Goal: Task Accomplishment & Management: Manage account settings

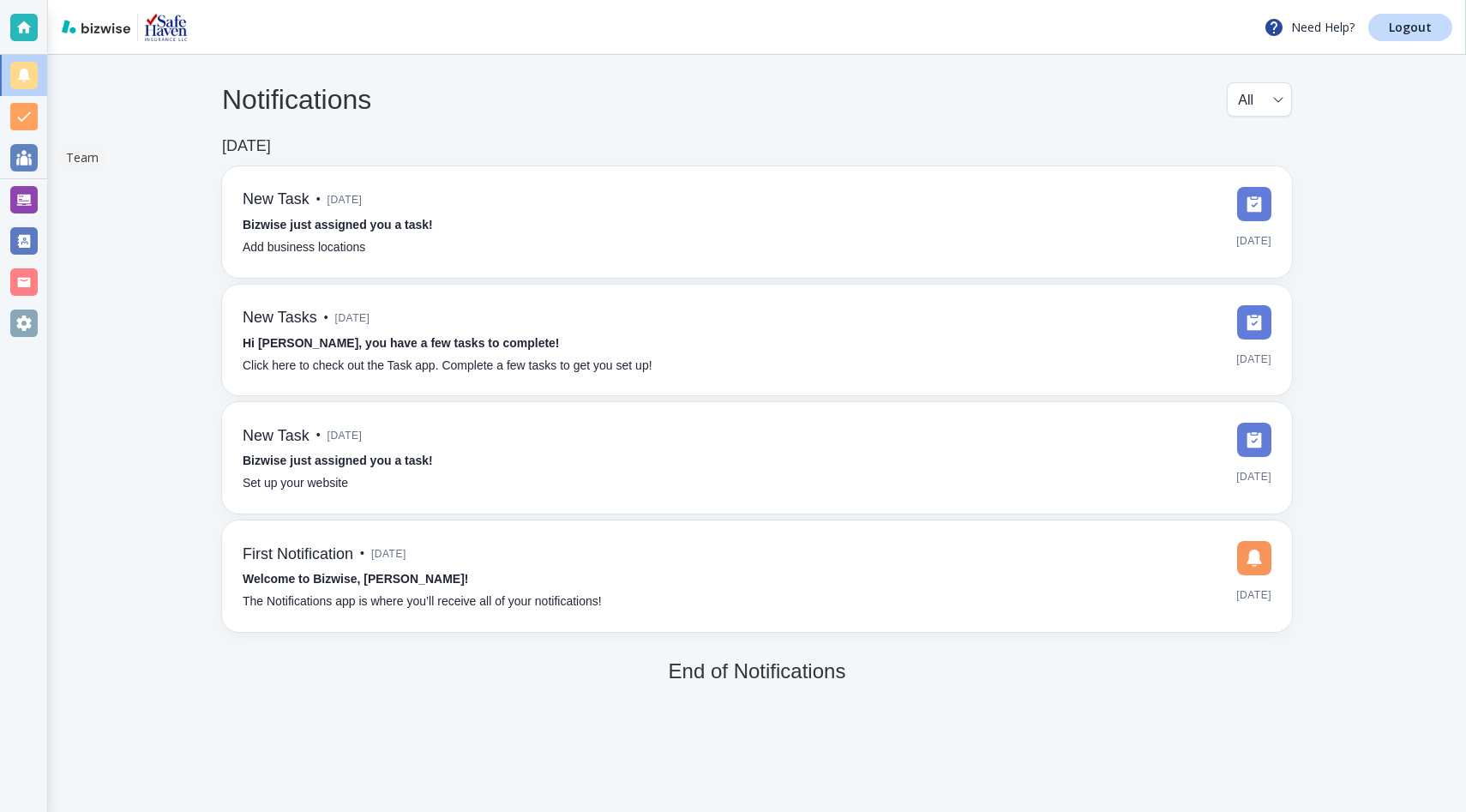
click at [26, 151] on div at bounding box center [24, 157] width 27 height 27
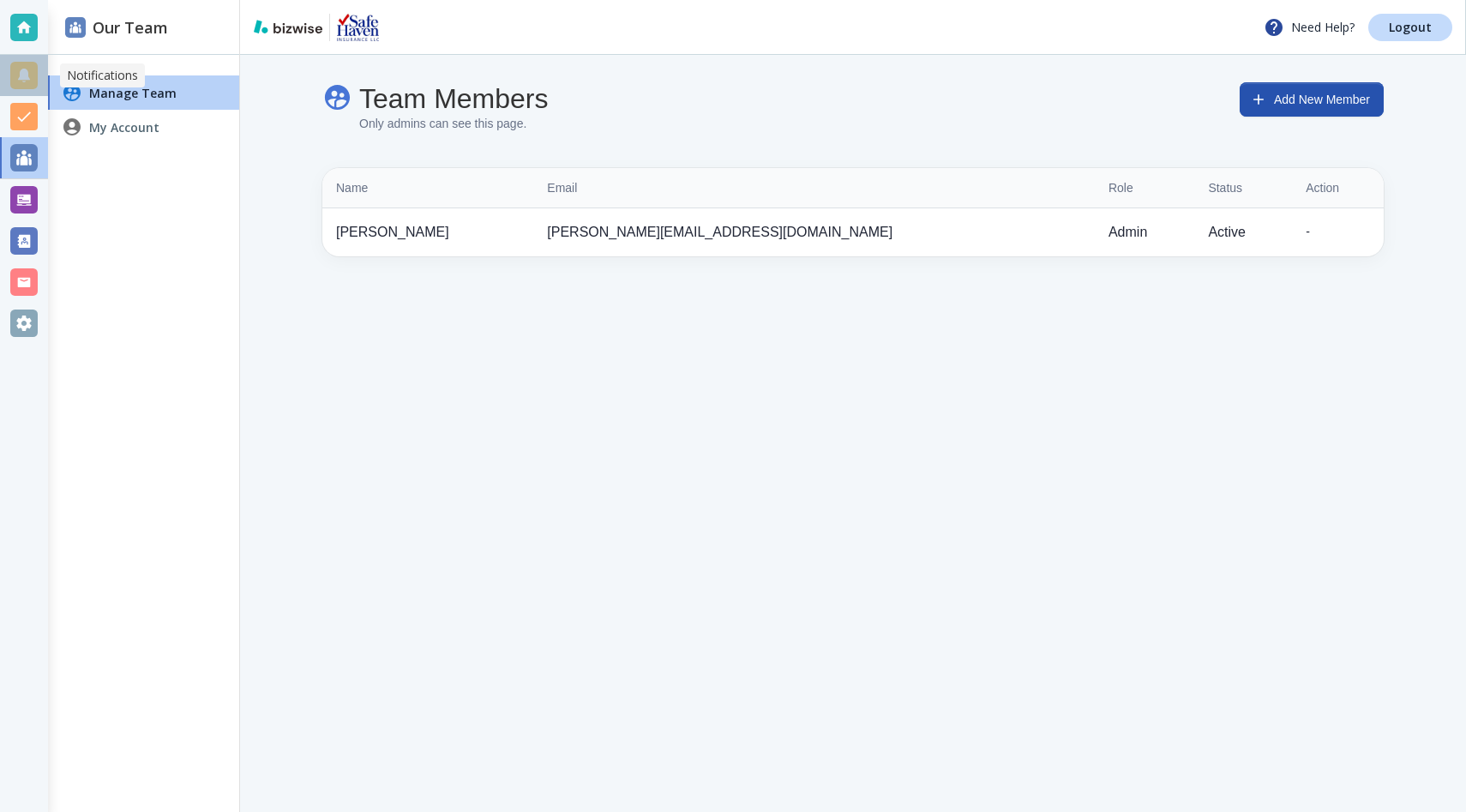
click at [25, 72] on div at bounding box center [24, 75] width 27 height 27
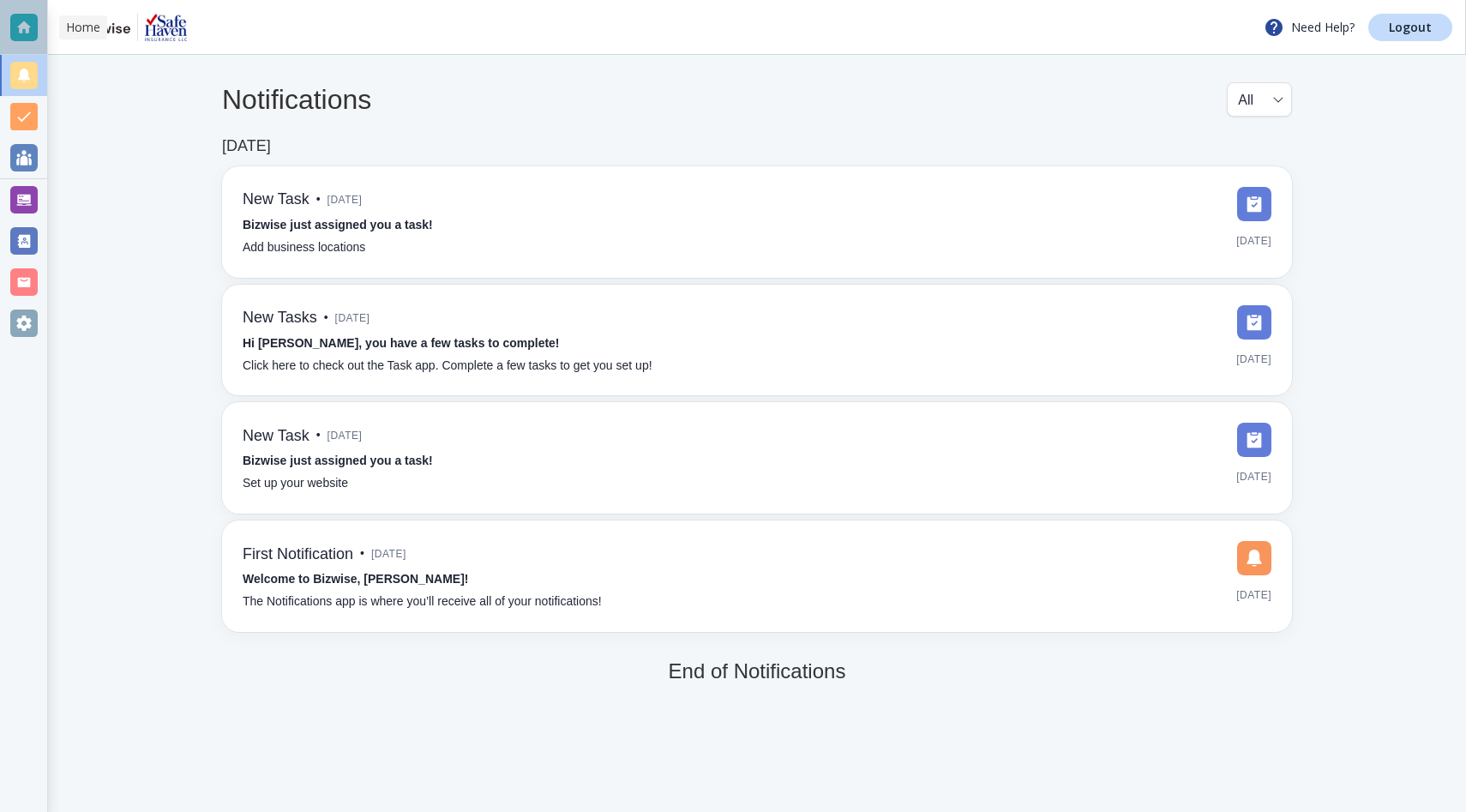
click at [19, 33] on div at bounding box center [24, 27] width 27 height 27
click at [31, 323] on div at bounding box center [24, 323] width 27 height 27
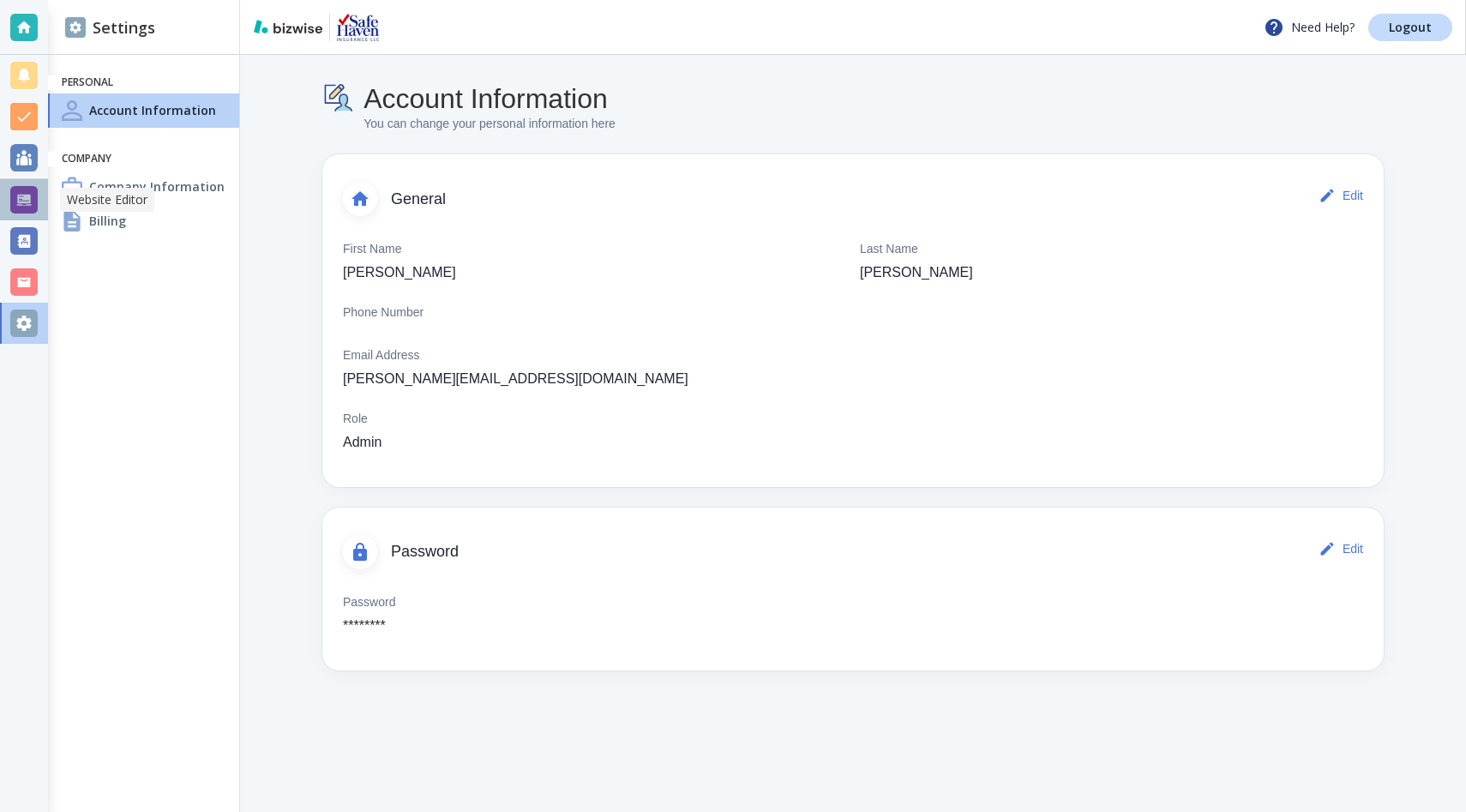
click at [26, 204] on div at bounding box center [24, 200] width 27 height 27
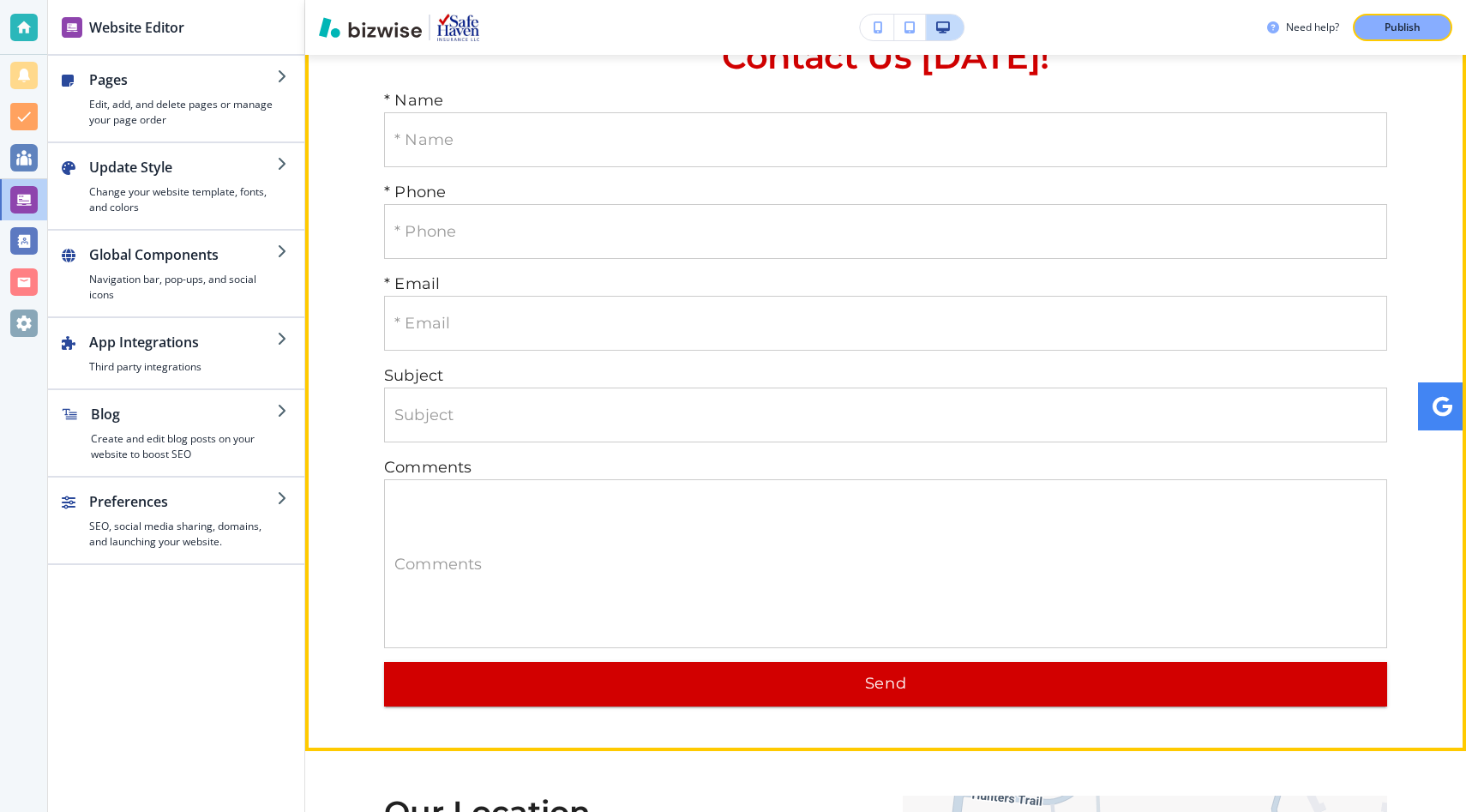
scroll to position [4847, 0]
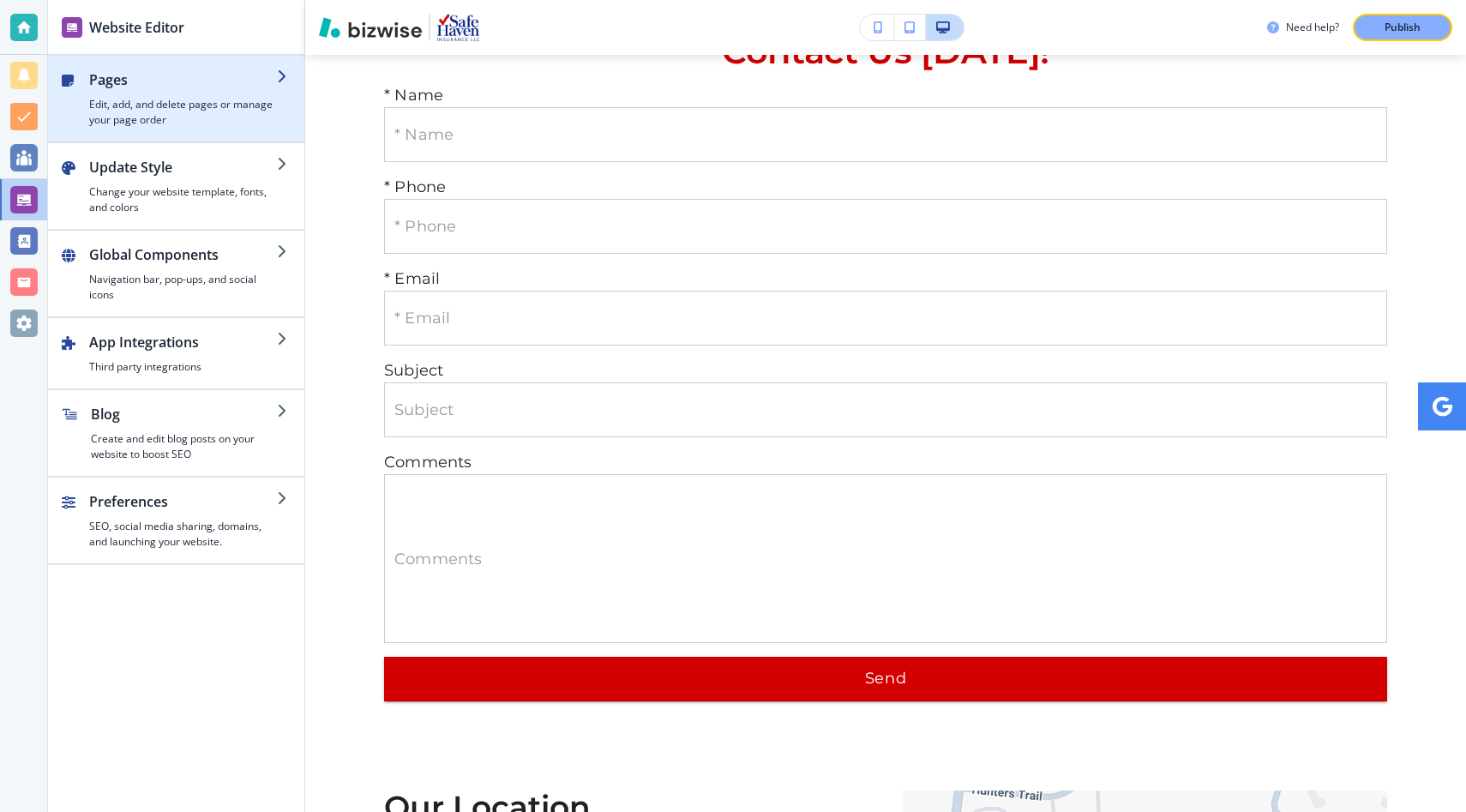
click at [180, 95] on div "button" at bounding box center [182, 93] width 188 height 7
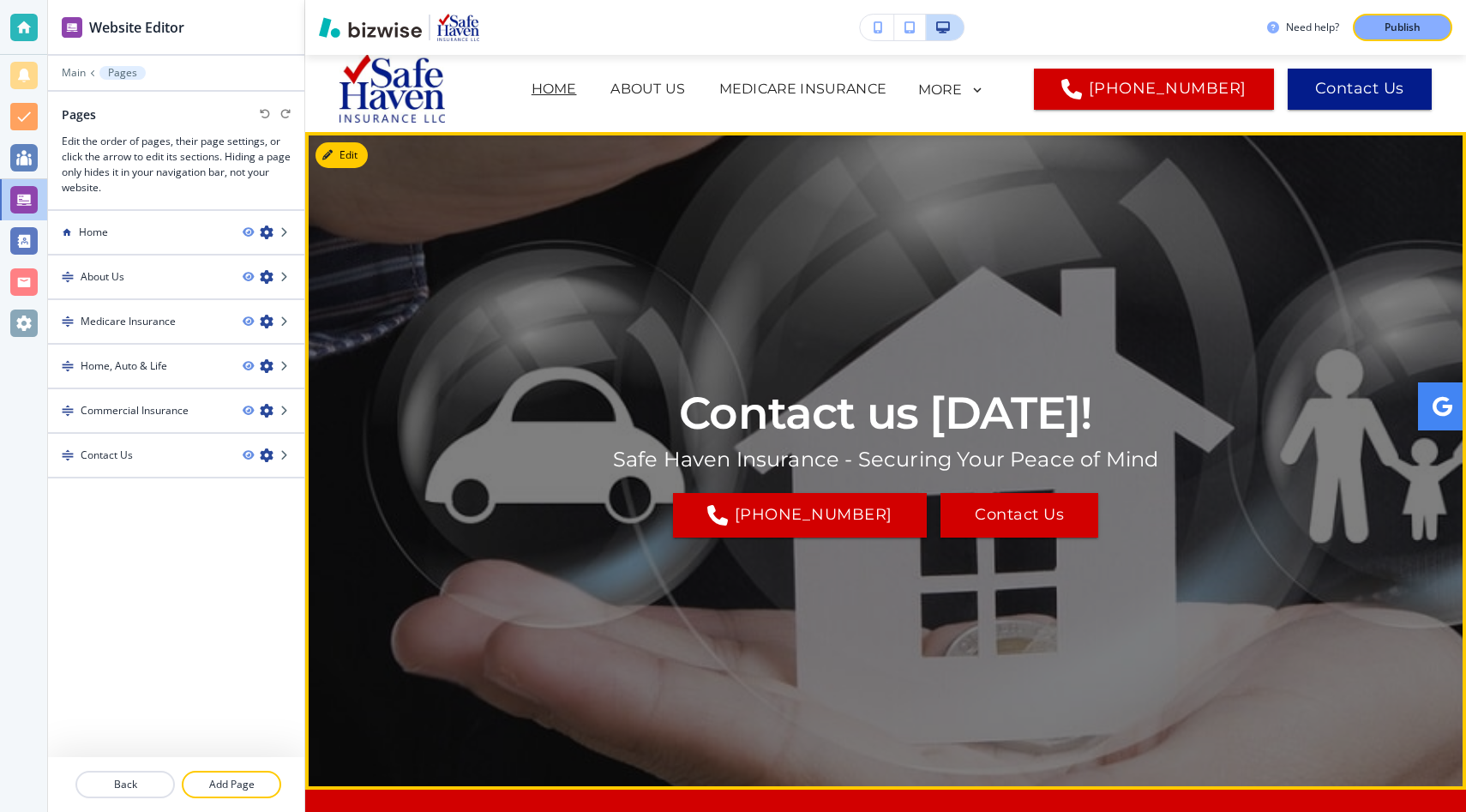
scroll to position [0, 0]
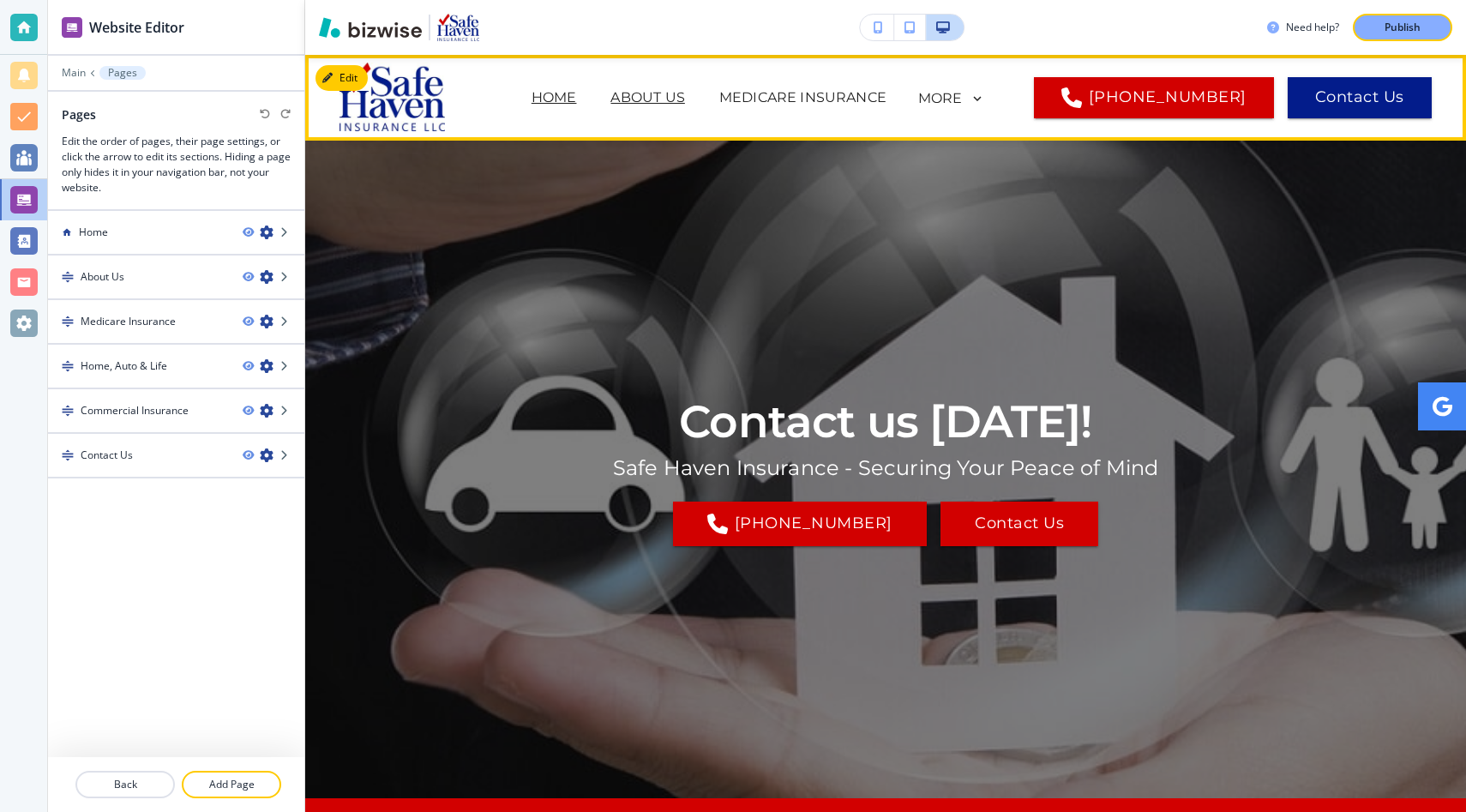
click at [684, 106] on p "About Us" at bounding box center [647, 97] width 73 height 20
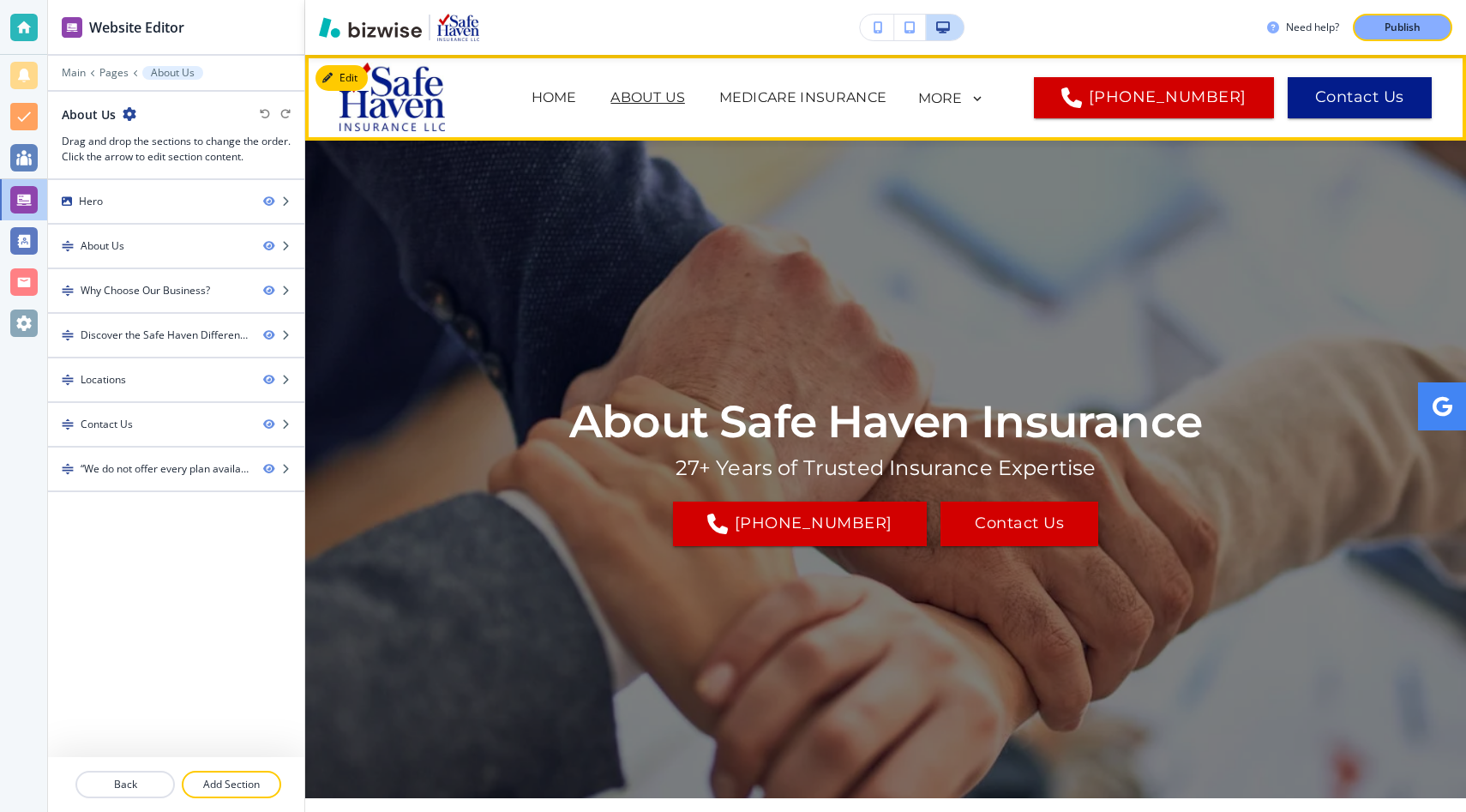
click at [851, 112] on span "Medicare Insurance" at bounding box center [802, 97] width 202 height 68
click at [852, 100] on p "Medicare Insurance" at bounding box center [802, 97] width 167 height 20
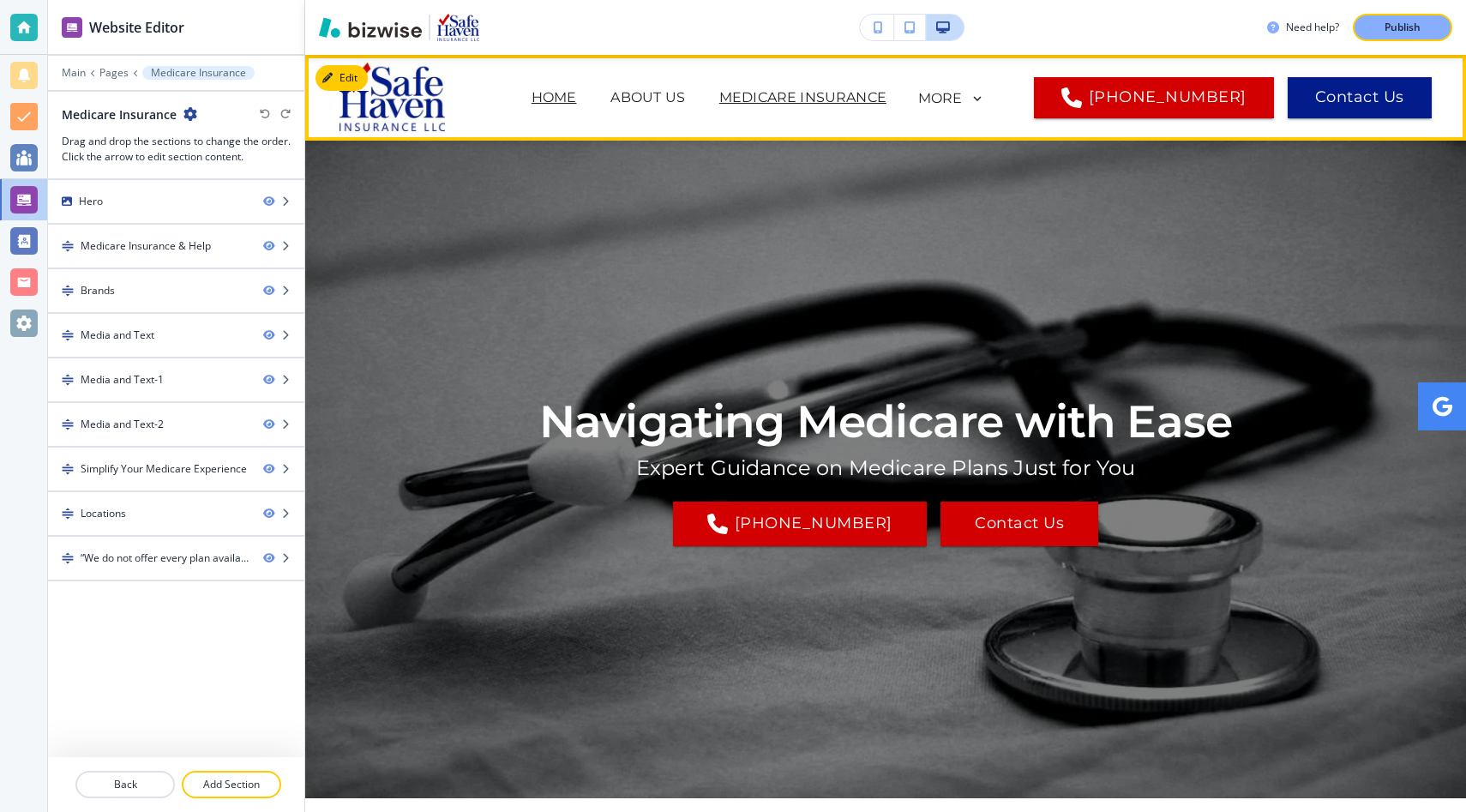
click at [577, 101] on p "Home" at bounding box center [554, 97] width 45 height 20
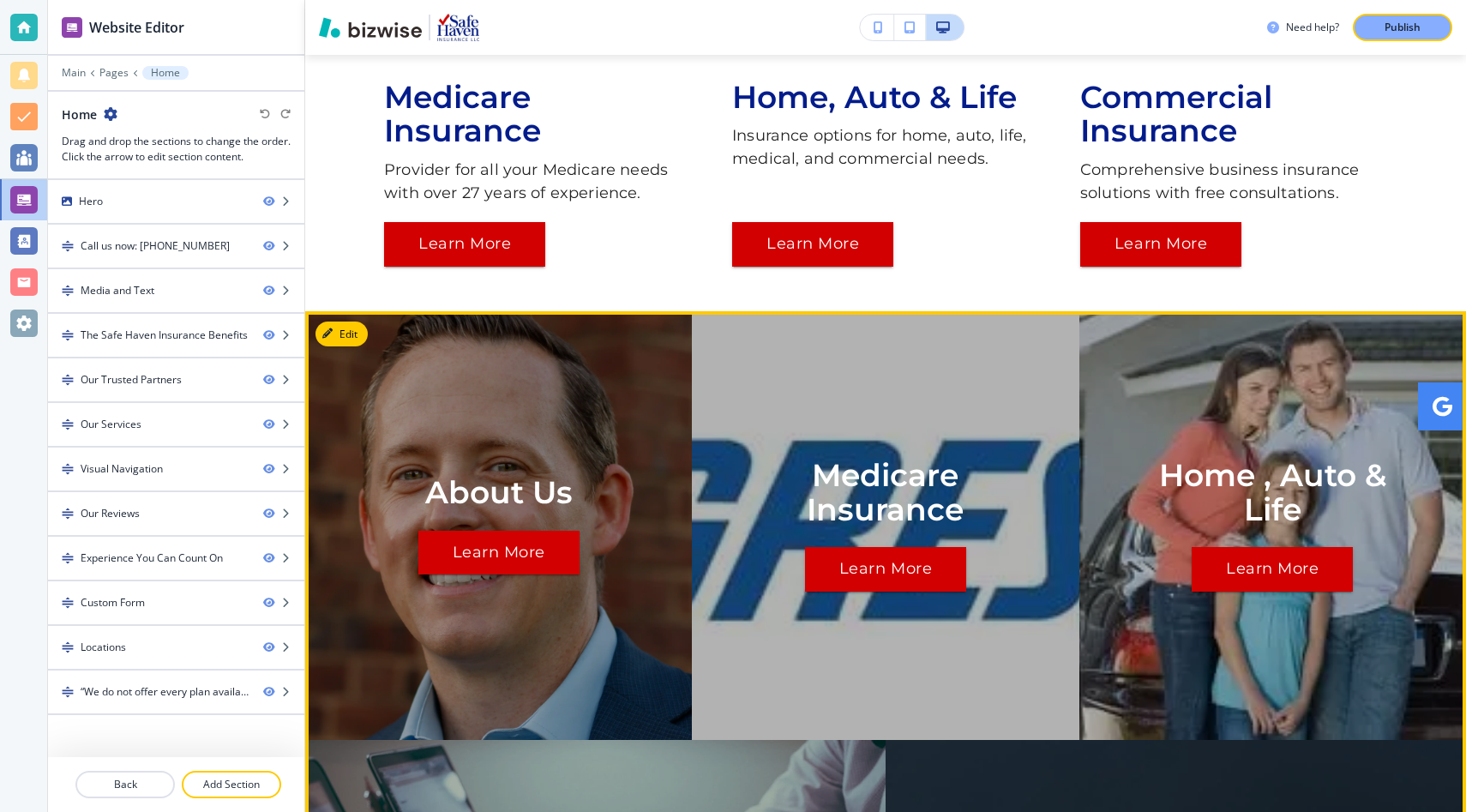
scroll to position [2872, 0]
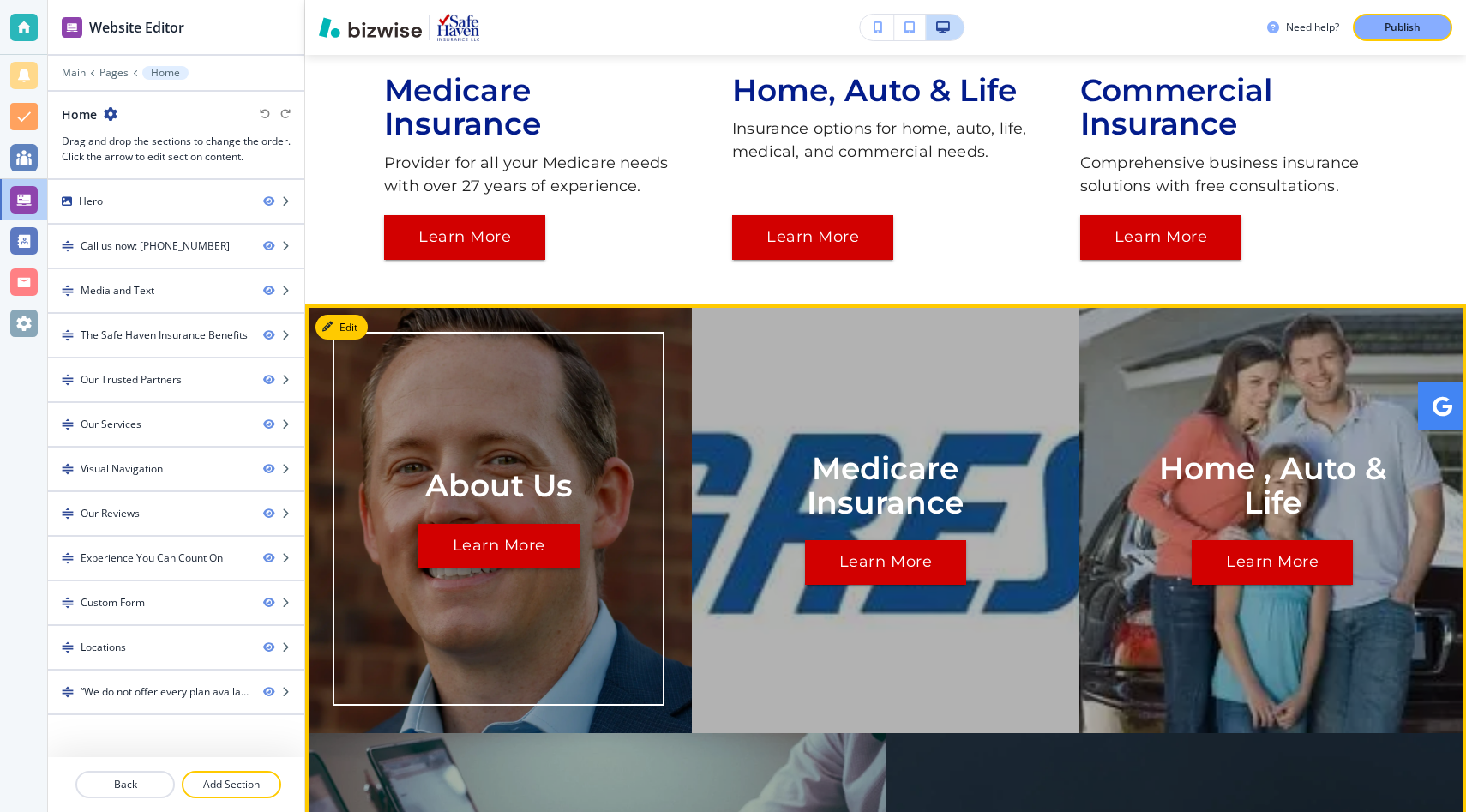
click at [495, 524] on button "Learn More" at bounding box center [499, 546] width 161 height 44
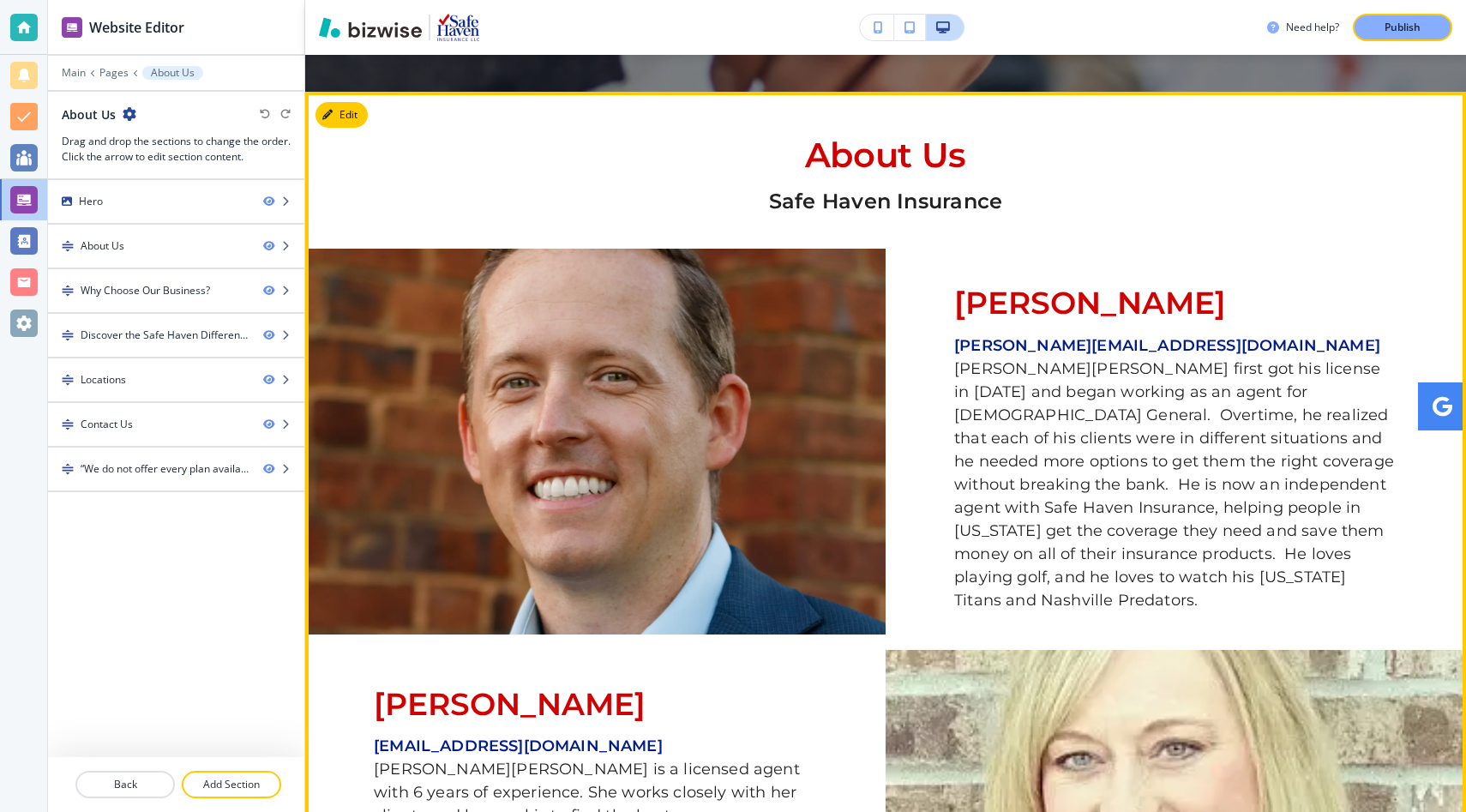
scroll to position [710, 0]
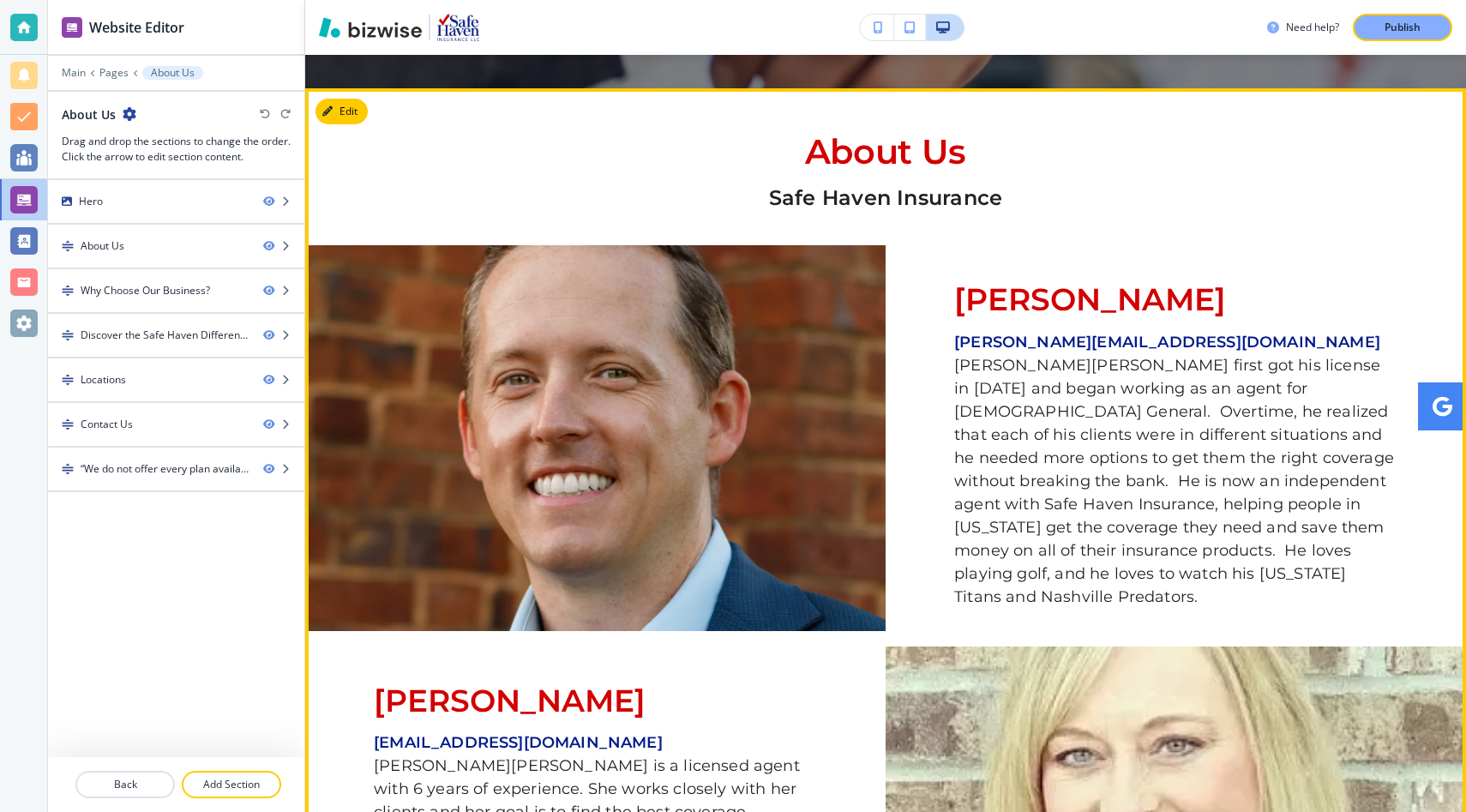
click at [1167, 376] on p "[PERSON_NAME] first got his license in [DATE] and began working as an agent for…" at bounding box center [1175, 481] width 443 height 255
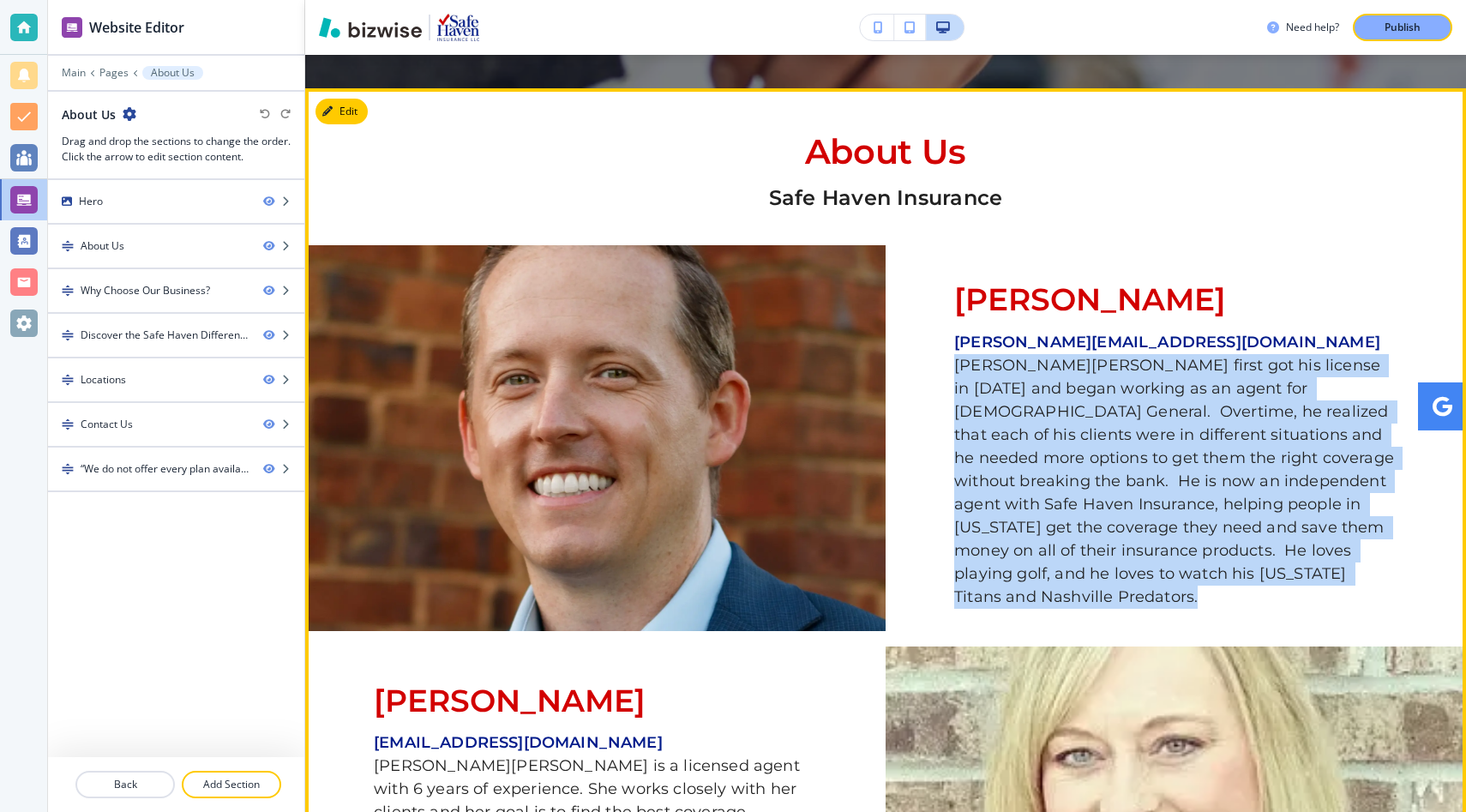
click at [1167, 376] on p "[PERSON_NAME] first got his license in [DATE] and began working as an agent for…" at bounding box center [1175, 481] width 443 height 255
click at [1127, 388] on p "[PERSON_NAME] first got his license in [DATE] and began working as an agent for…" at bounding box center [1175, 481] width 443 height 255
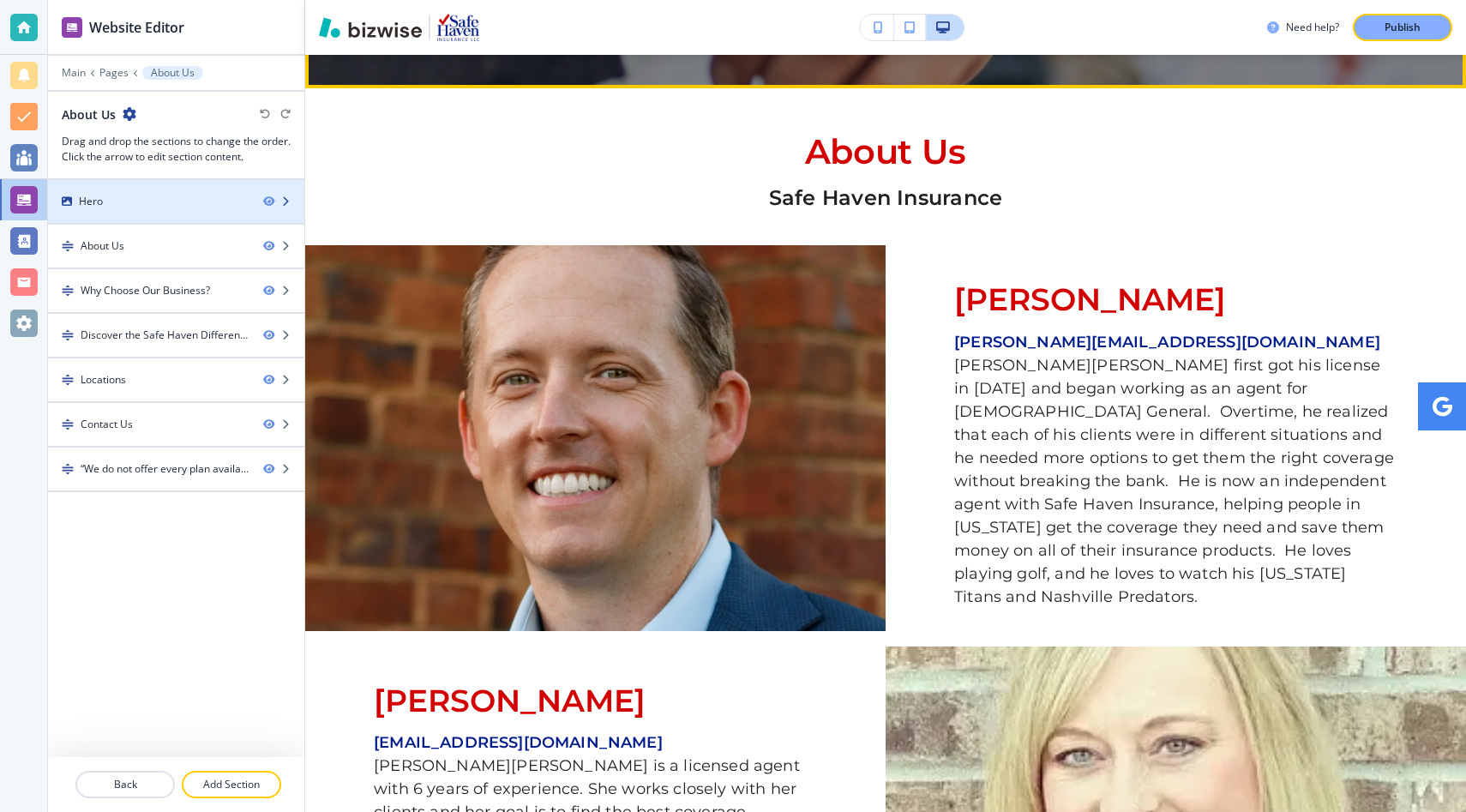
click at [196, 204] on div "Hero" at bounding box center [149, 202] width 202 height 15
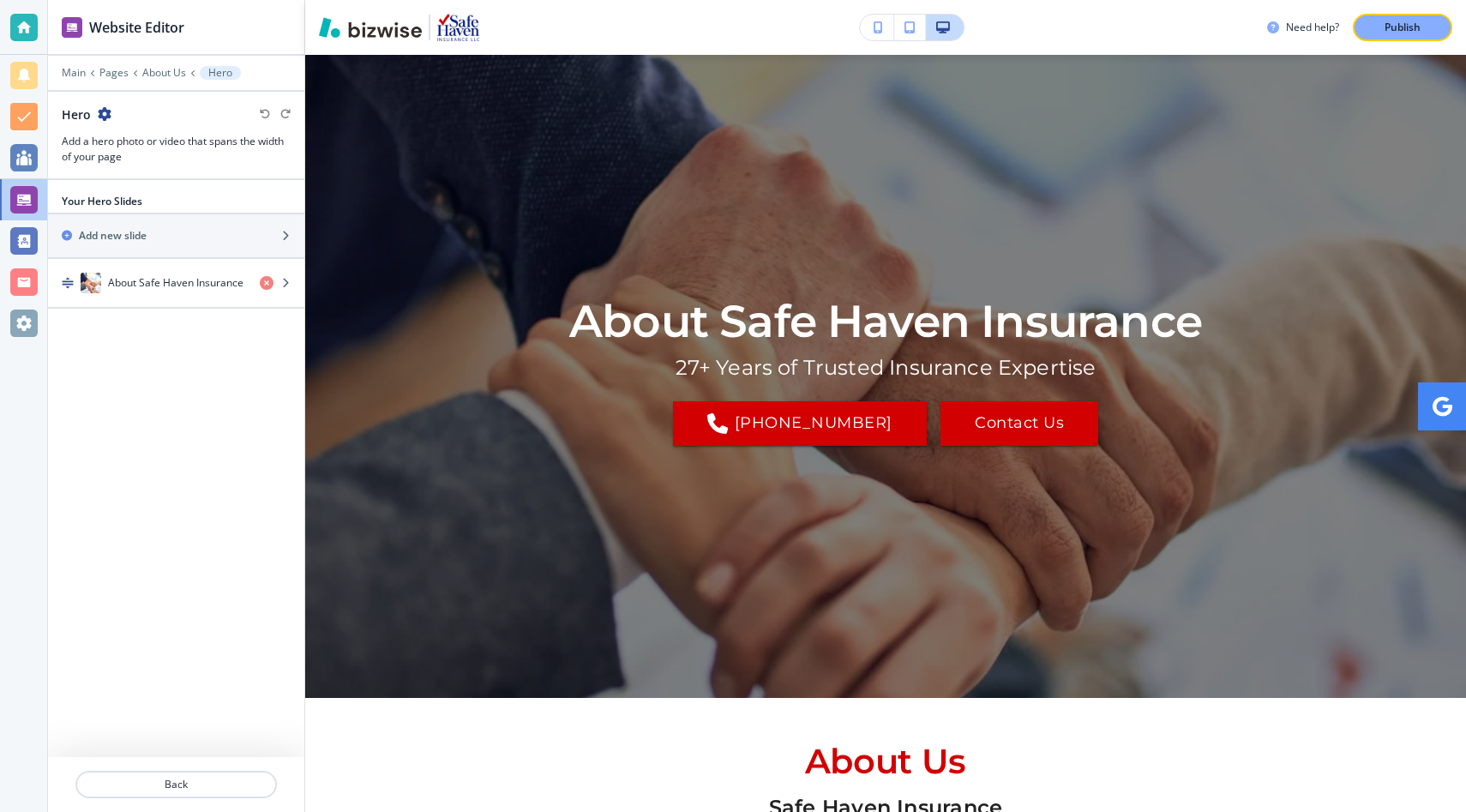
scroll to position [86, 0]
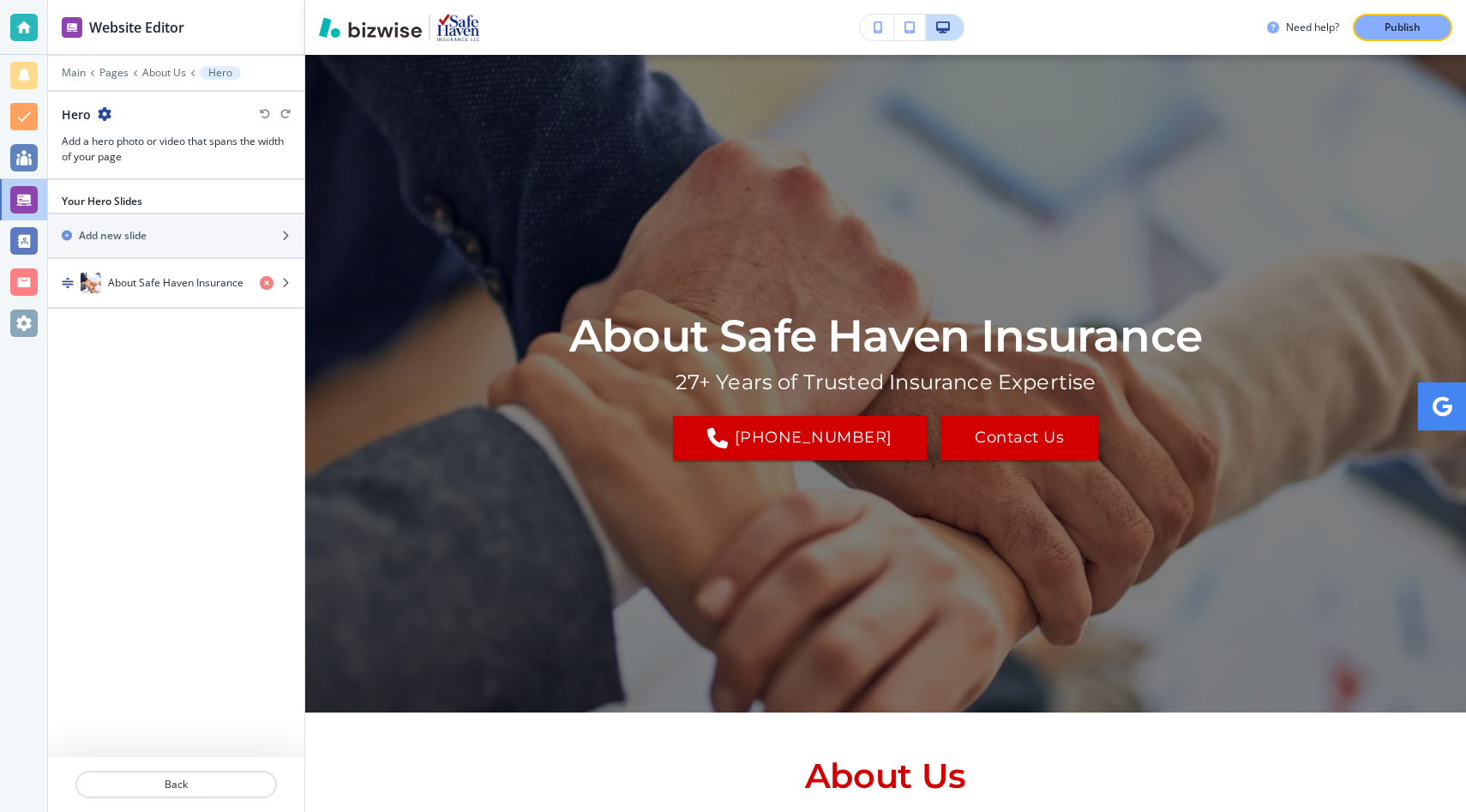
click at [212, 134] on h3 "Add a hero photo or video that spans the width of your page" at bounding box center [176, 149] width 229 height 31
click at [172, 69] on p "About Us" at bounding box center [164, 72] width 43 height 12
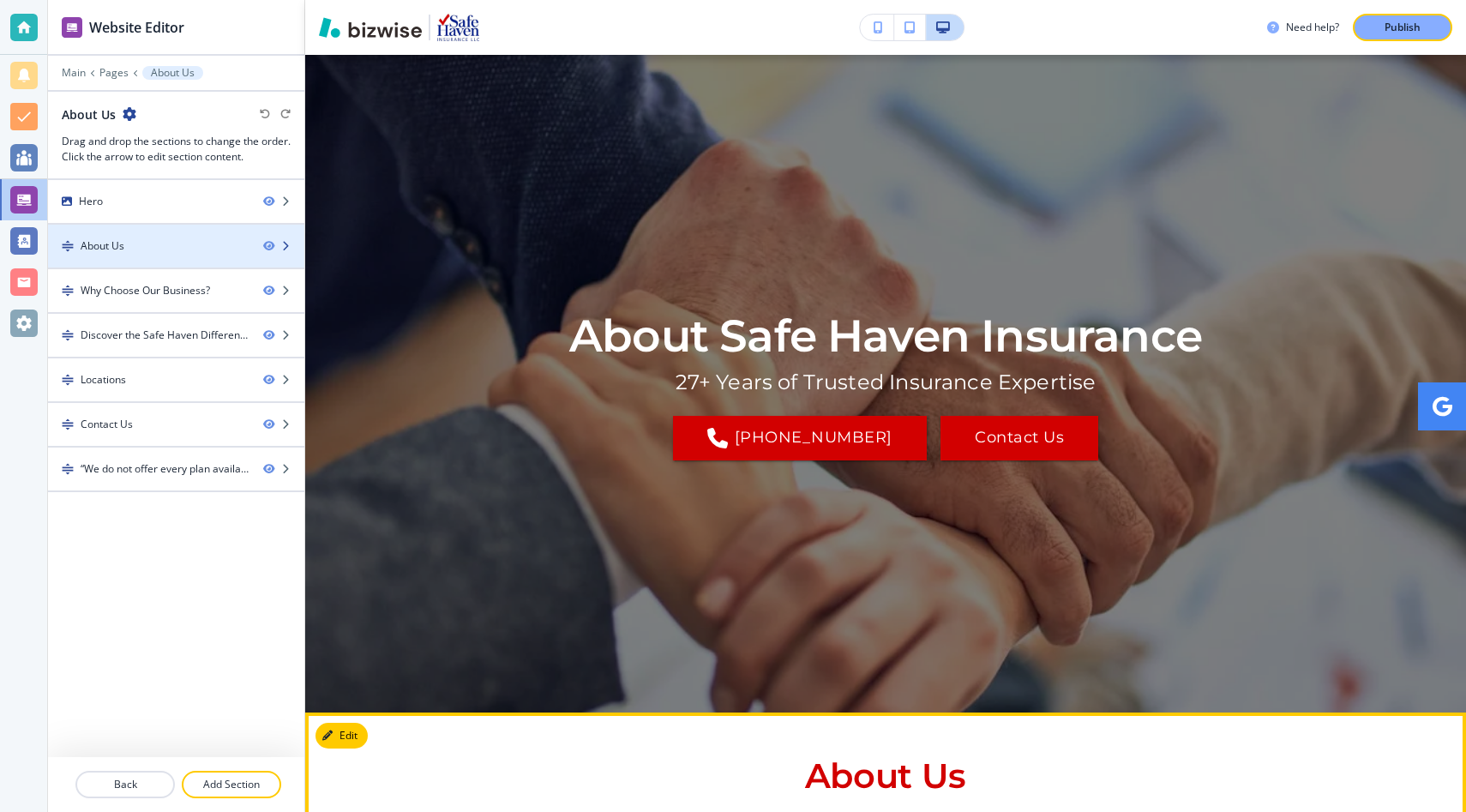
click at [143, 248] on div "About Us" at bounding box center [149, 246] width 202 height 15
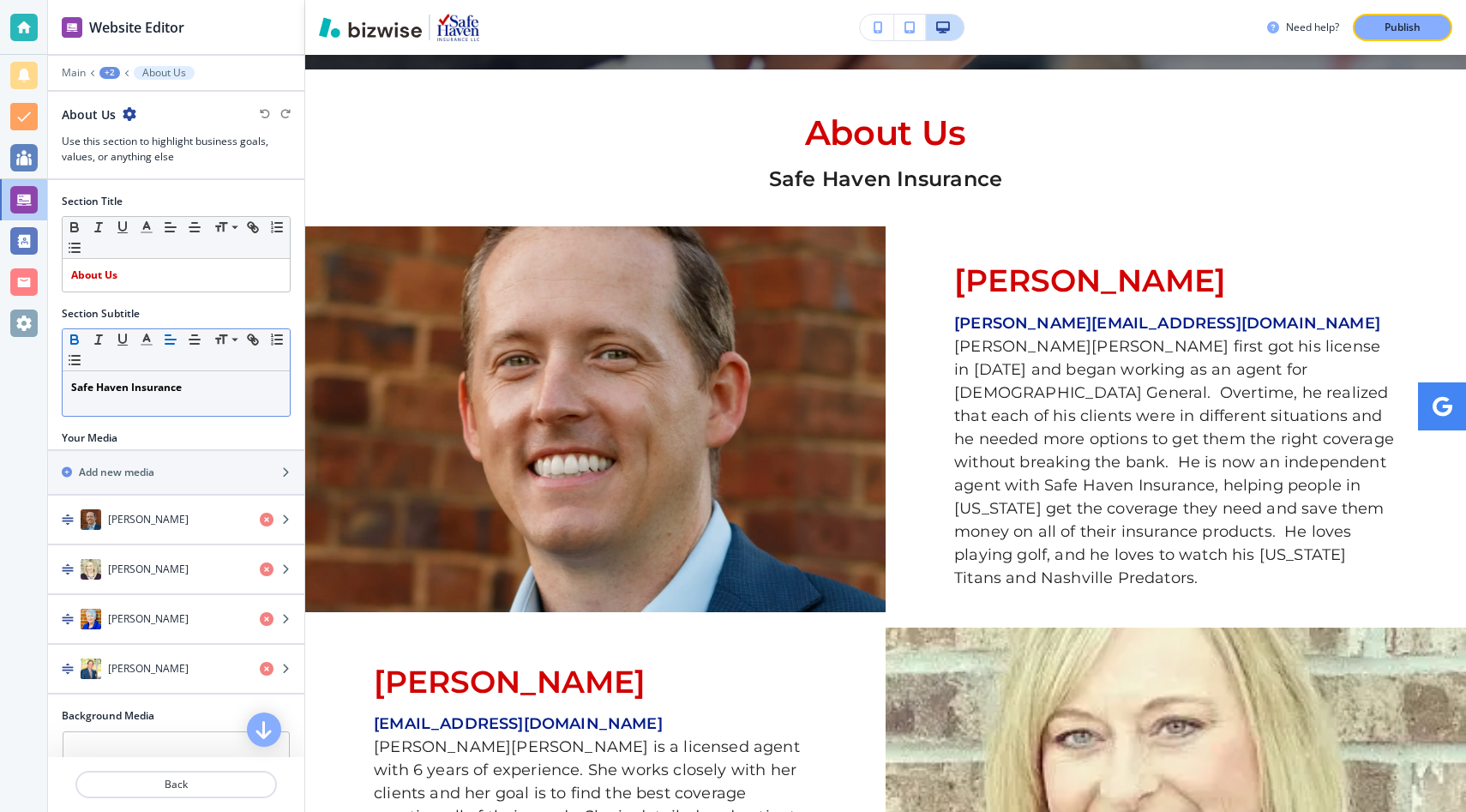
scroll to position [744, 0]
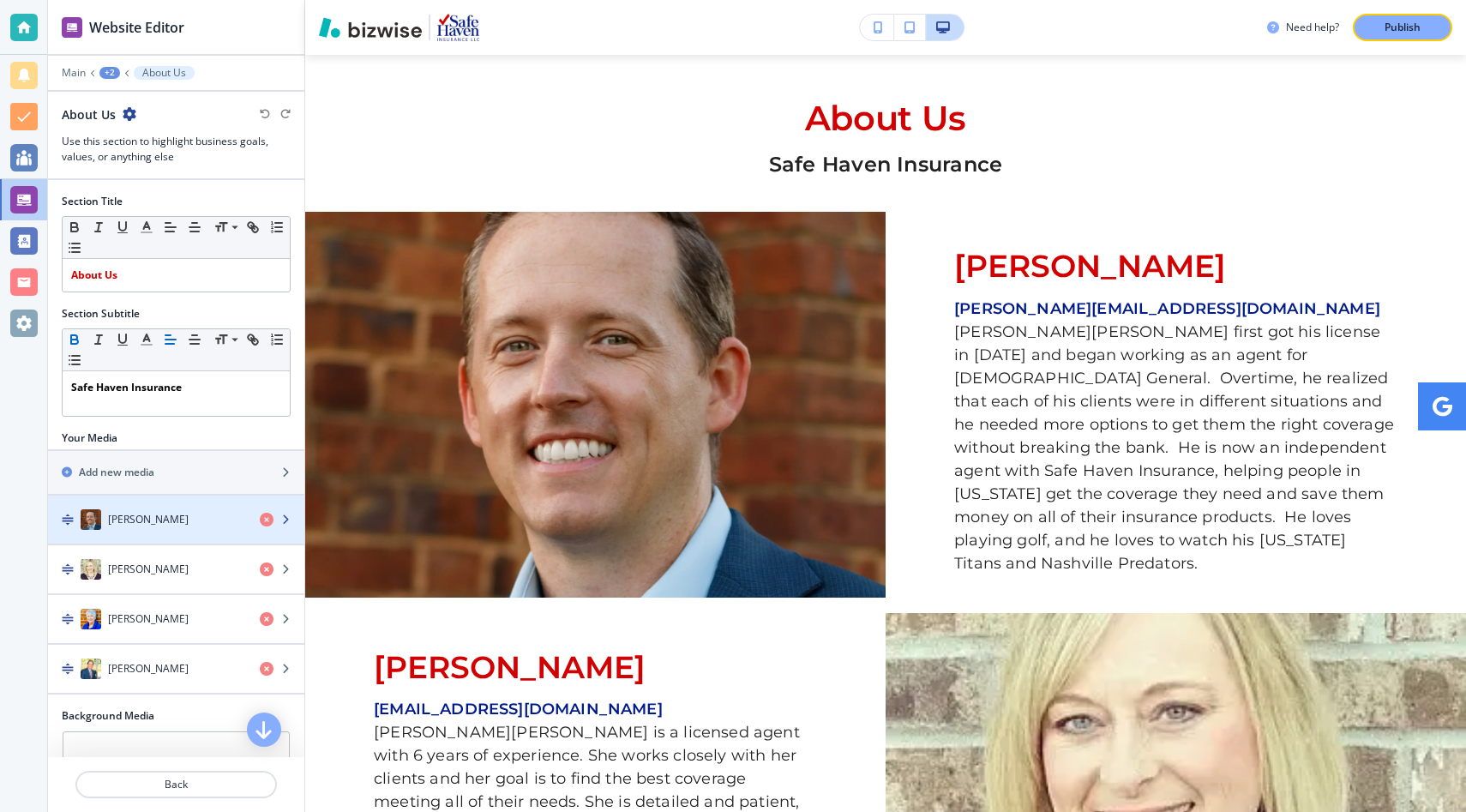
click at [213, 517] on div "[PERSON_NAME]" at bounding box center [147, 519] width 198 height 20
click at [286, 520] on icon "button" at bounding box center [285, 519] width 11 height 11
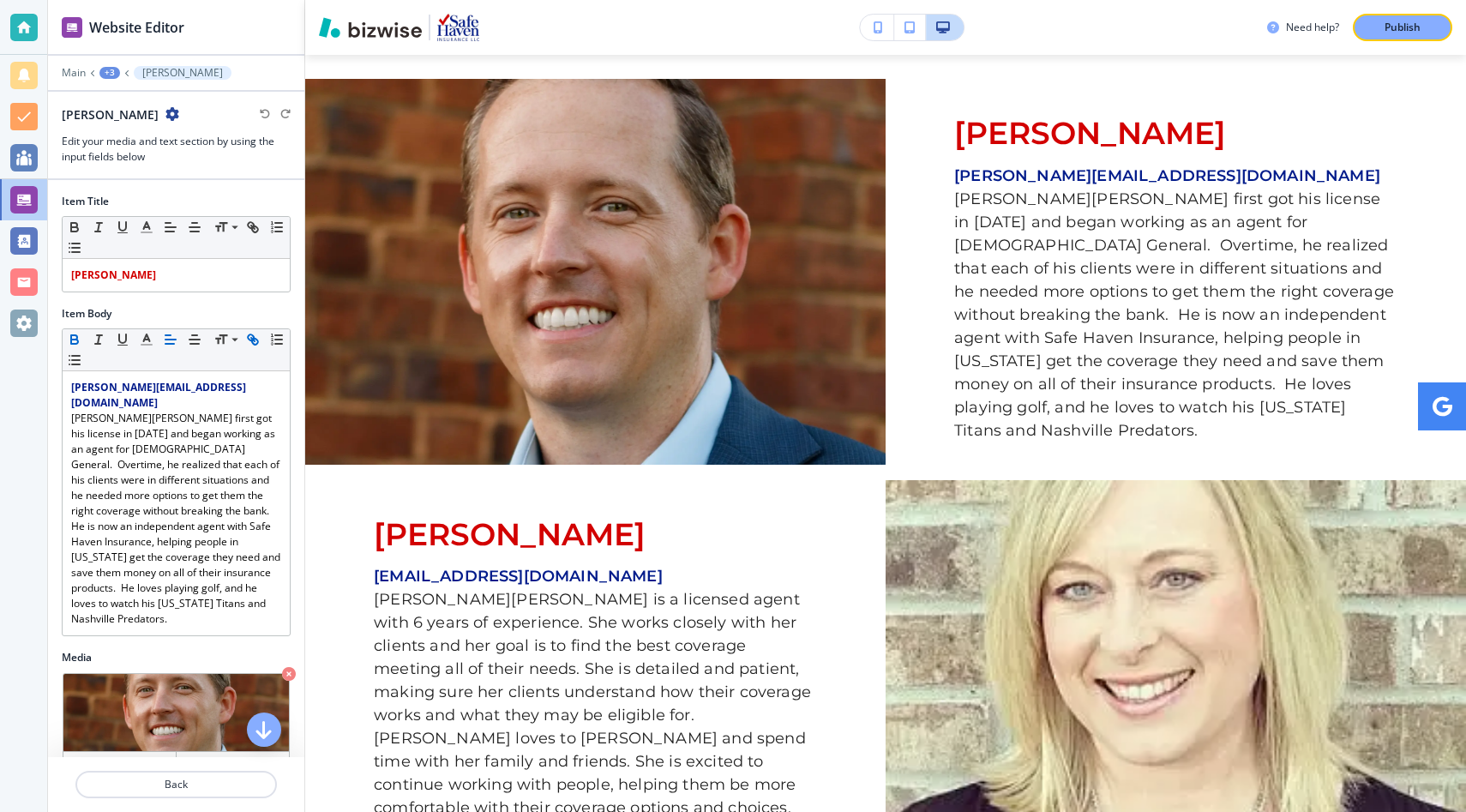
scroll to position [900, 0]
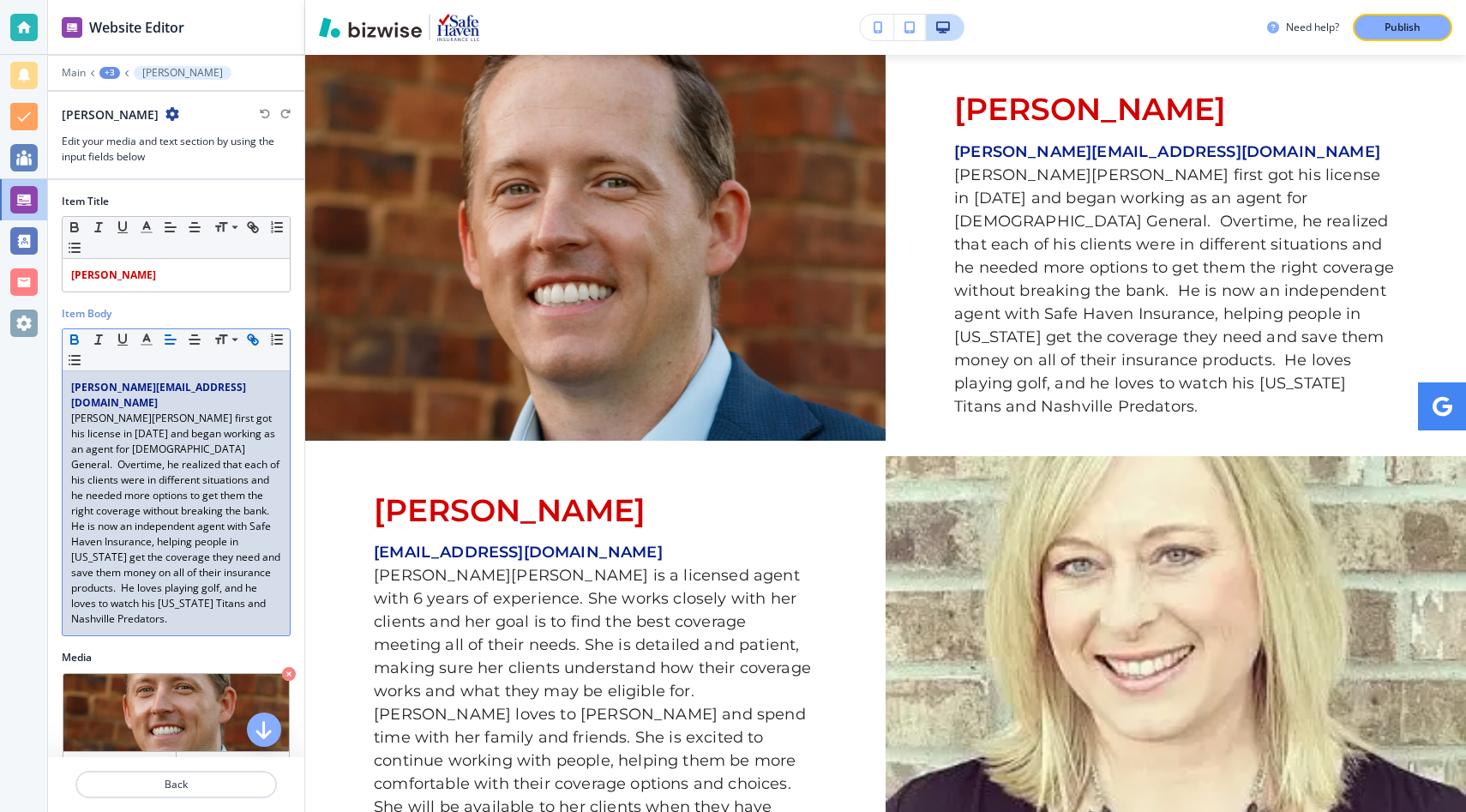
click at [136, 411] on link "[PERSON_NAME] first got his license in [DATE] and began working as an agent for…" at bounding box center [177, 518] width 212 height 215
drag, startPoint x: 137, startPoint y: 404, endPoint x: 163, endPoint y: 435, distance: 40.5
click at [163, 435] on link "[PERSON_NAME] first got his license in [DATE] and began working as an agent for…" at bounding box center [177, 518] width 212 height 215
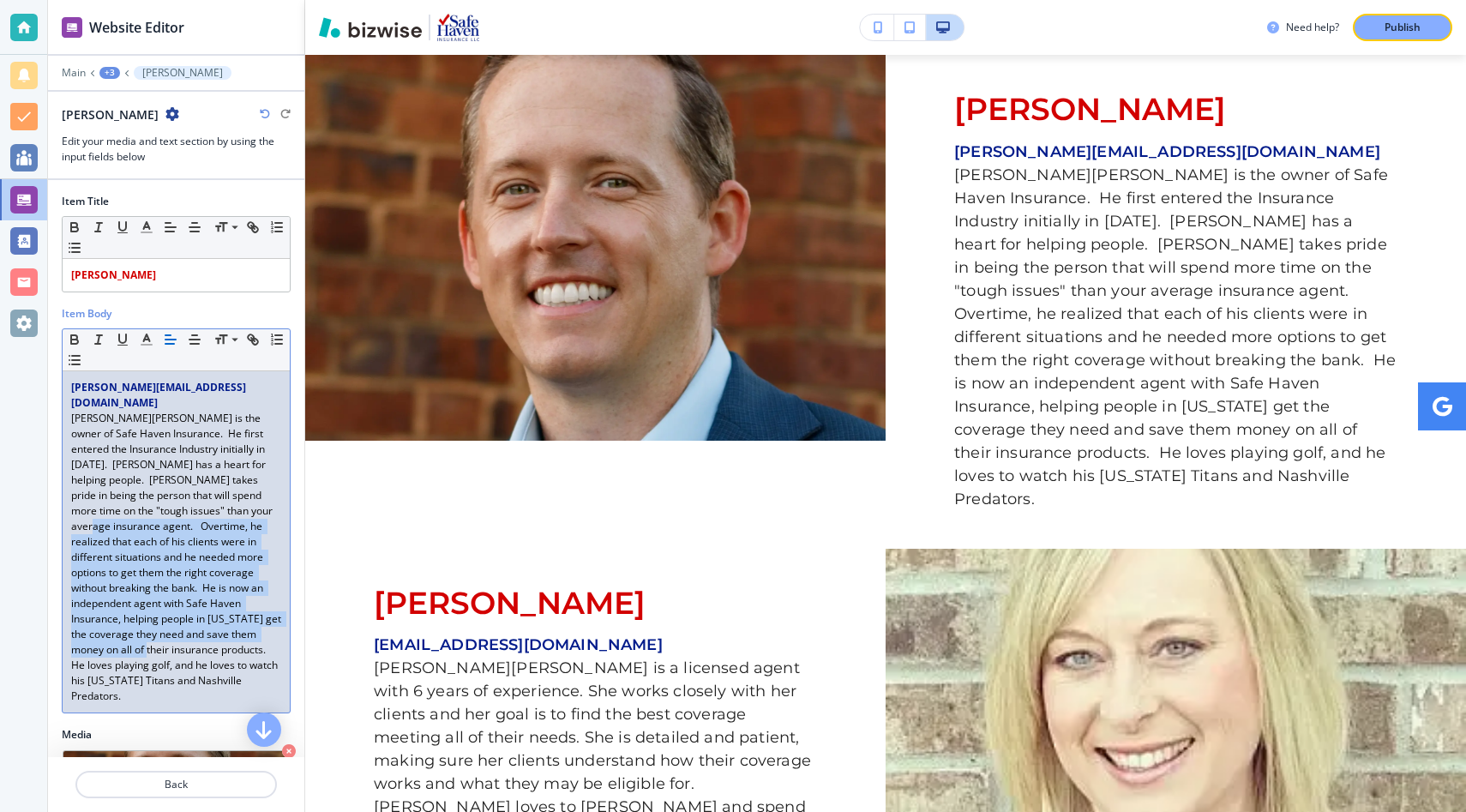
drag, startPoint x: 268, startPoint y: 621, endPoint x: 165, endPoint y: 492, distance: 165.1
click at [165, 492] on link "[PERSON_NAME] is the owner of Safe Haven Insurance. He first entered the Insura…" at bounding box center [177, 556] width 212 height 292
click at [172, 504] on link "[PERSON_NAME] is the owner of Safe Haven Insurance. He first entered the Insura…" at bounding box center [177, 556] width 212 height 292
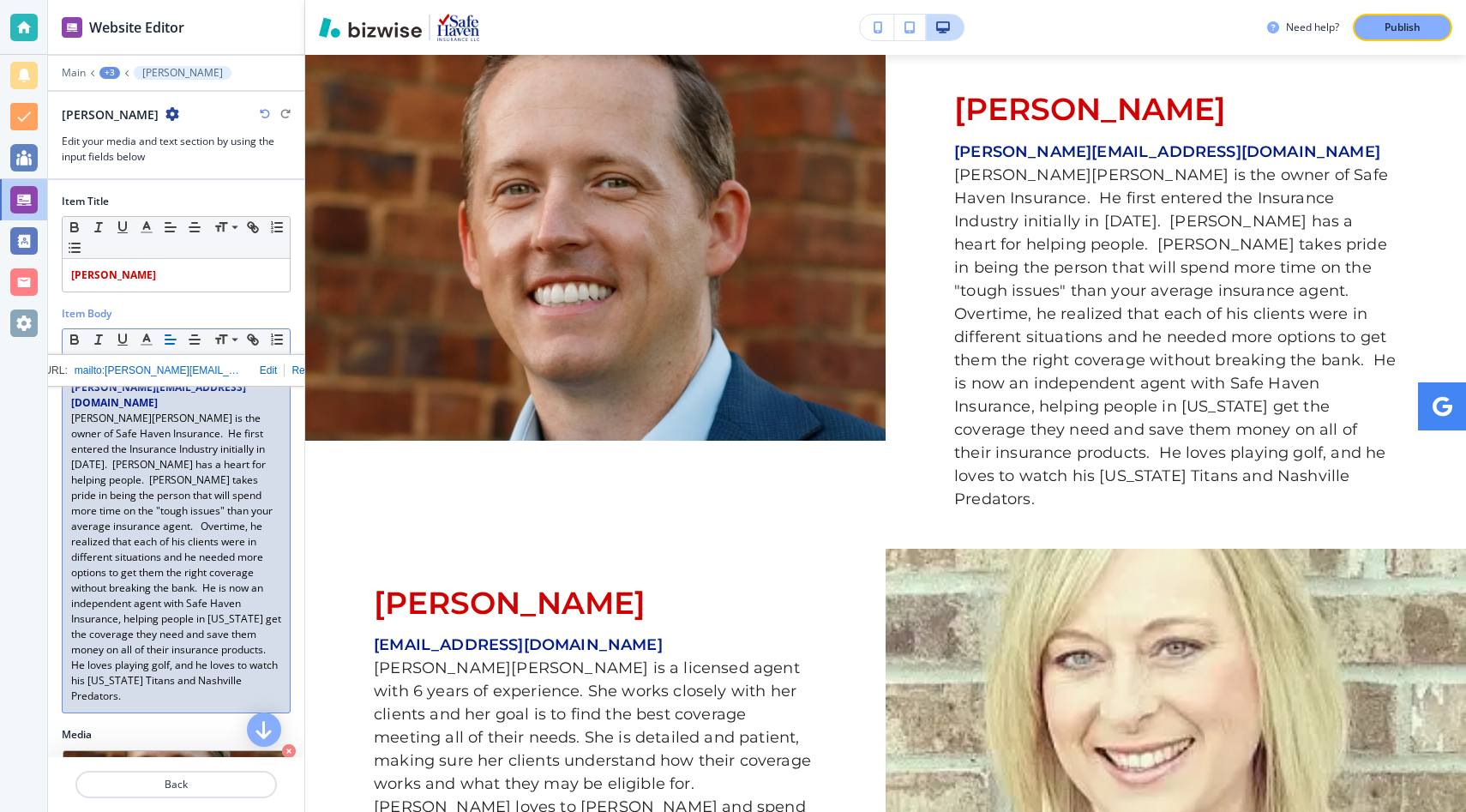
click at [154, 486] on link "[PERSON_NAME] is the owner of Safe Haven Insurance. He first entered the Insura…" at bounding box center [177, 556] width 212 height 292
click at [155, 498] on link "[PERSON_NAME] is the owner of Safe Haven Insurance. He first entered the Insura…" at bounding box center [177, 556] width 212 height 292
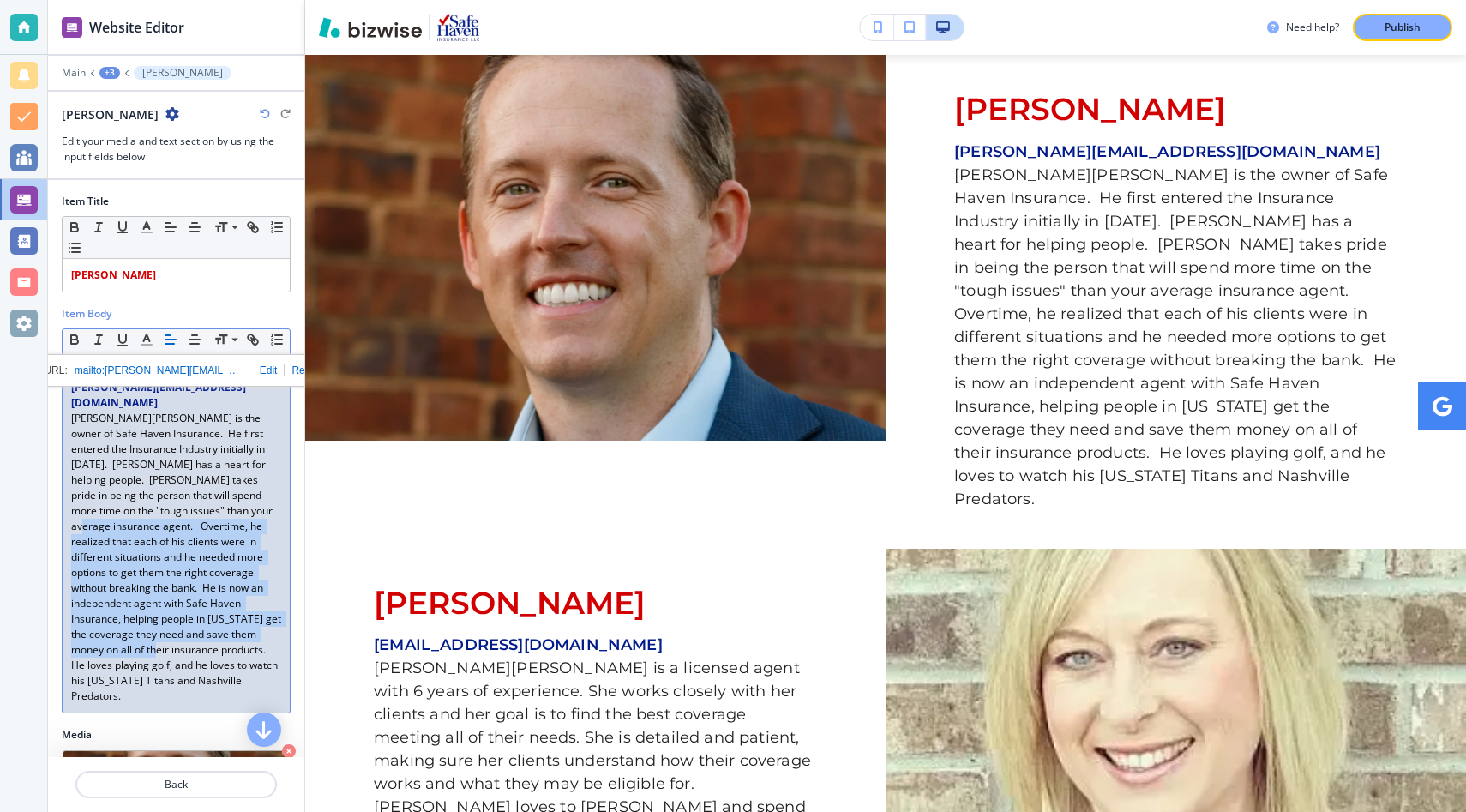
drag, startPoint x: 155, startPoint y: 498, endPoint x: 274, endPoint y: 620, distance: 170.4
click at [274, 620] on p "[PERSON_NAME] is the owner of Safe Haven Insurance. He first entered the Insura…" at bounding box center [176, 557] width 210 height 293
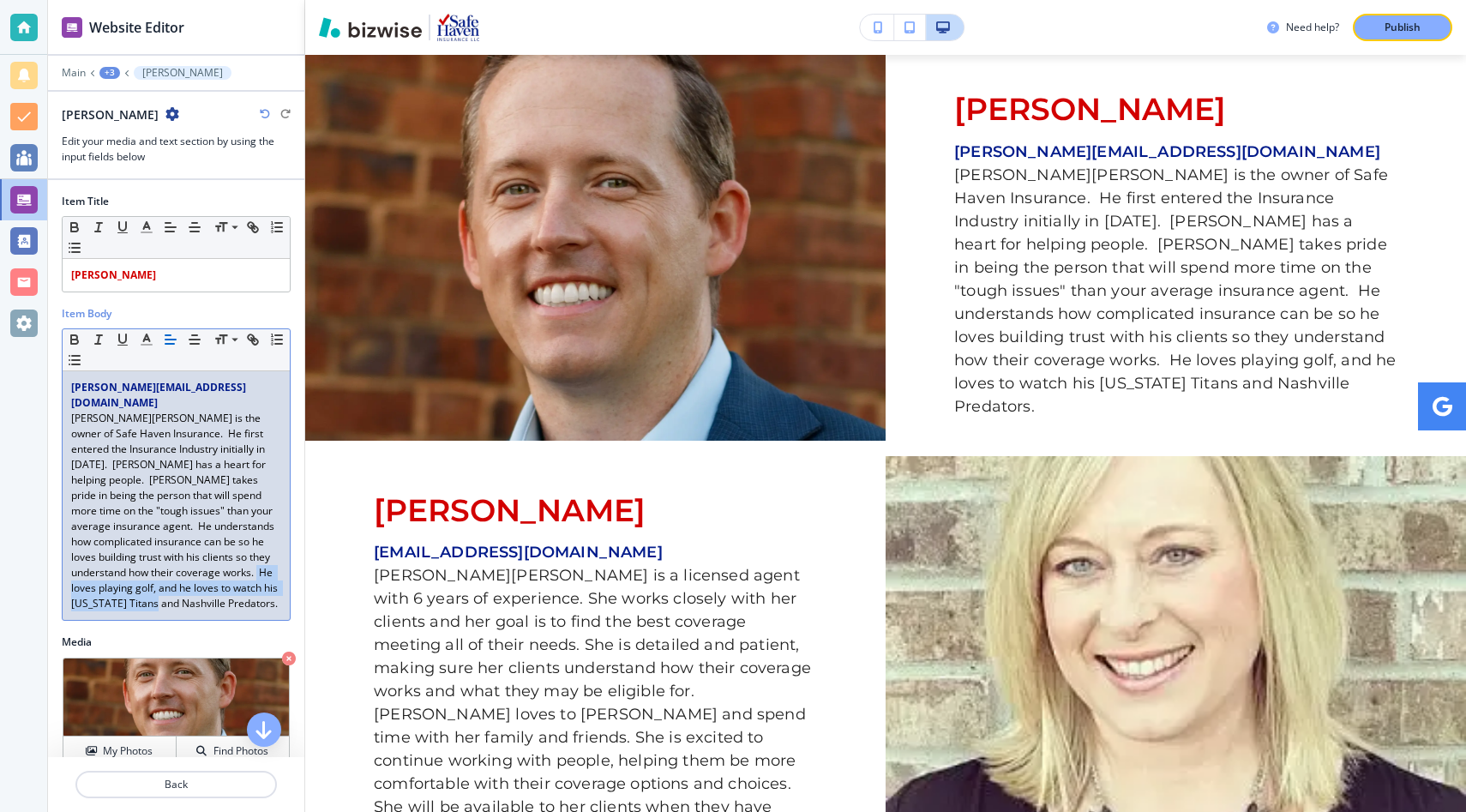
drag, startPoint x: 273, startPoint y: 575, endPoint x: 159, endPoint y: 560, distance: 115.0
click at [159, 561] on link "[PERSON_NAME] is the owner of Safe Haven Insurance. He first entered the Insura…" at bounding box center [176, 510] width 209 height 200
click at [281, 560] on link "[PERSON_NAME] is the owner of Safe Haven Insurance. He first entered the Insura…" at bounding box center [176, 510] width 209 height 200
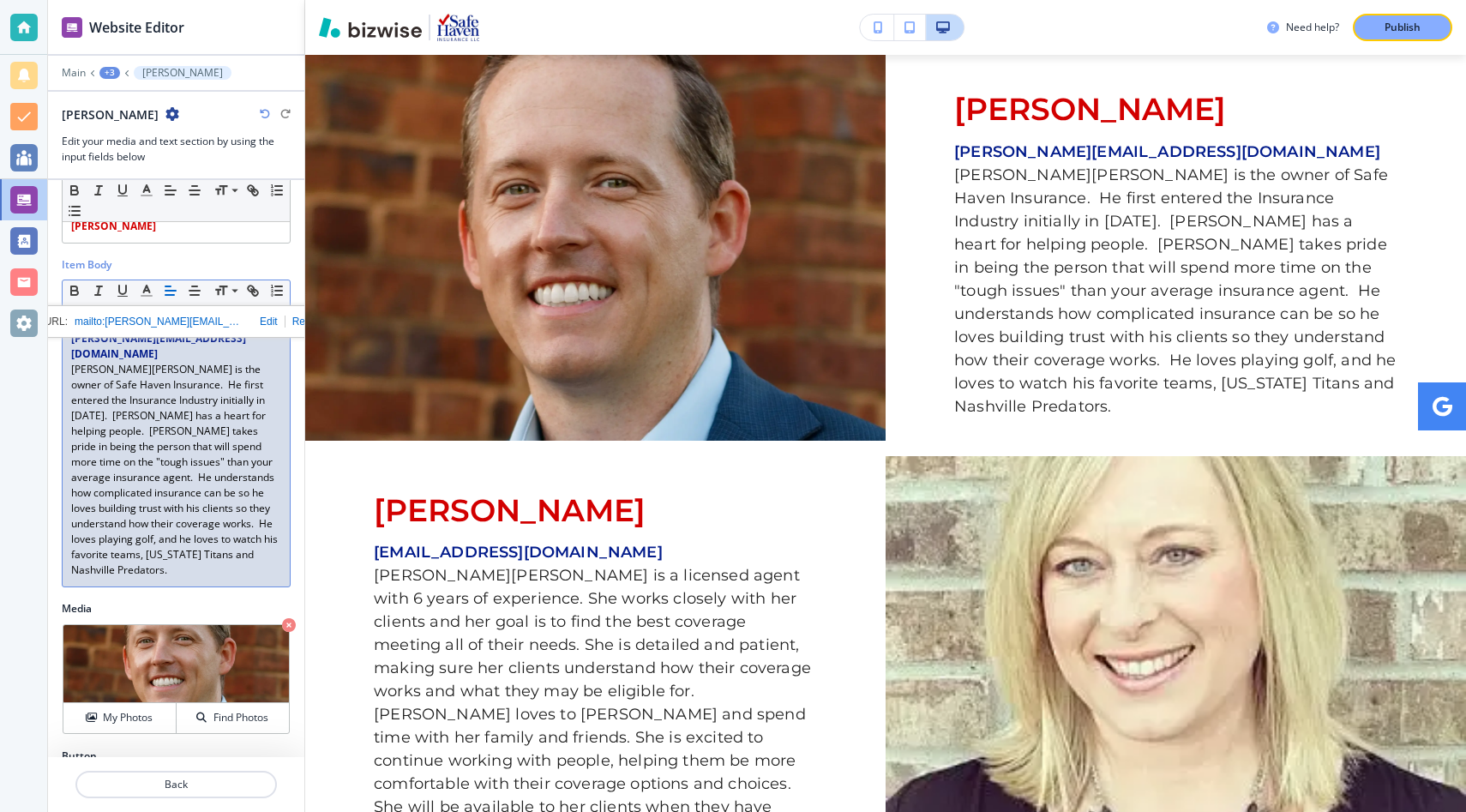
scroll to position [78, 0]
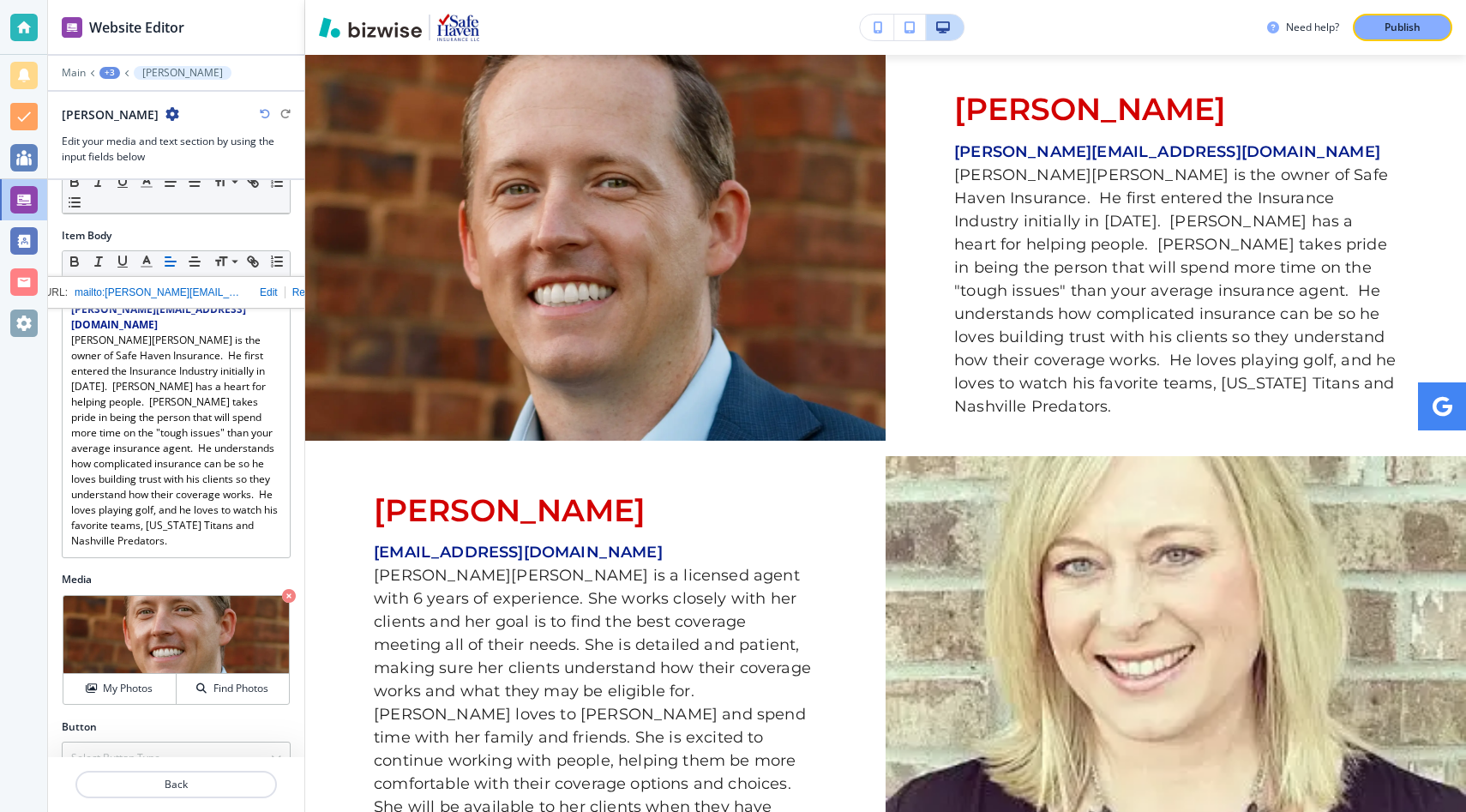
click at [260, 41] on div "Website Editor" at bounding box center [176, 27] width 257 height 54
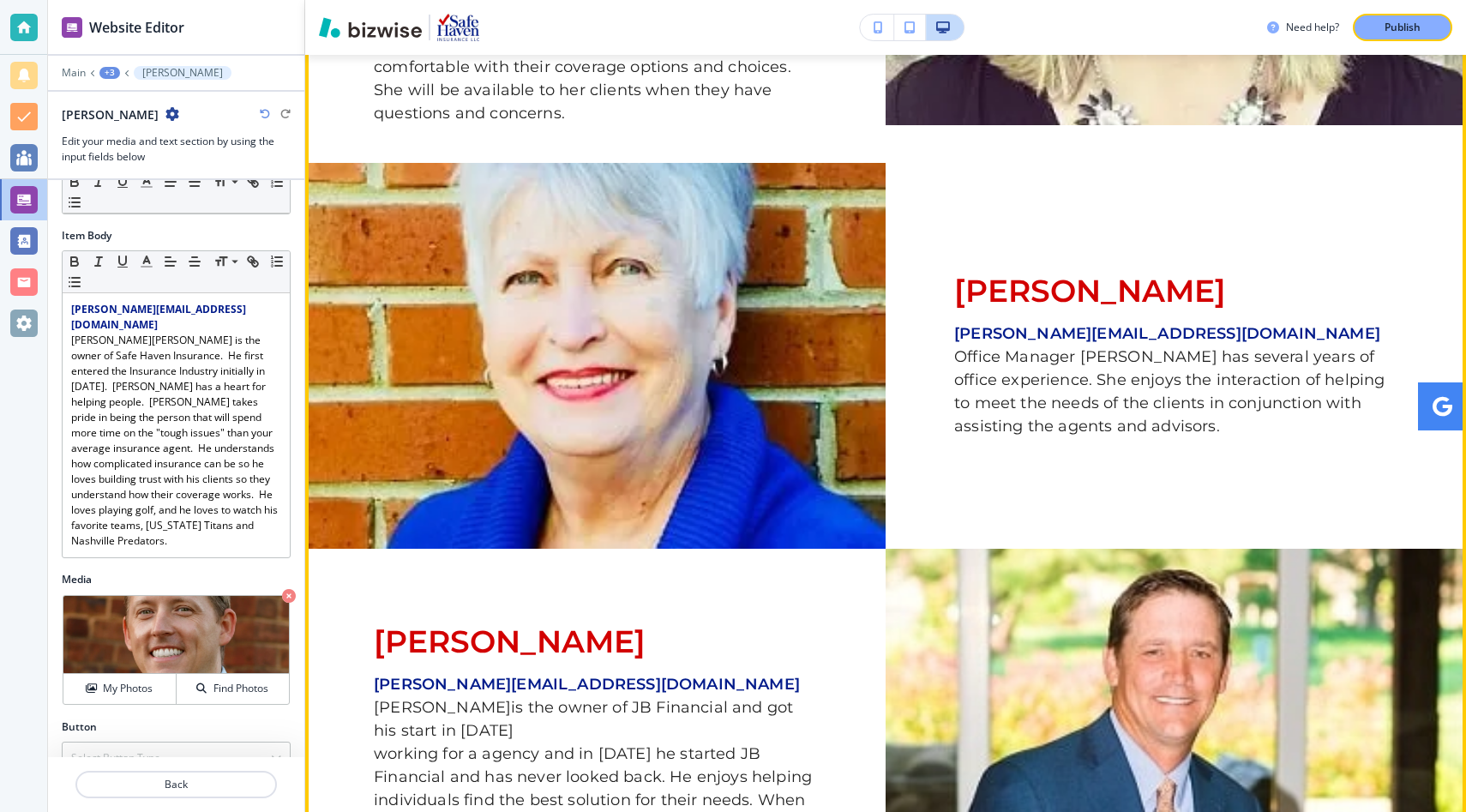
scroll to position [1613, 0]
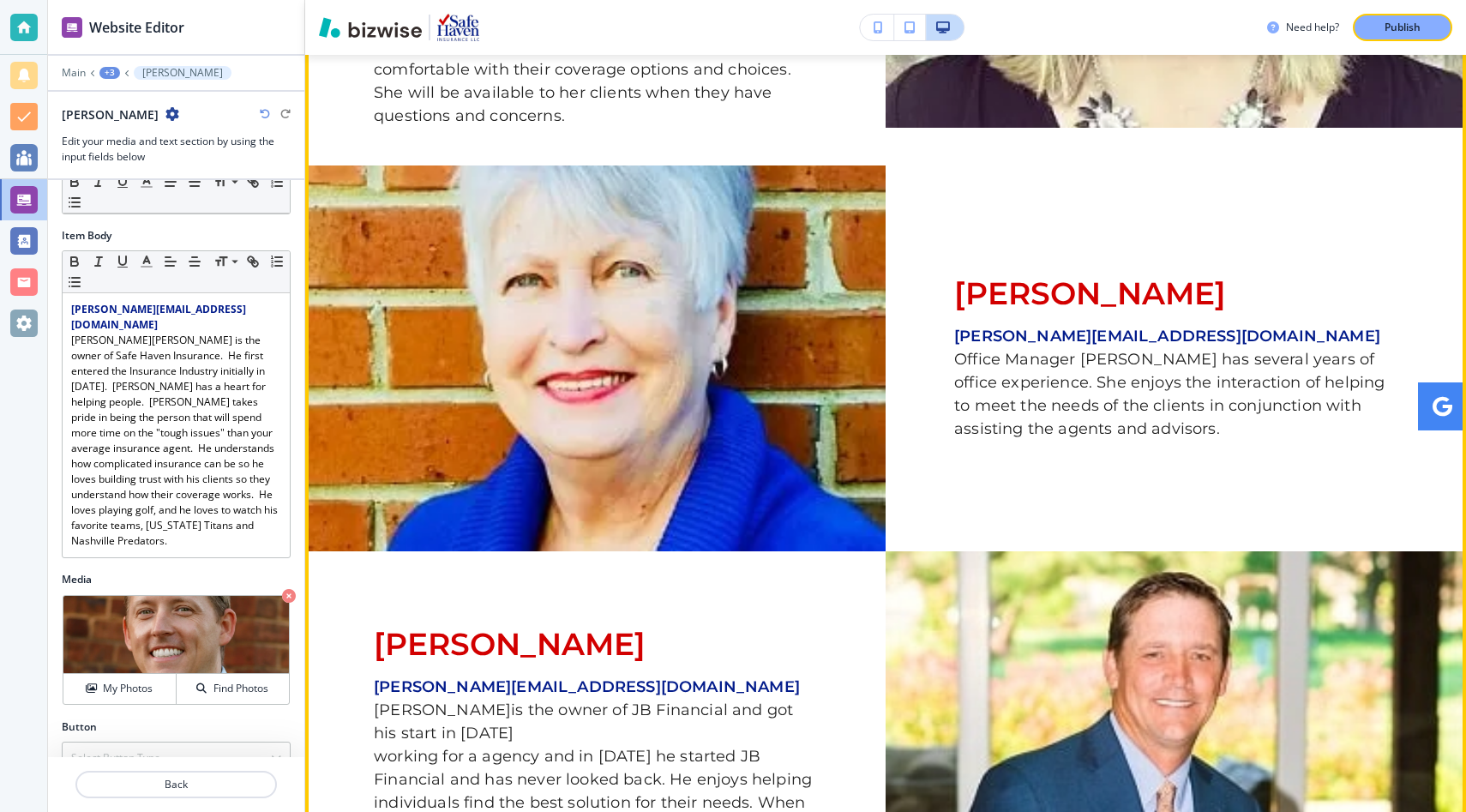
click at [676, 291] on img at bounding box center [595, 359] width 581 height 386
click at [646, 343] on img at bounding box center [595, 359] width 581 height 386
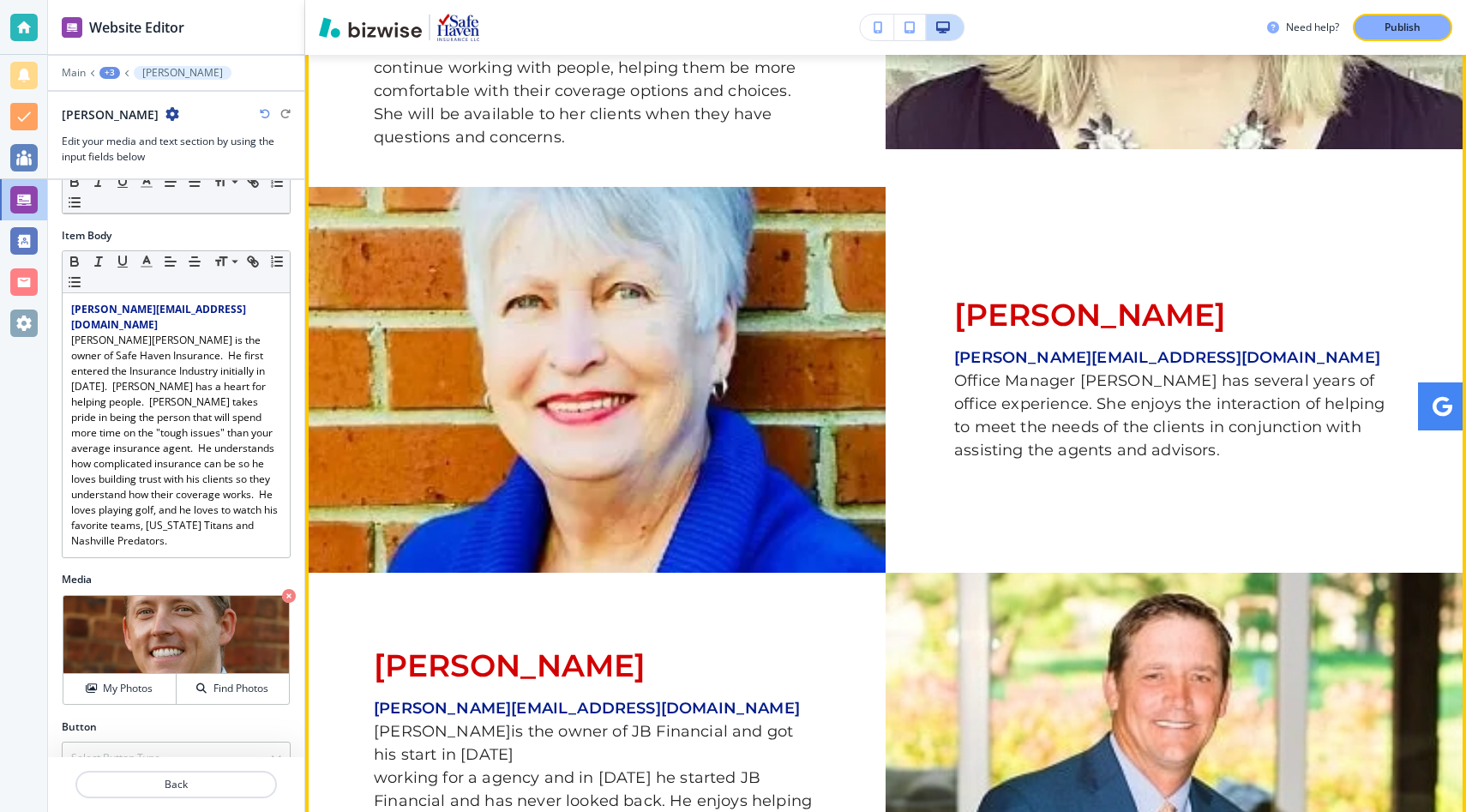
scroll to position [1586, 0]
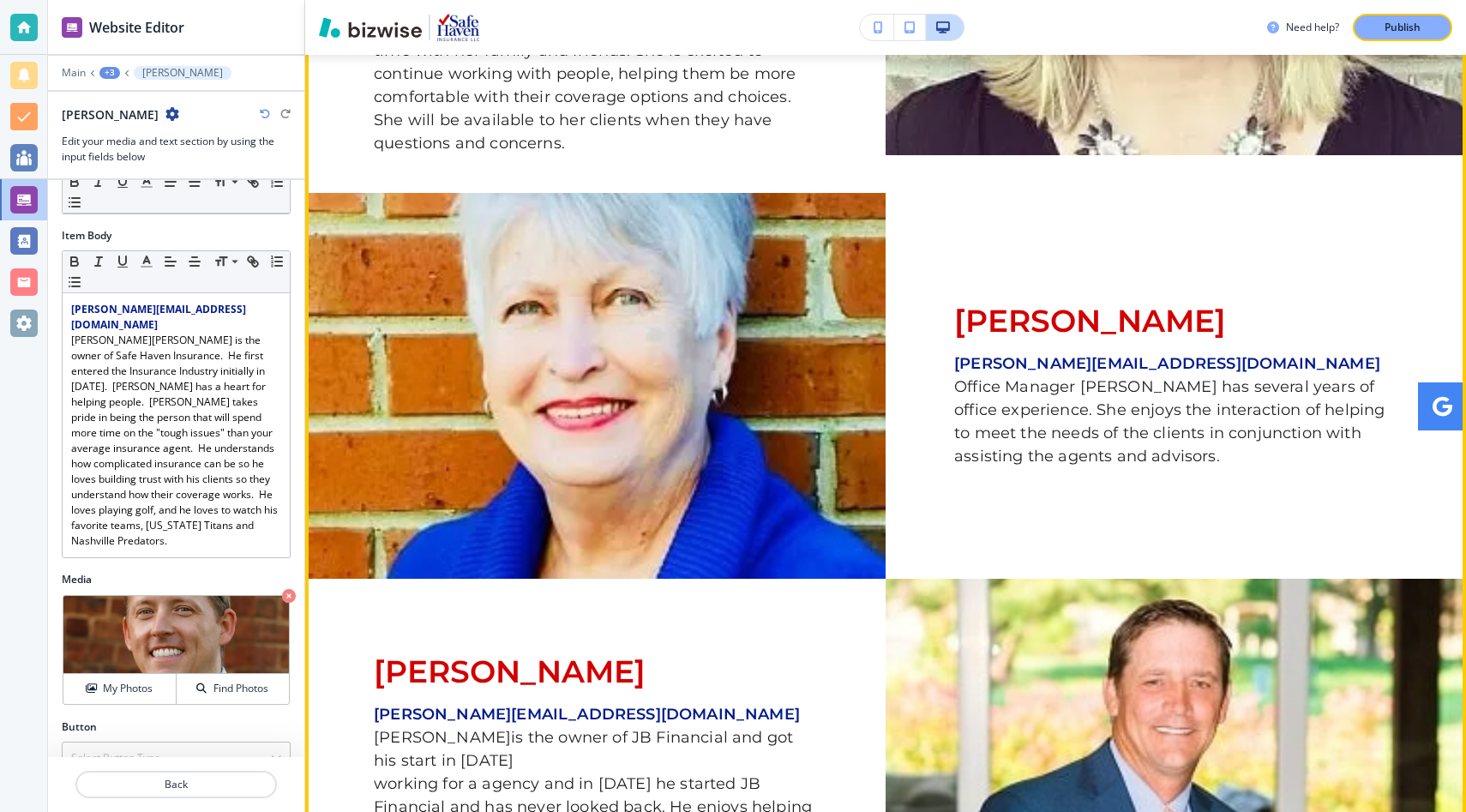
click at [680, 408] on img at bounding box center [595, 386] width 581 height 386
click at [651, 374] on img at bounding box center [595, 386] width 581 height 386
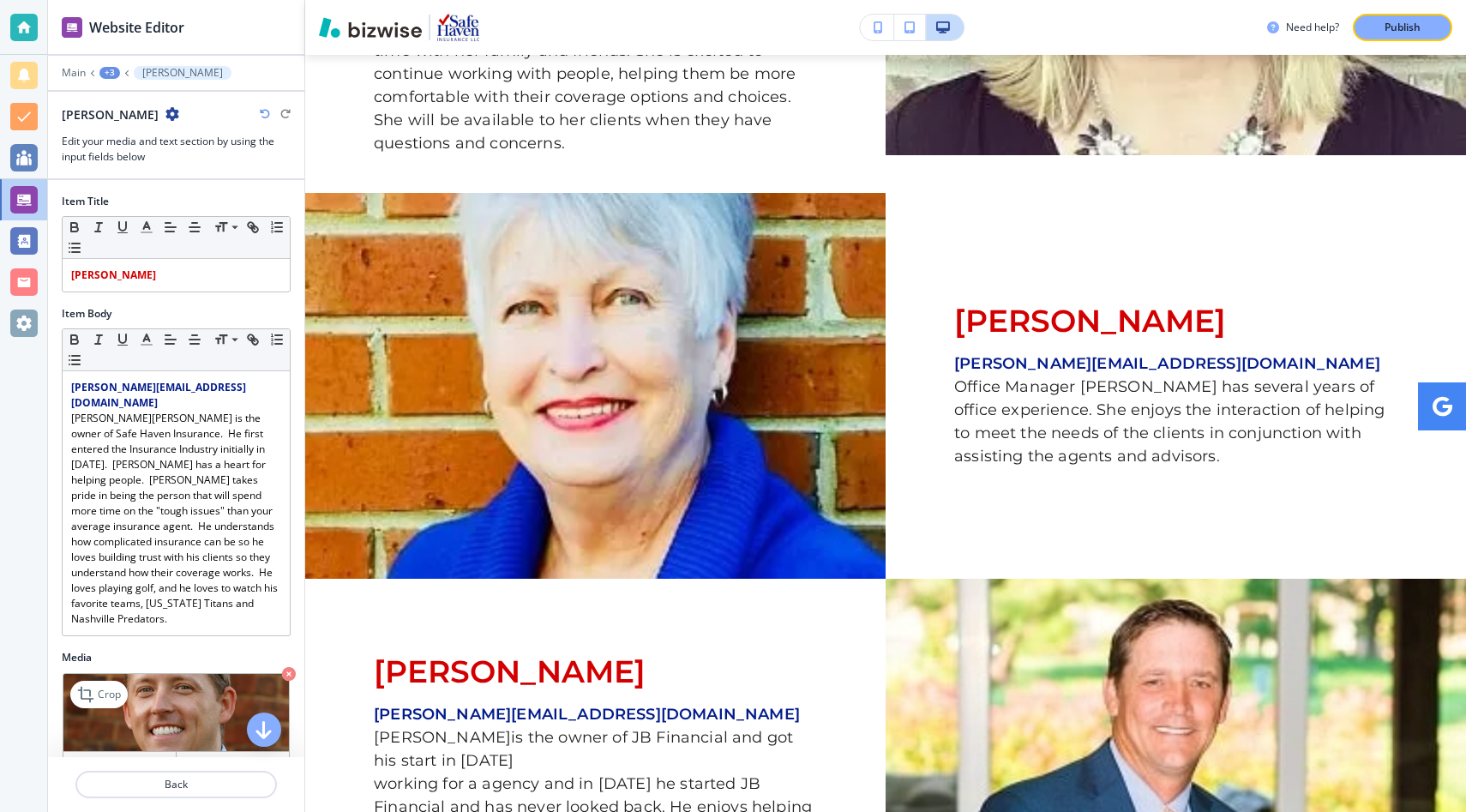
scroll to position [78, 0]
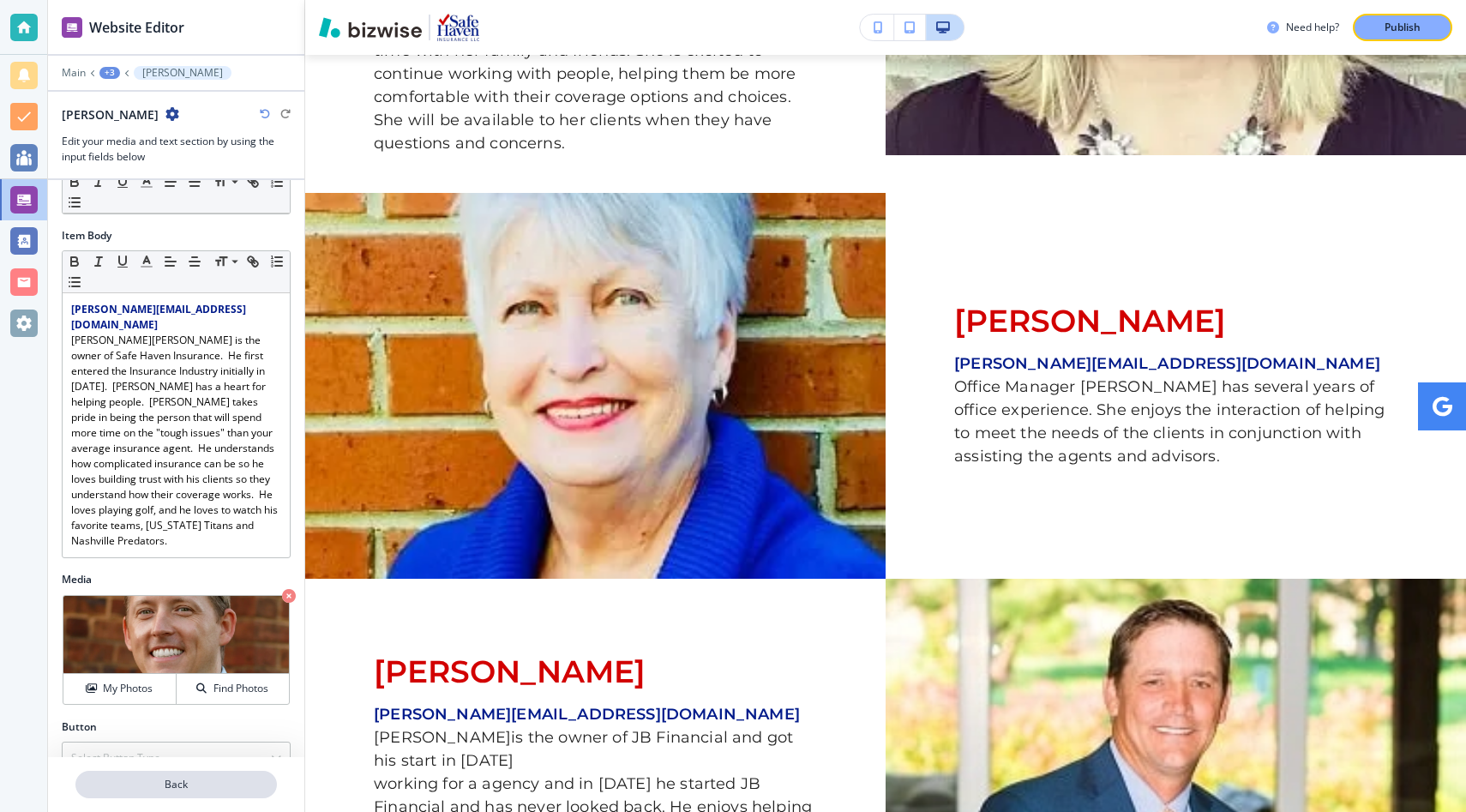
click at [176, 785] on p "Back" at bounding box center [176, 784] width 198 height 15
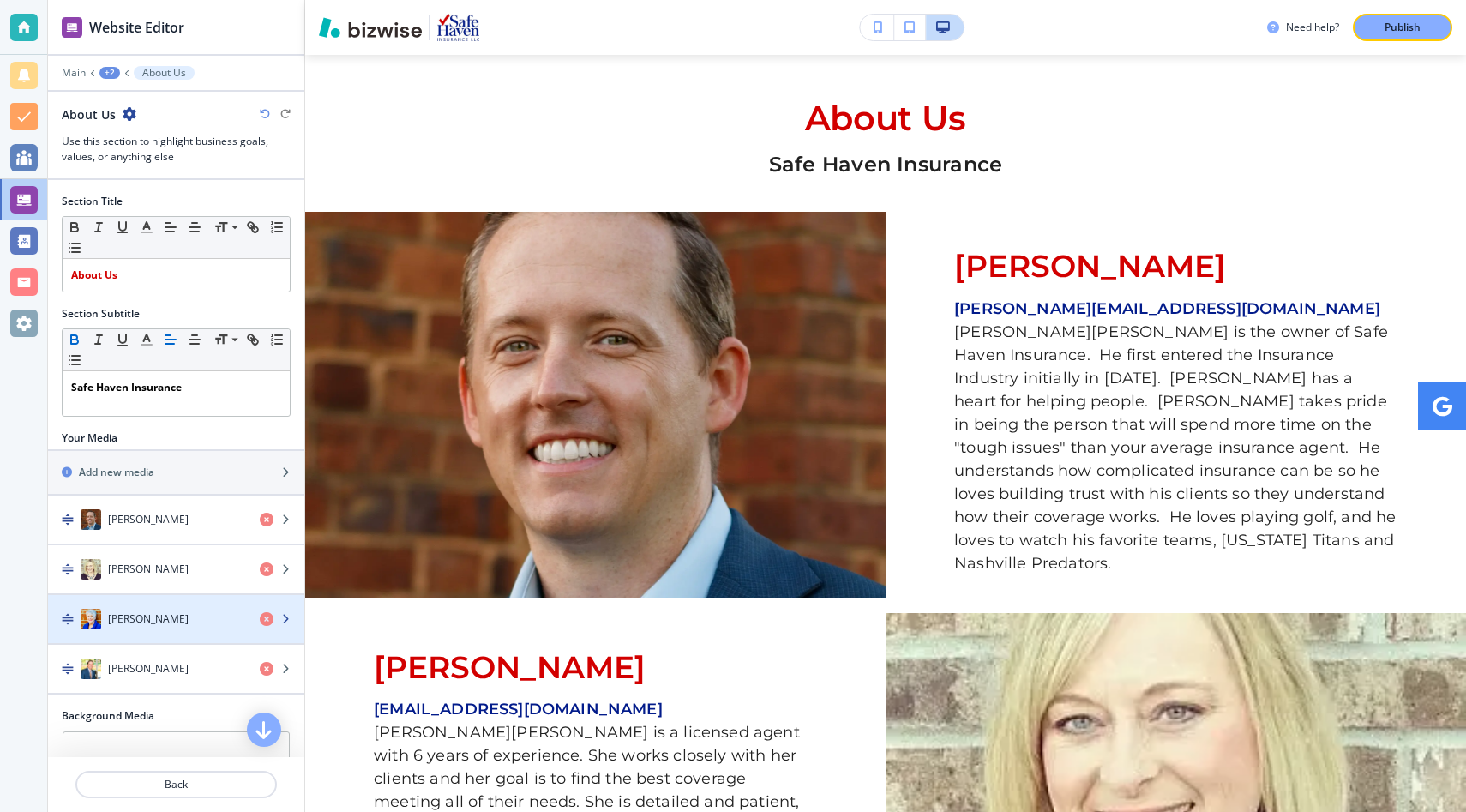
click at [213, 620] on div "[PERSON_NAME]" at bounding box center [147, 618] width 198 height 20
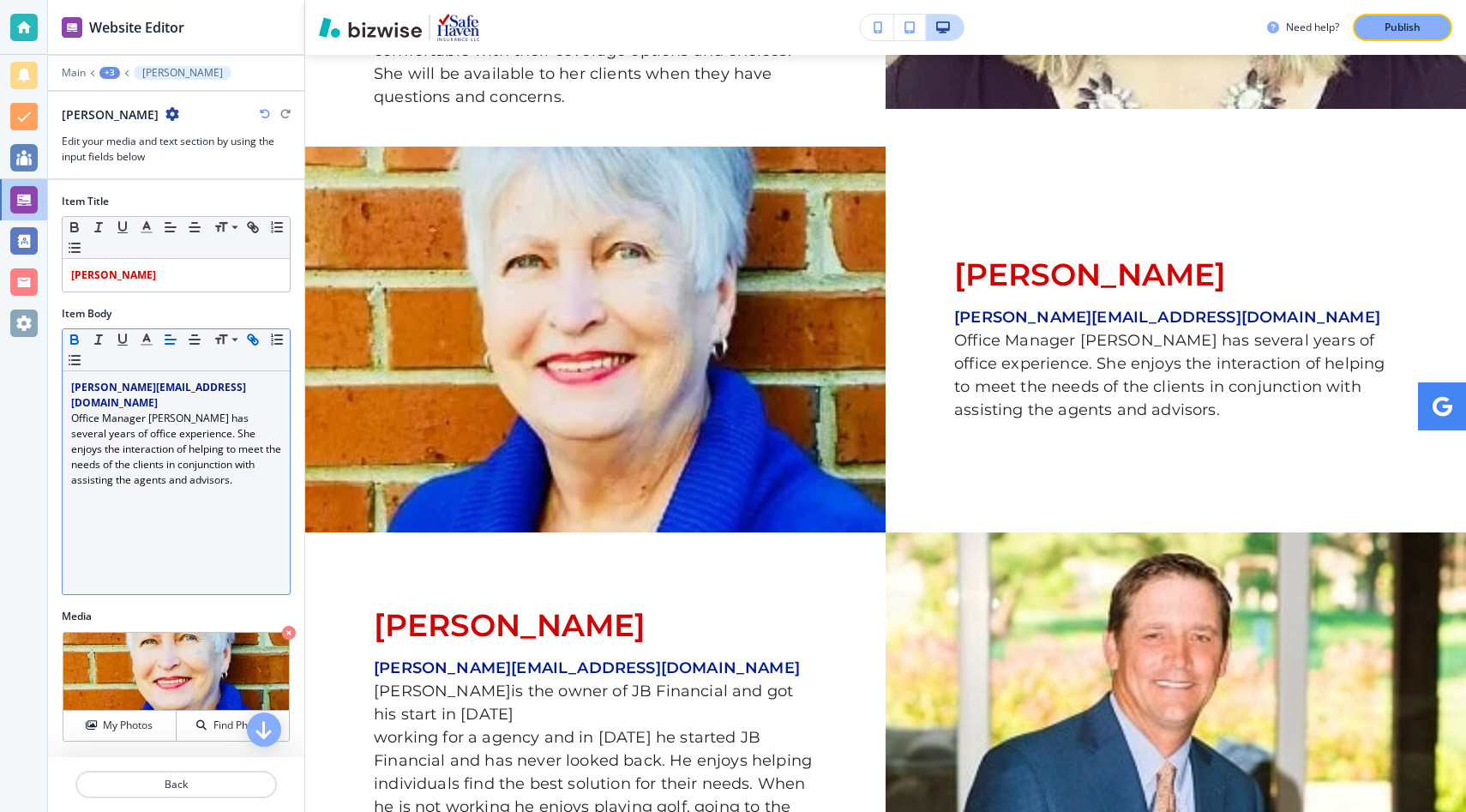
scroll to position [1686, 0]
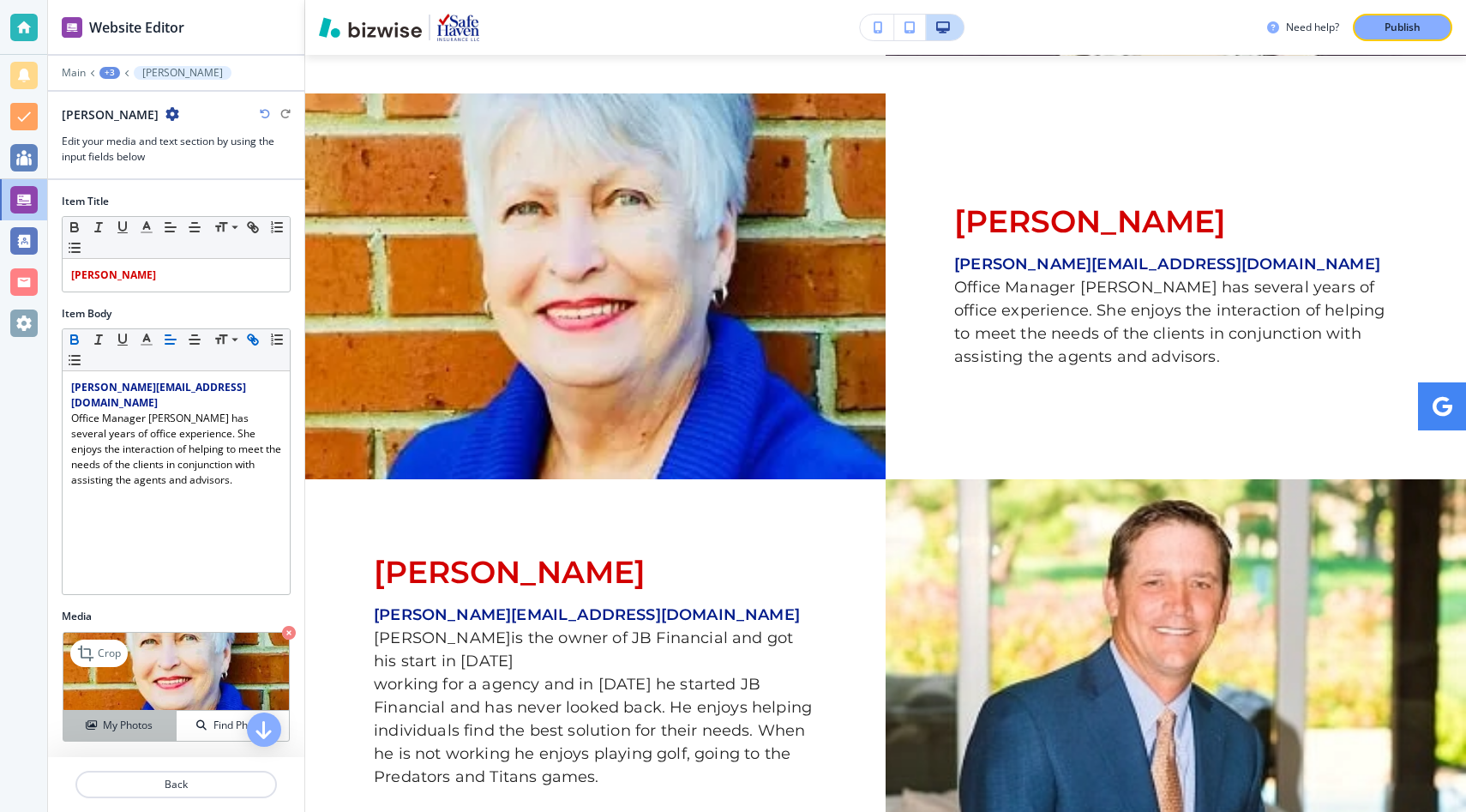
click at [140, 718] on h4 "My Photos" at bounding box center [128, 725] width 50 height 15
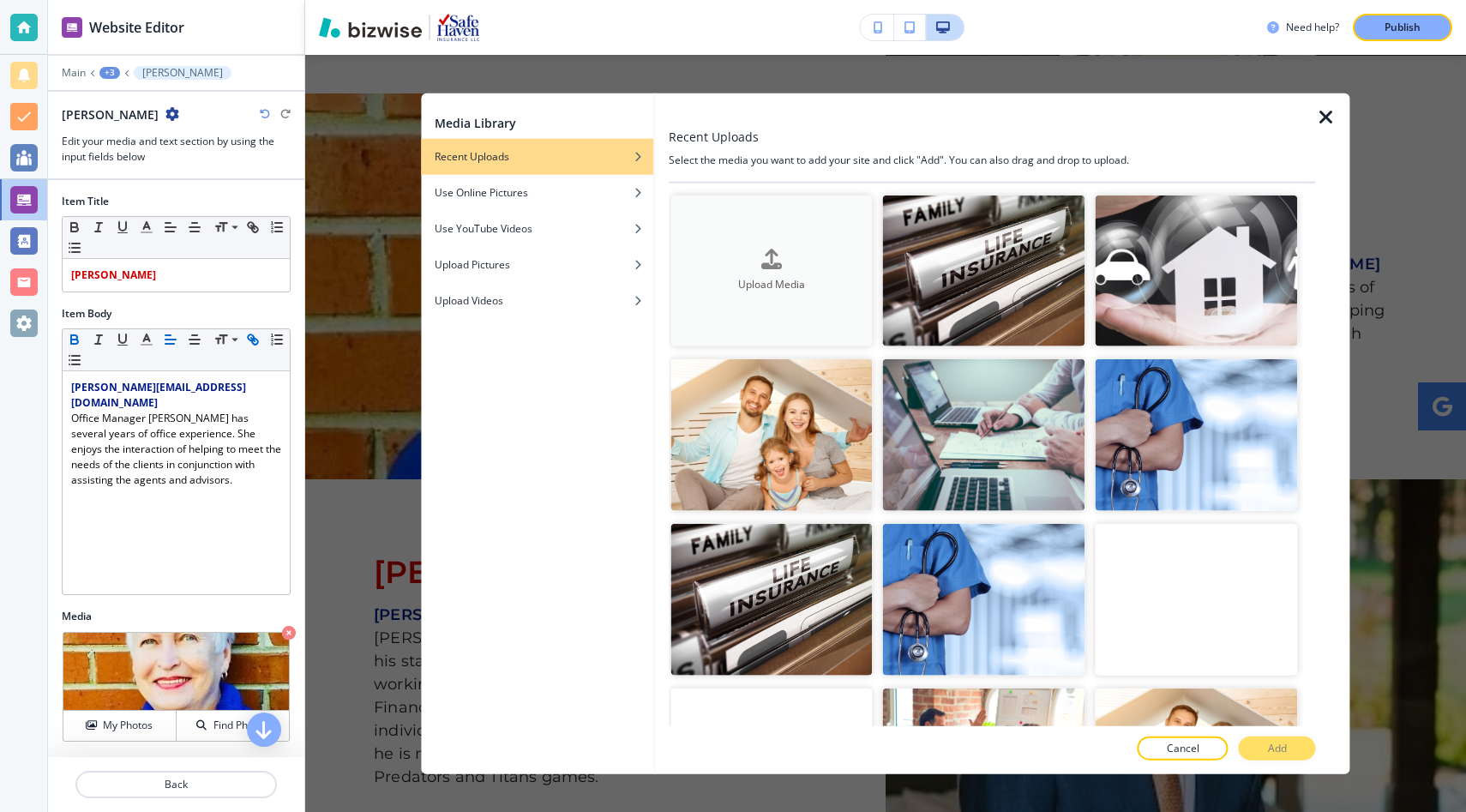
click at [775, 266] on icon "button" at bounding box center [771, 258] width 20 height 20
click at [558, 297] on div "Upload Videos" at bounding box center [536, 300] width 232 height 15
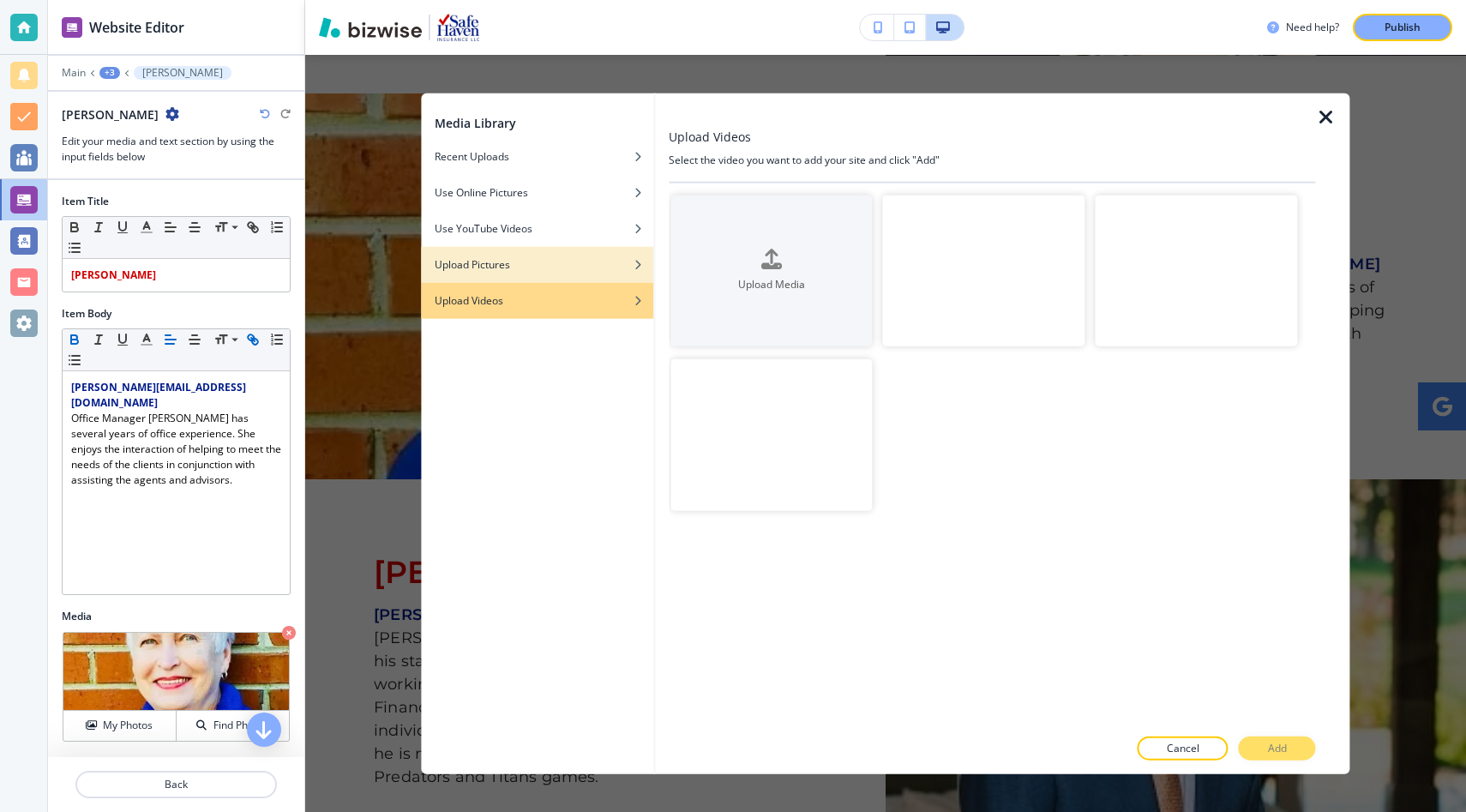
click at [551, 261] on div "Upload Pictures" at bounding box center [536, 264] width 232 height 15
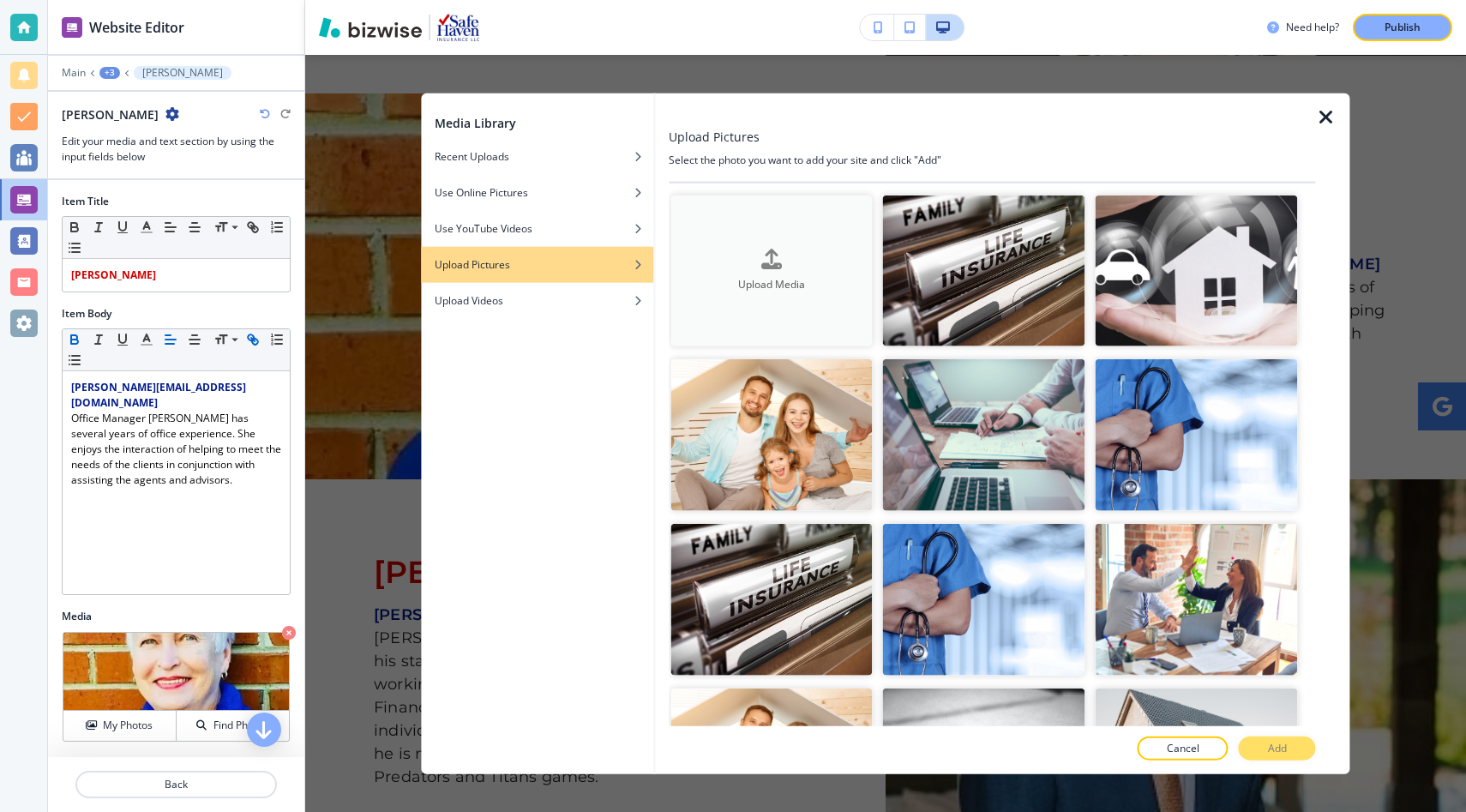
click at [777, 282] on h4 "Upload Media" at bounding box center [772, 284] width 203 height 15
click at [784, 289] on h4 "Upload Media" at bounding box center [772, 284] width 203 height 15
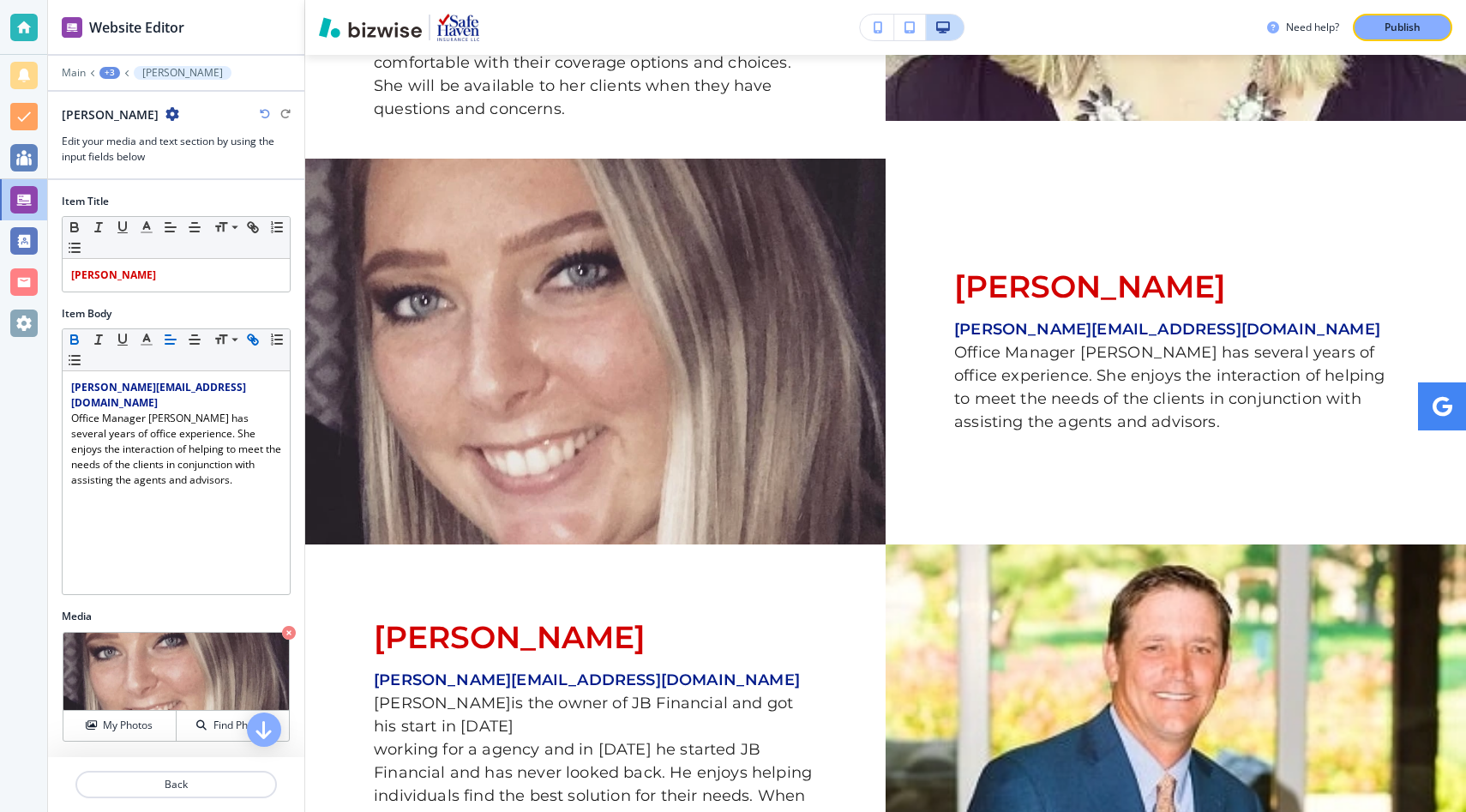
scroll to position [1617, 0]
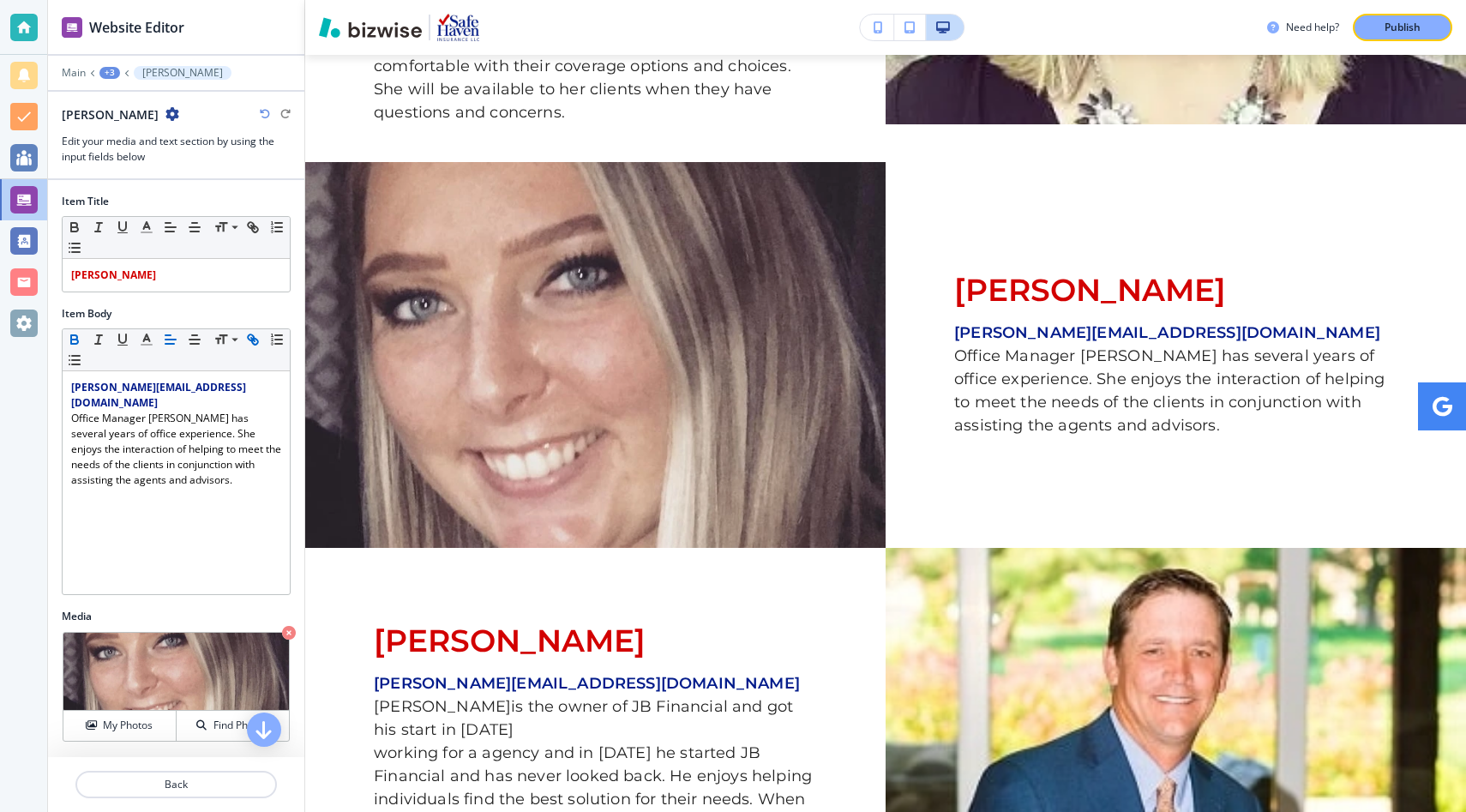
click at [1125, 271] on strong "[PERSON_NAME]" at bounding box center [1090, 289] width 272 height 38
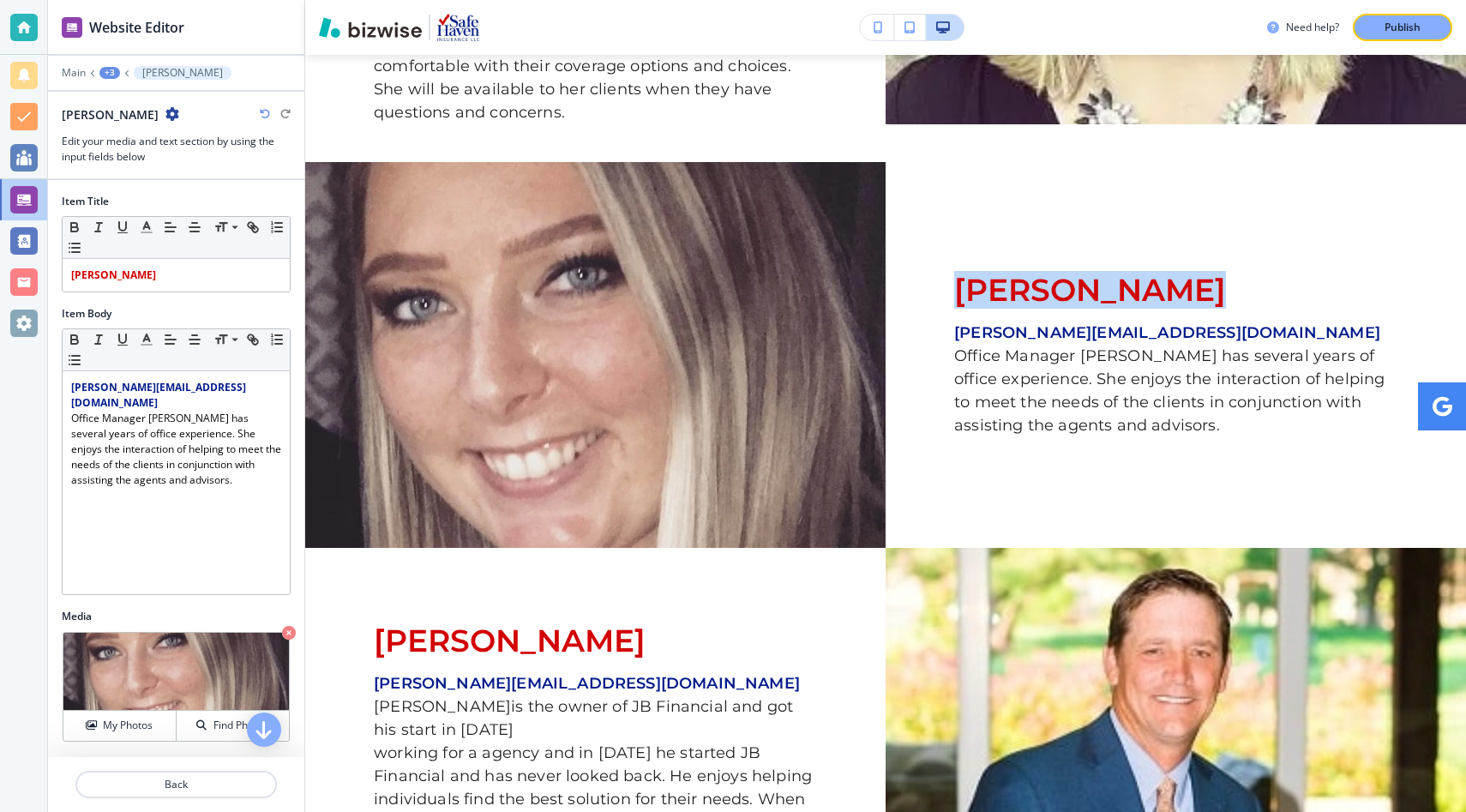
click at [1125, 271] on strong "[PERSON_NAME]" at bounding box center [1090, 289] width 272 height 38
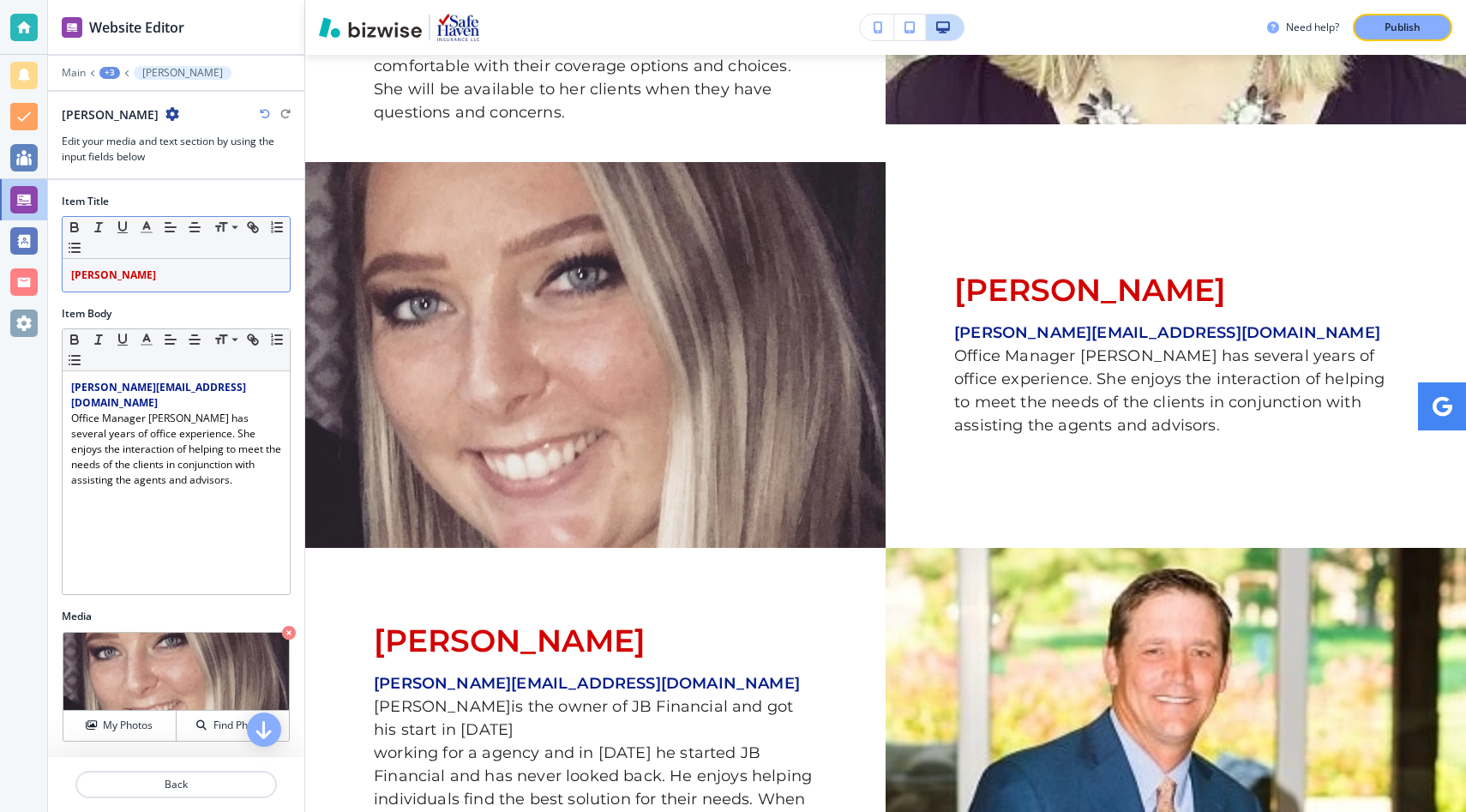
click at [137, 279] on strong "[PERSON_NAME]" at bounding box center [114, 274] width 85 height 14
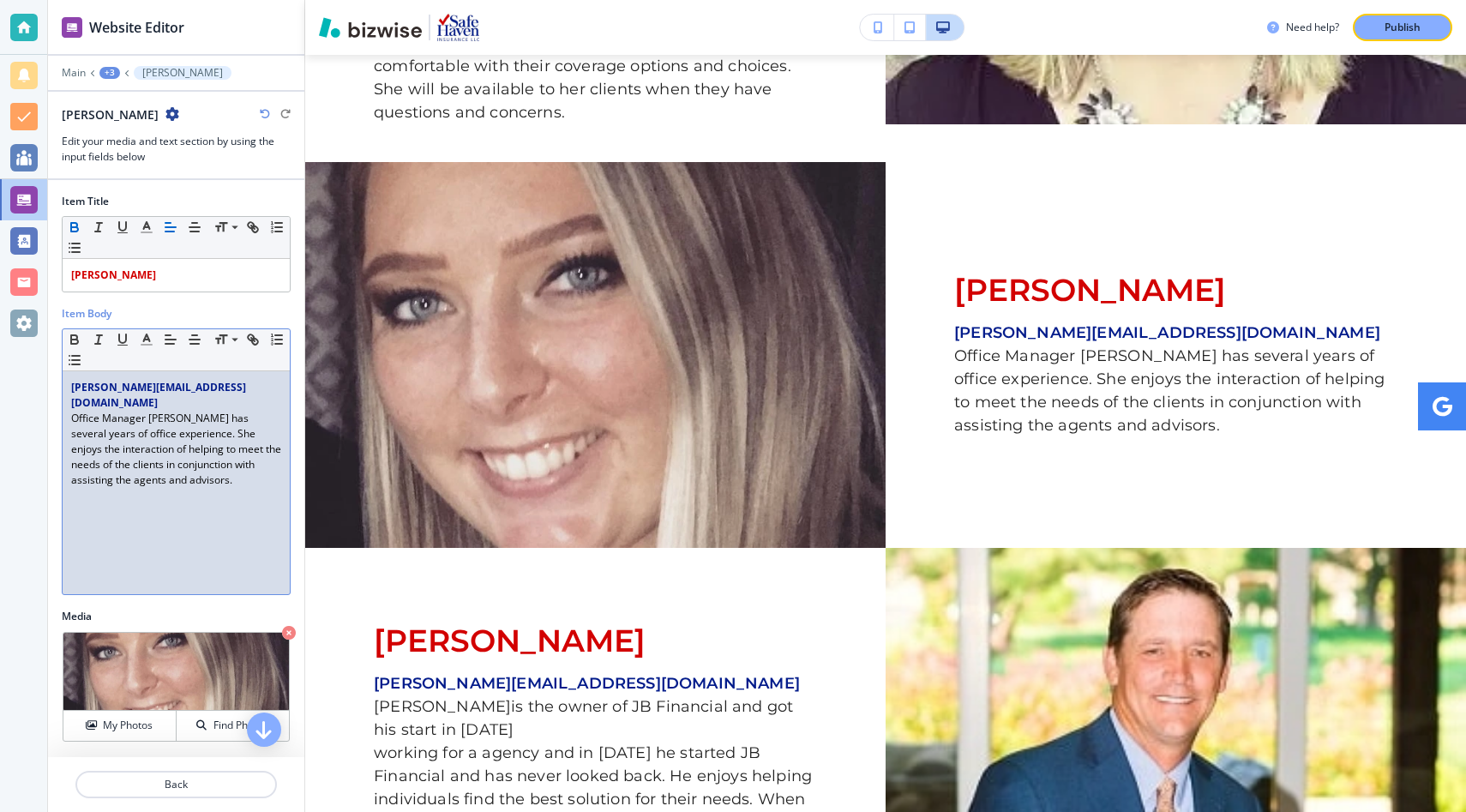
click at [211, 389] on strong "[PERSON_NAME][EMAIL_ADDRESS][DOMAIN_NAME]" at bounding box center [158, 394] width 175 height 30
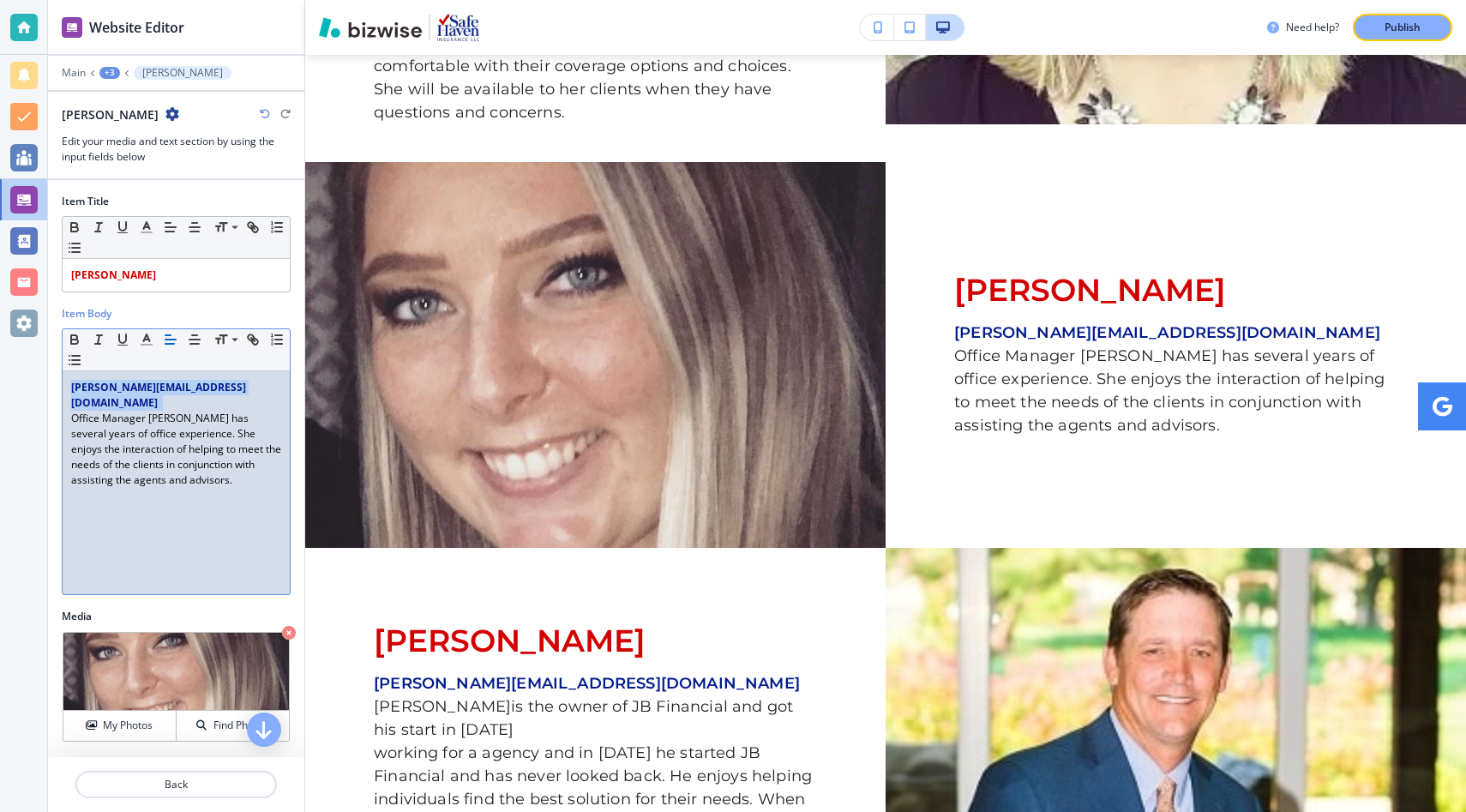
click at [102, 393] on strong "[PERSON_NAME][EMAIL_ADDRESS][DOMAIN_NAME]" at bounding box center [158, 394] width 175 height 30
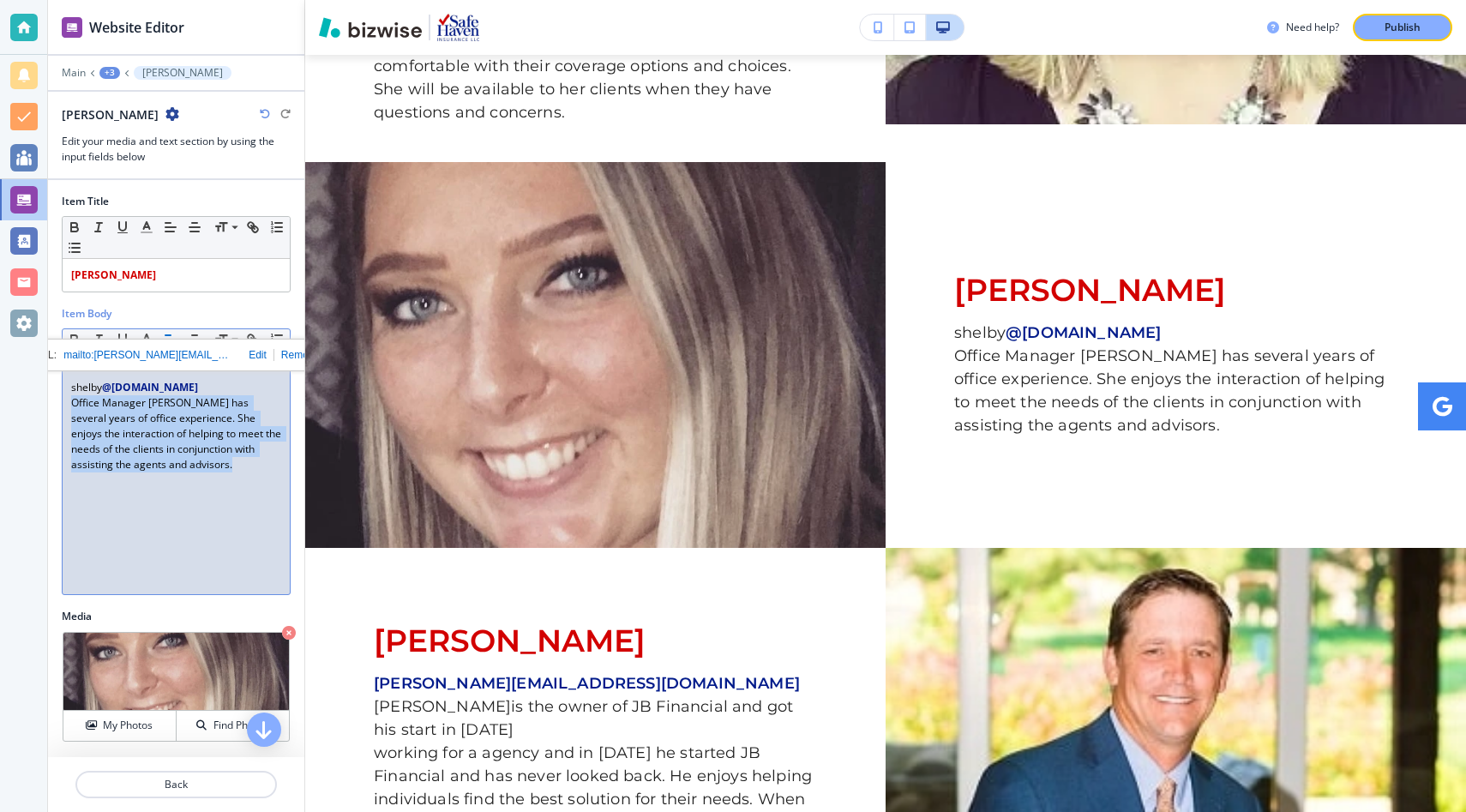
drag, startPoint x: 190, startPoint y: 466, endPoint x: 68, endPoint y: 406, distance: 136.0
click at [68, 406] on div "shelby @[DOMAIN_NAME] Office Manager [PERSON_NAME] has several years of office …" at bounding box center [176, 482] width 228 height 223
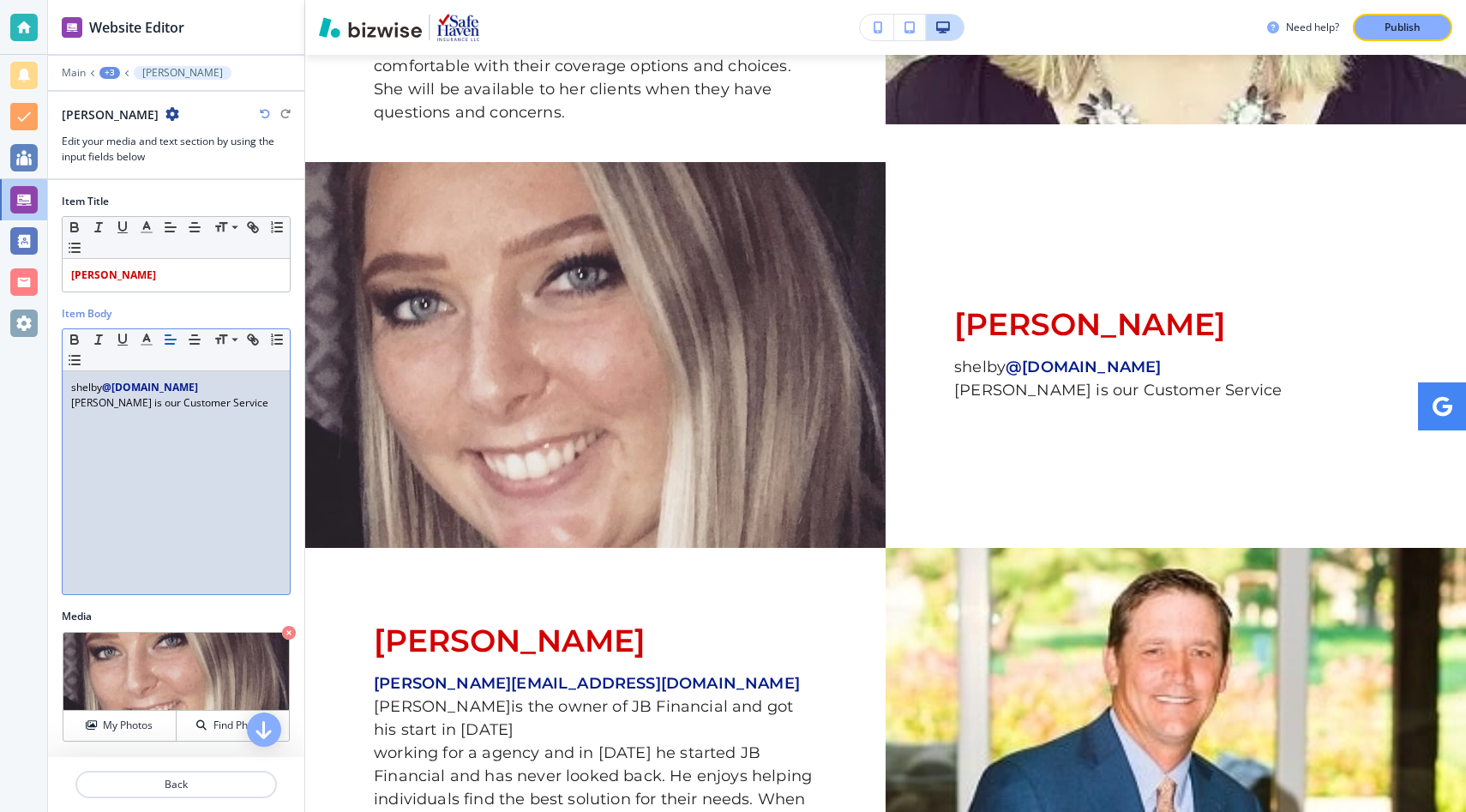
scroll to position [68, 0]
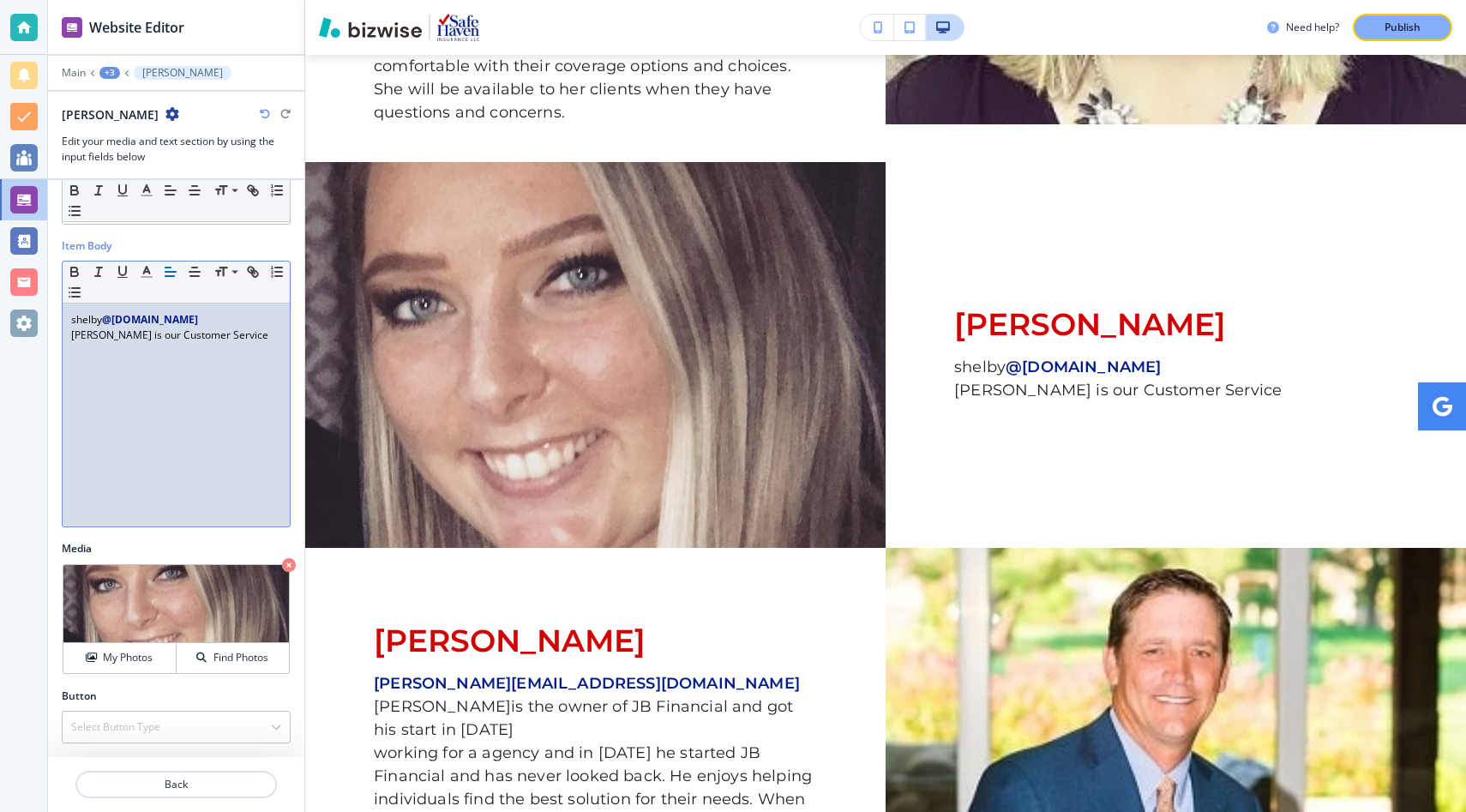
click at [178, 798] on div at bounding box center [176, 804] width 257 height 14
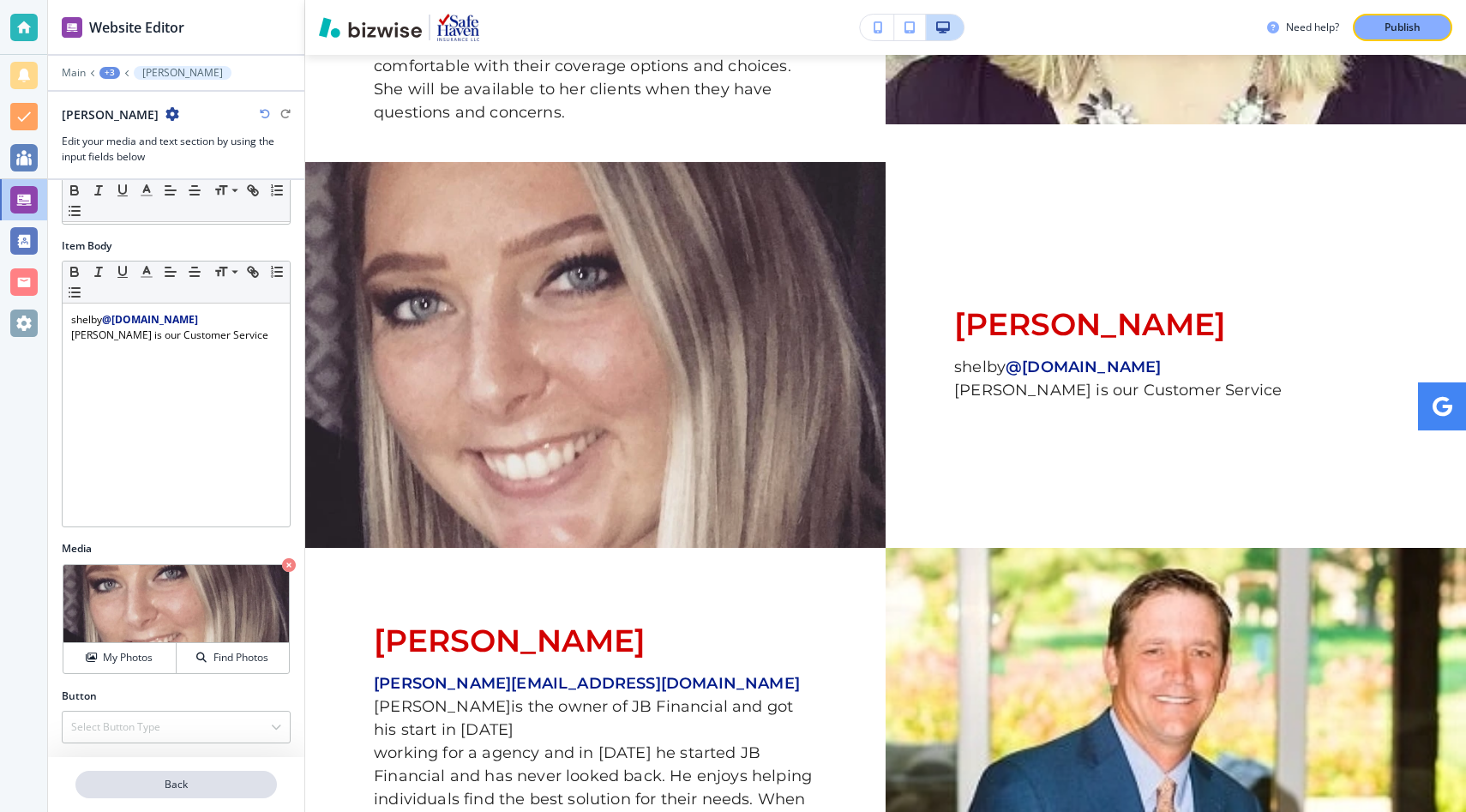
click at [174, 788] on p "Back" at bounding box center [176, 784] width 198 height 15
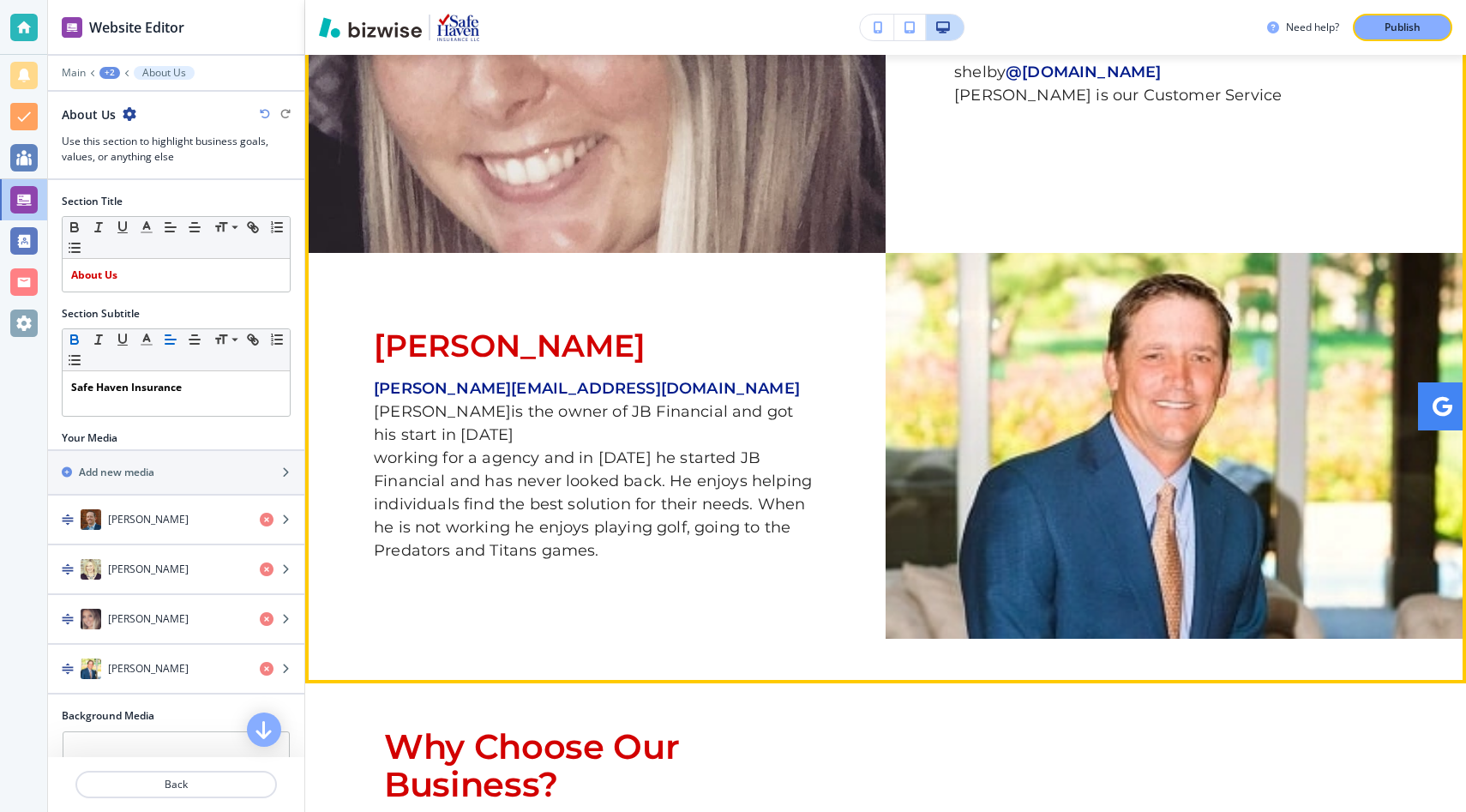
scroll to position [1914, 0]
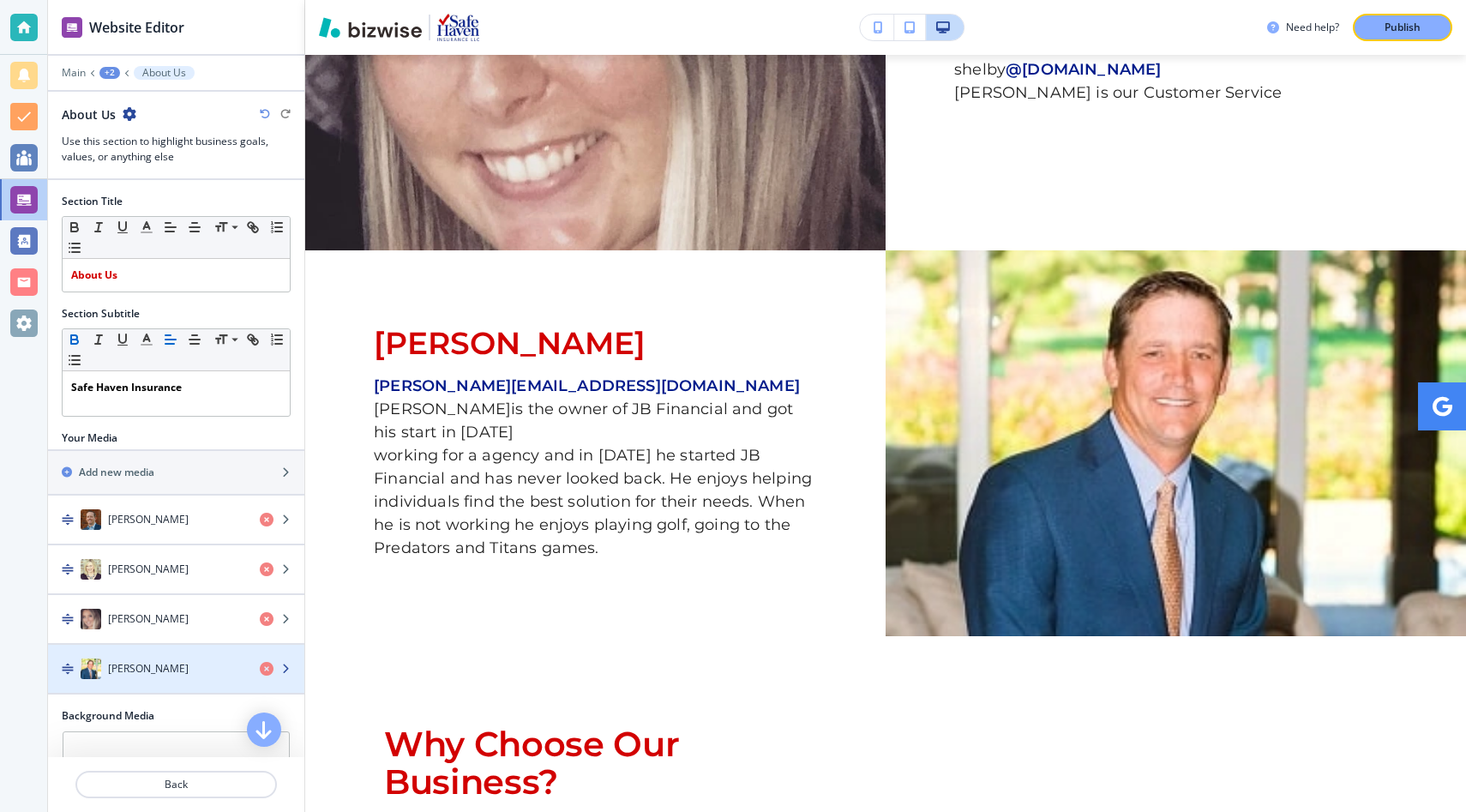
click at [143, 651] on div "button" at bounding box center [176, 651] width 257 height 14
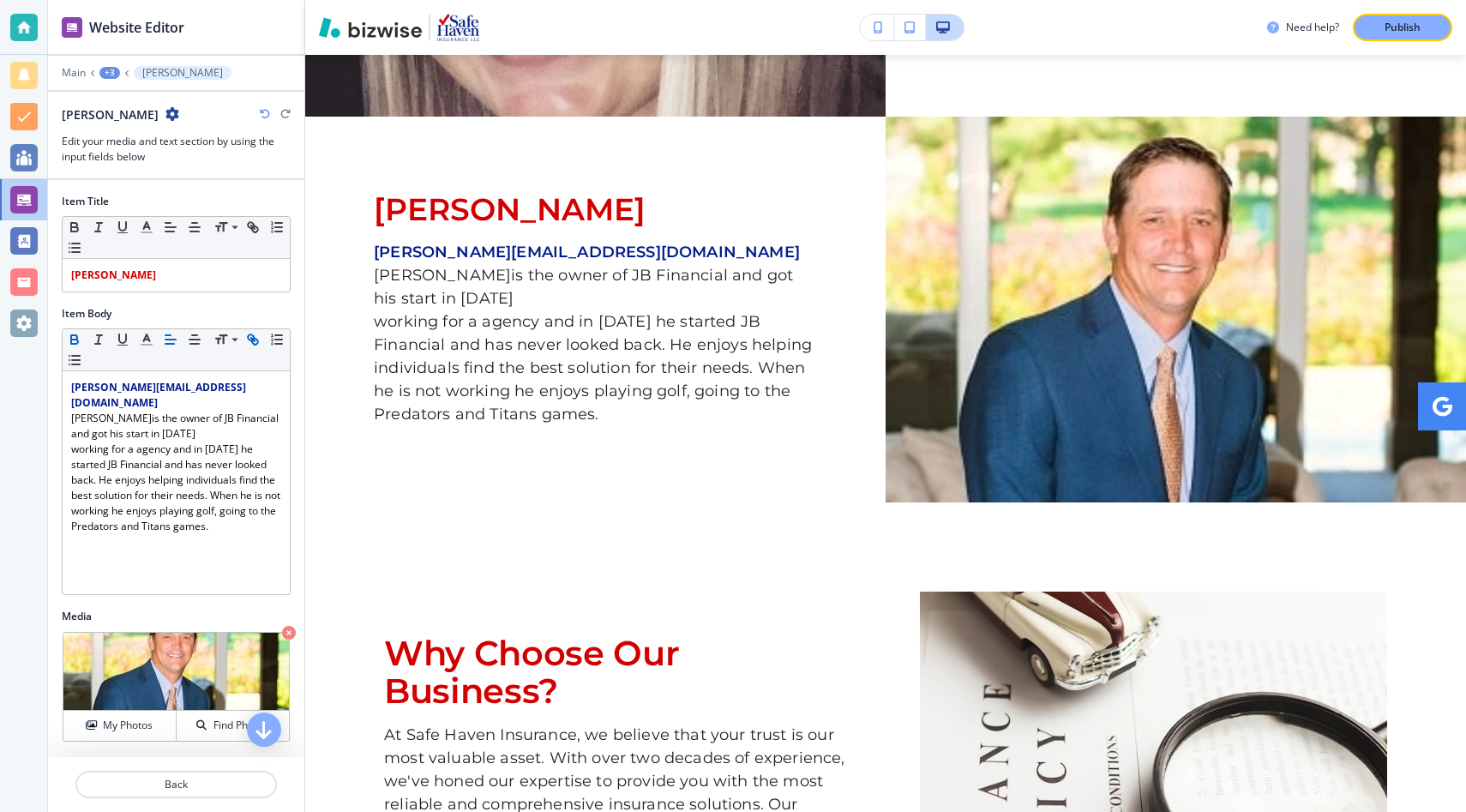
scroll to position [2071, 0]
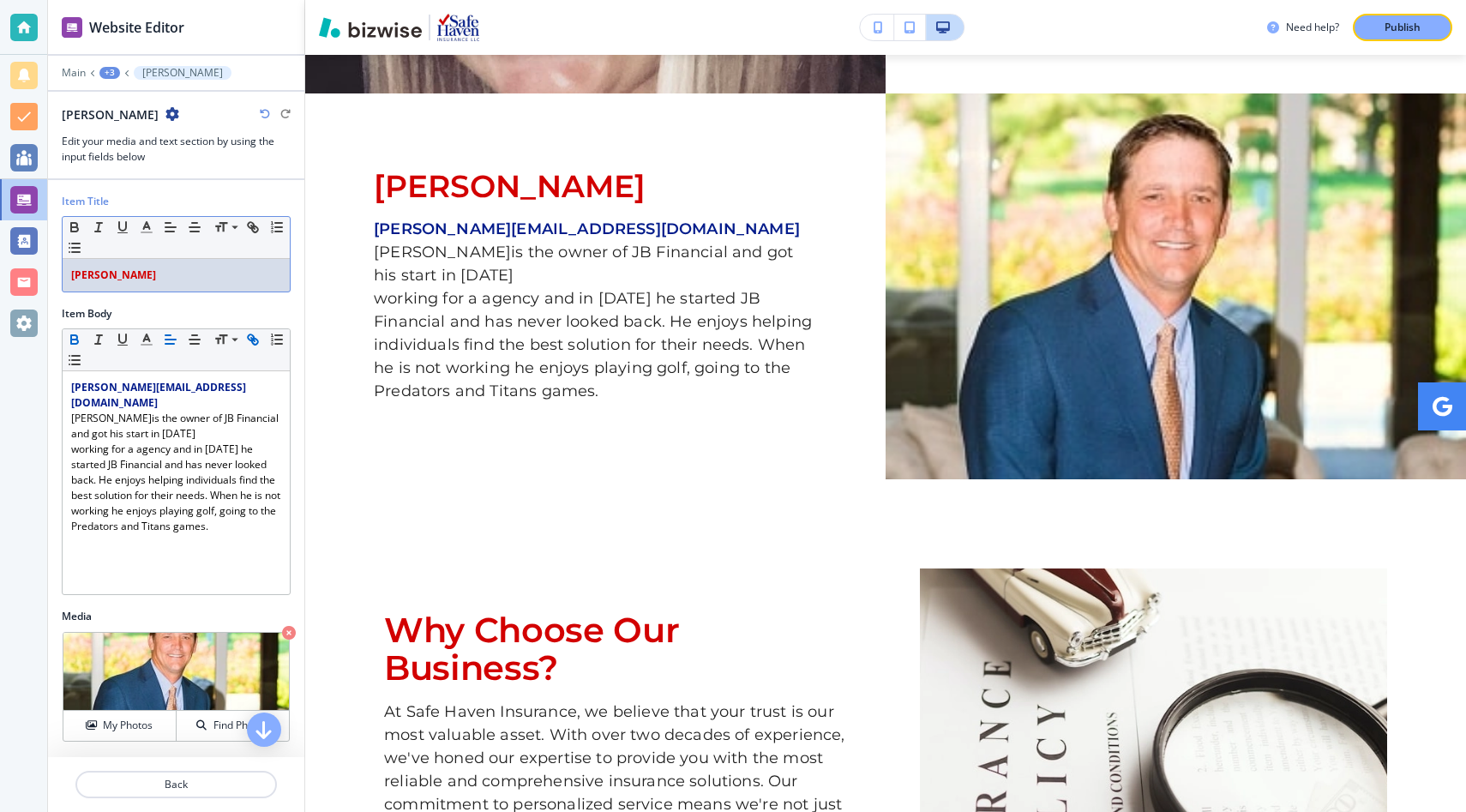
click at [238, 294] on div "Item Title Small Normal Large Huge [PERSON_NAME]" at bounding box center [176, 250] width 257 height 112
click at [235, 311] on div "Item Body" at bounding box center [176, 313] width 229 height 15
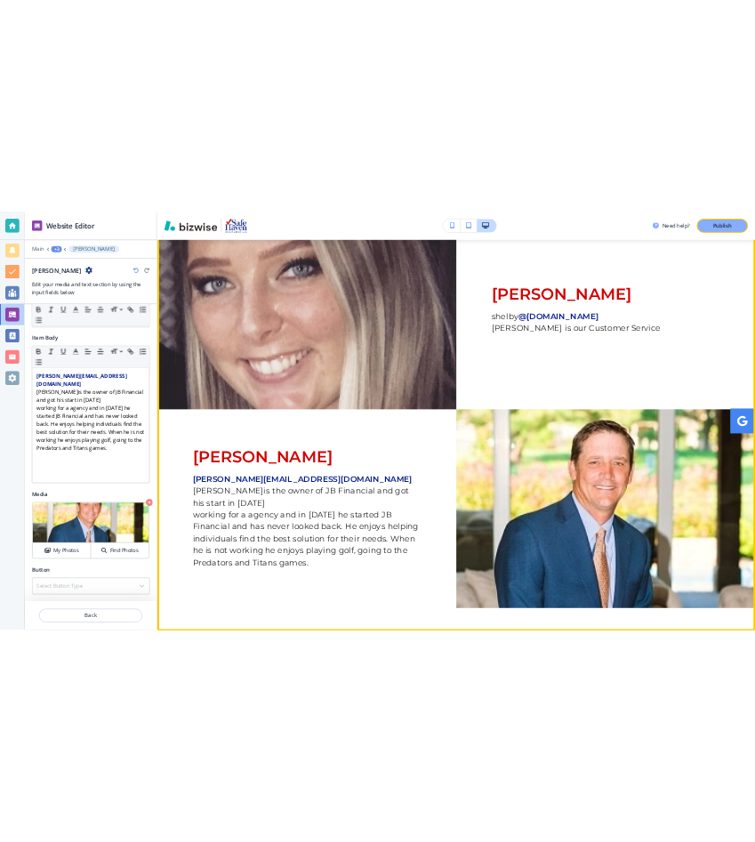
scroll to position [1849, 0]
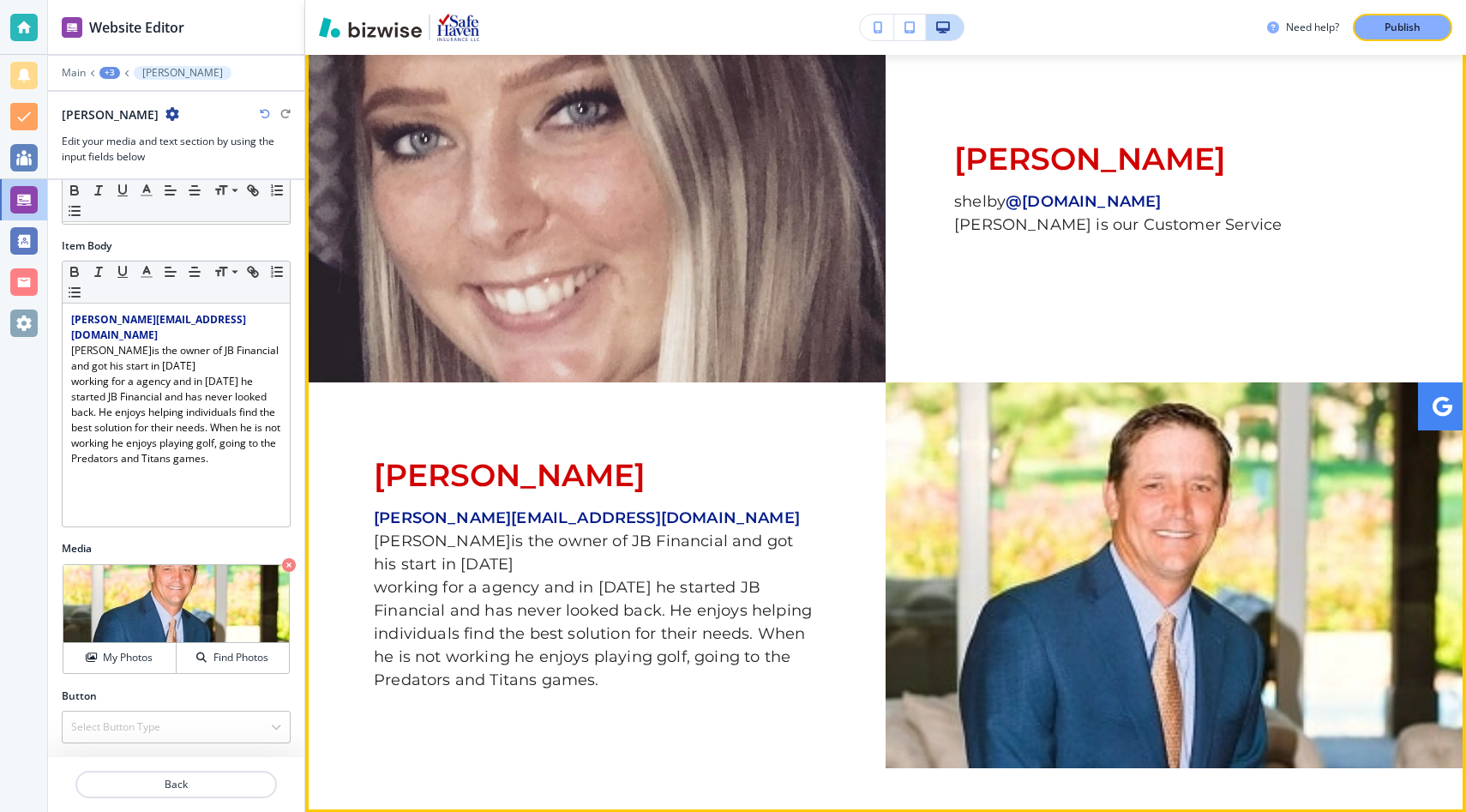
click at [489, 508] on strong "[PERSON_NAME][EMAIL_ADDRESS][DOMAIN_NAME]" at bounding box center [586, 518] width 426 height 19
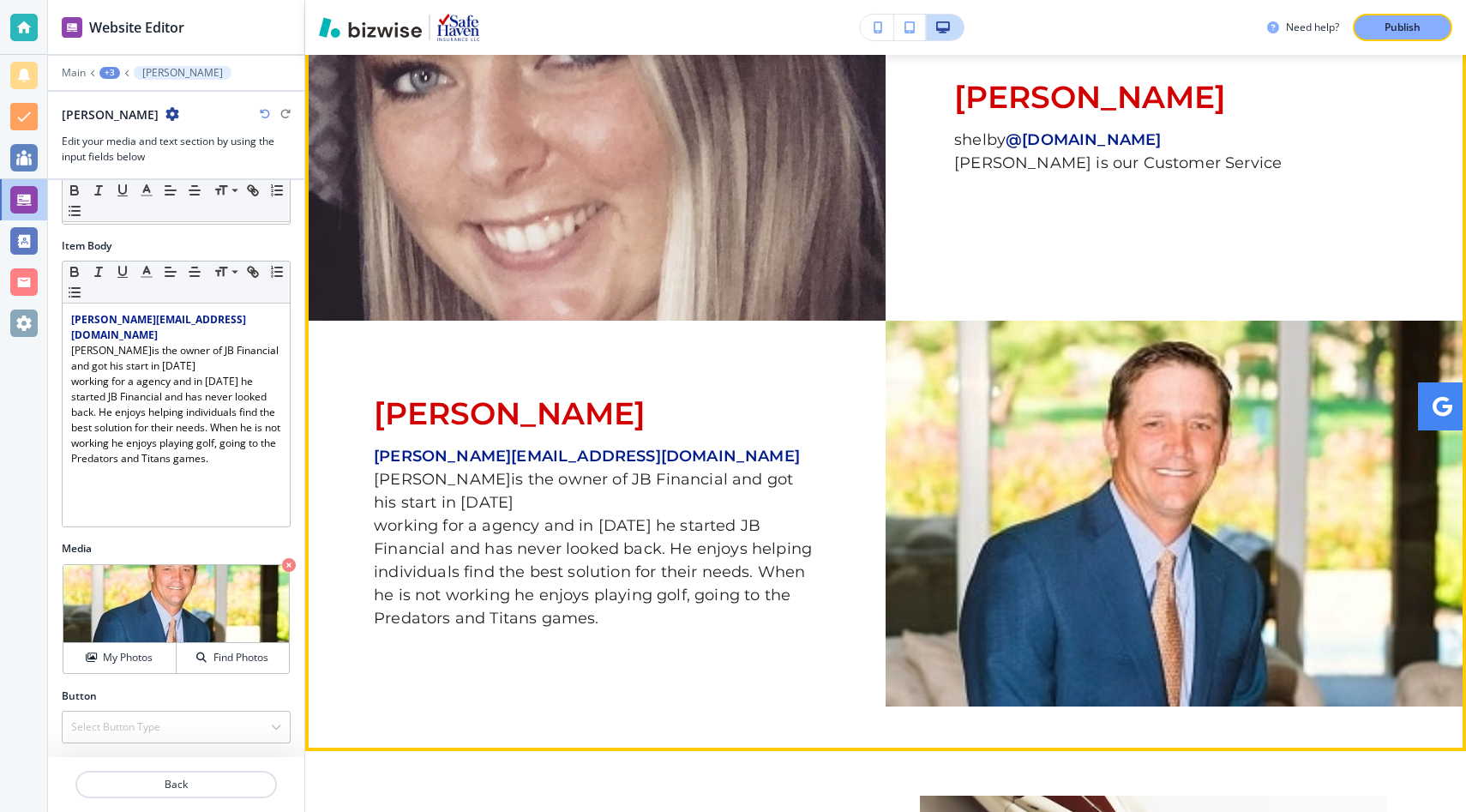
scroll to position [1846, 0]
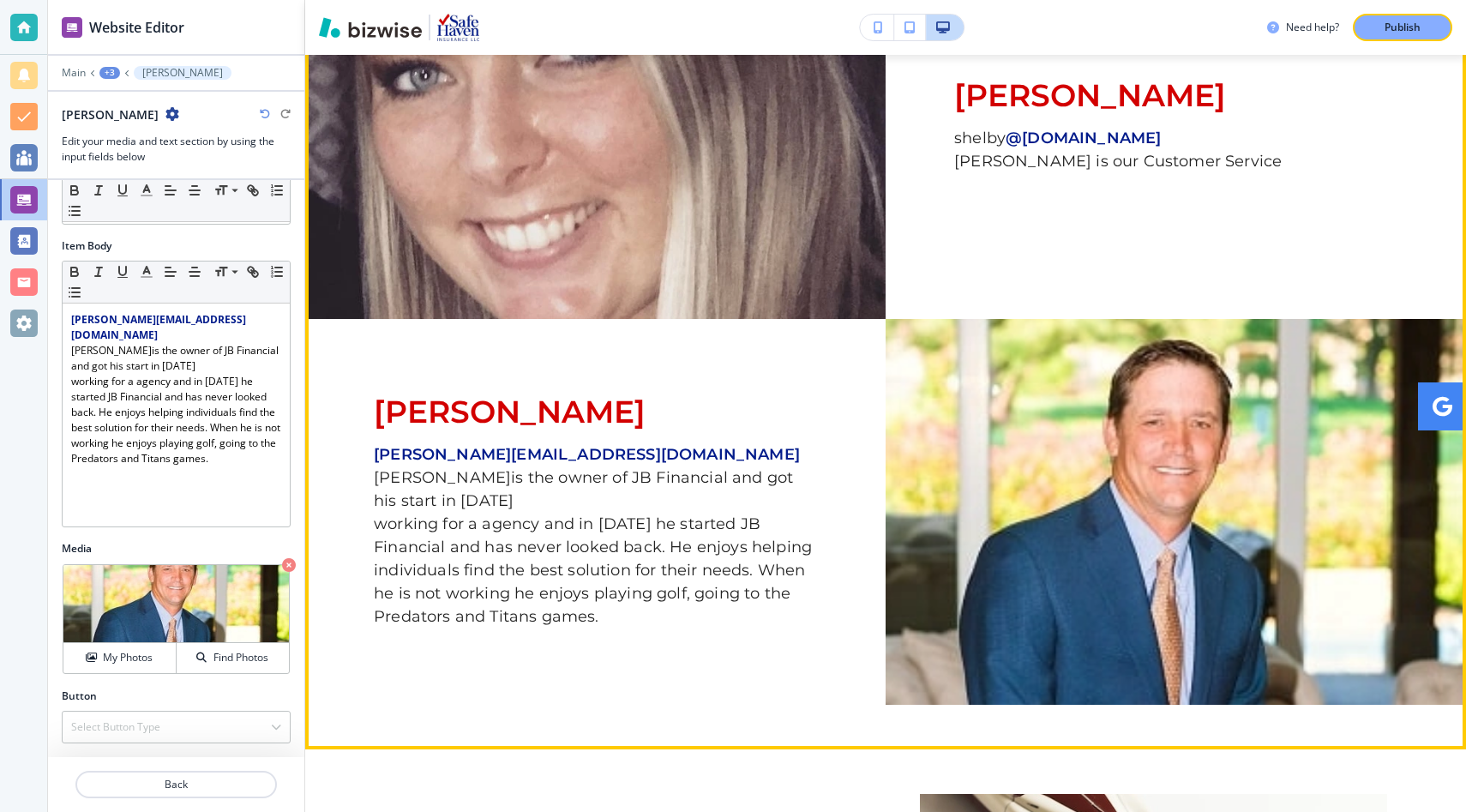
click at [602, 567] on p "working for a agency and in [DATE] he started JB Financial and has never looked…" at bounding box center [594, 570] width 443 height 116
click at [405, 466] on p "[PERSON_NAME] is the owner of JB Financial and got his start in [DATE]" at bounding box center [594, 489] width 443 height 46
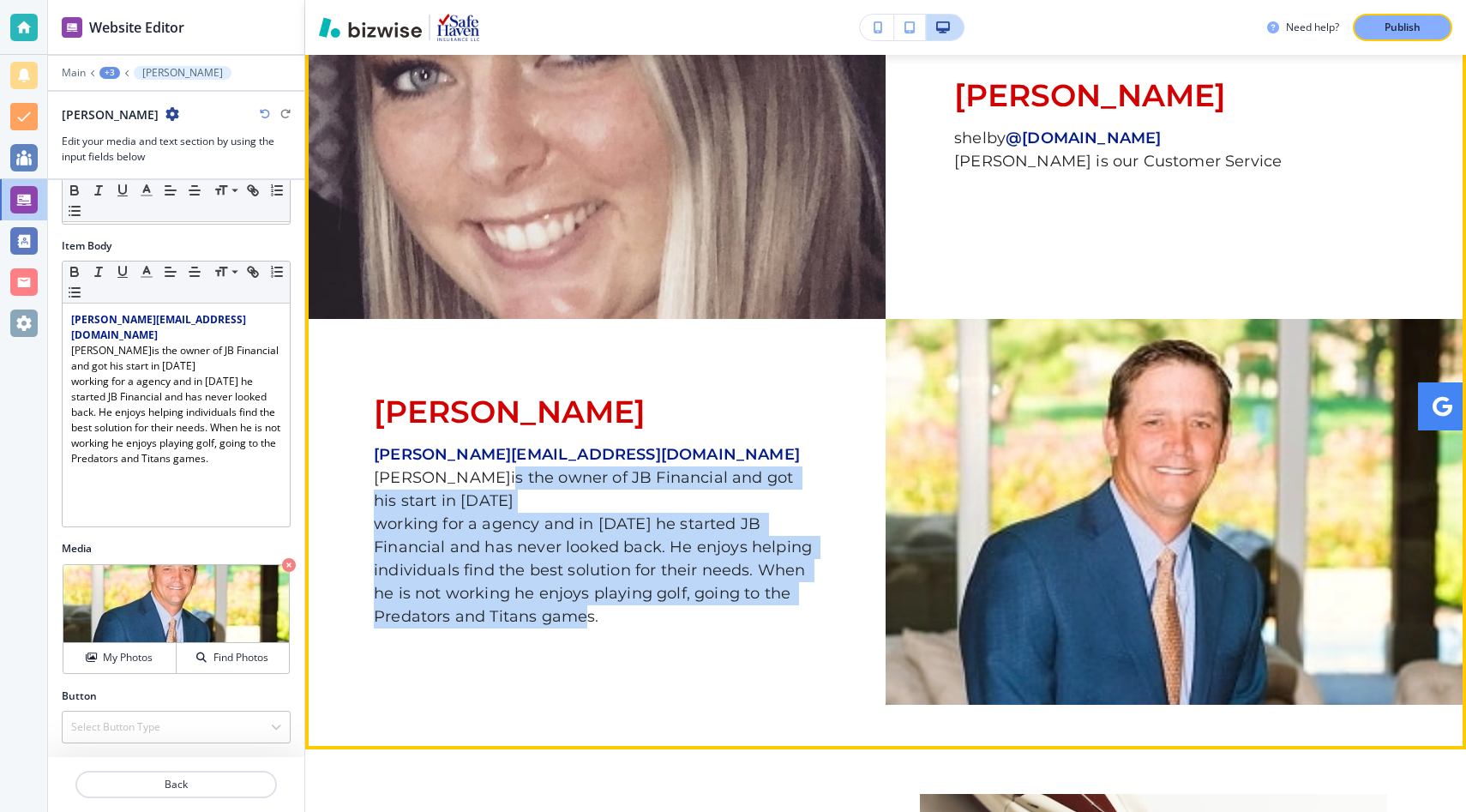
drag, startPoint x: 406, startPoint y: 452, endPoint x: 678, endPoint y: 574, distance: 298.1
click at [678, 572] on p "[PERSON_NAME][EMAIL_ADDRESS][DOMAIN_NAME] [PERSON_NAME] is the owner of JB Fina…" at bounding box center [594, 535] width 443 height 185
click at [983, 504] on img at bounding box center [1176, 512] width 581 height 386
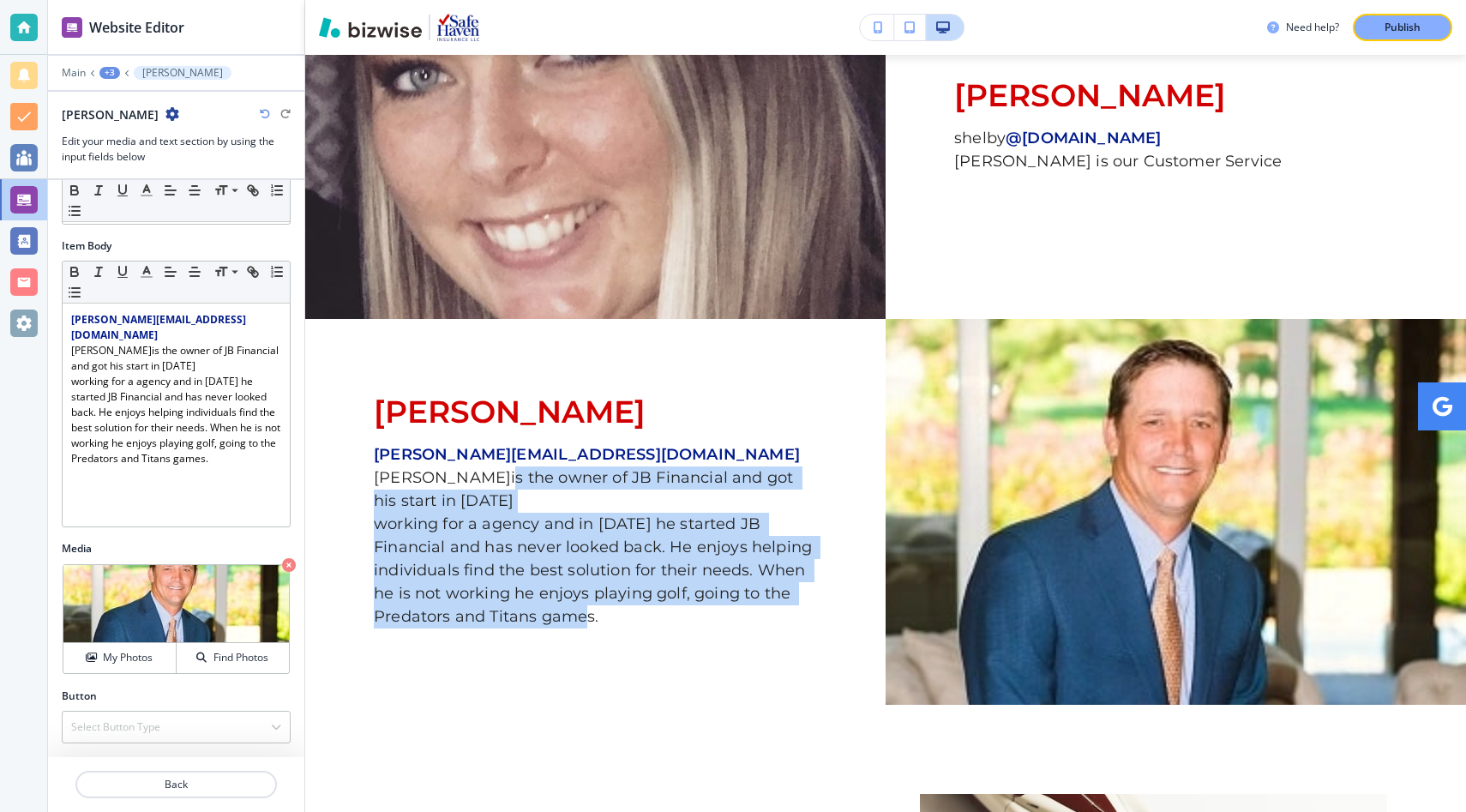
click at [166, 118] on icon "button" at bounding box center [173, 114] width 14 height 14
click at [167, 203] on p "Delete [PERSON_NAME]" at bounding box center [185, 204] width 88 height 15
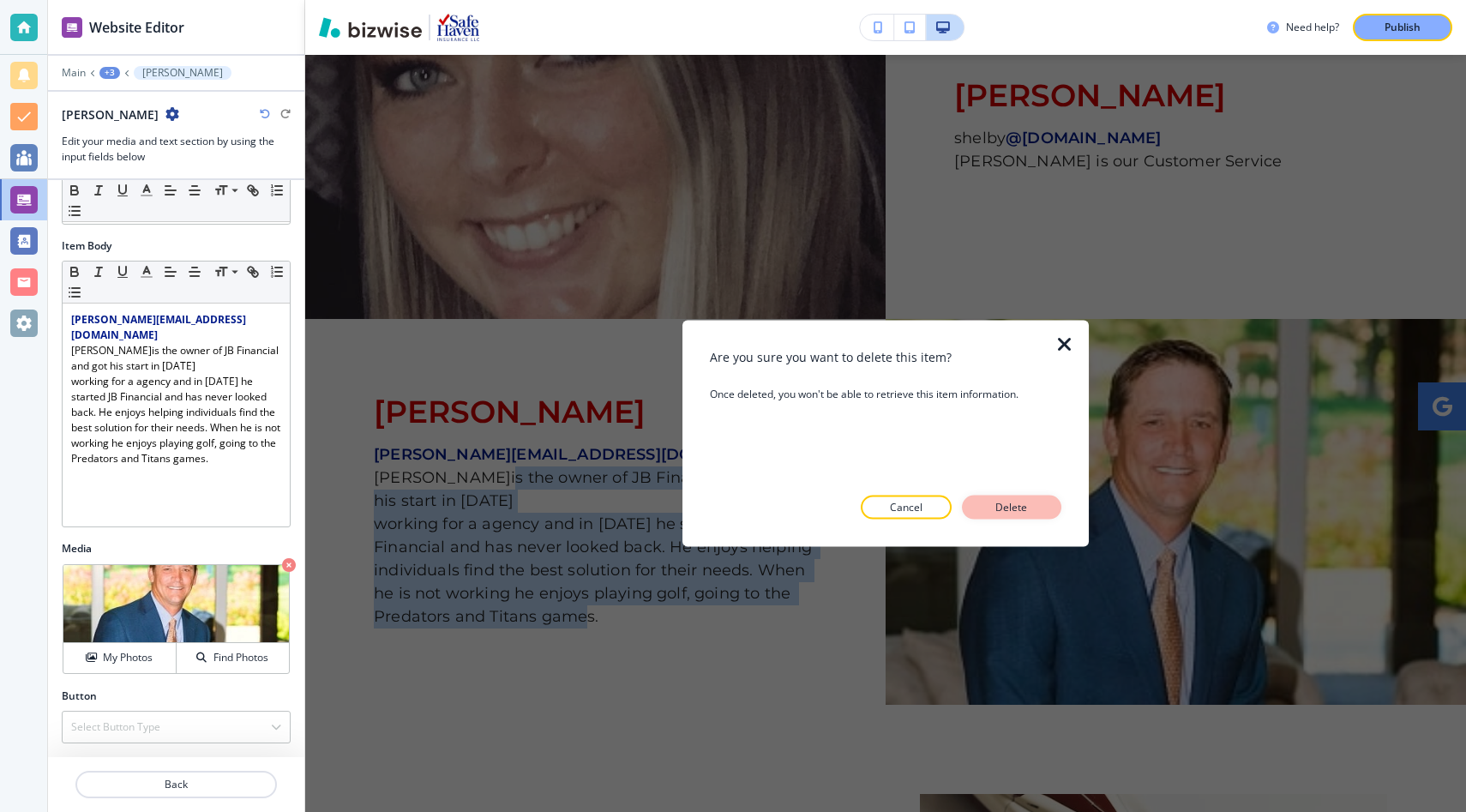
click at [1022, 515] on button "Delete" at bounding box center [1011, 507] width 99 height 24
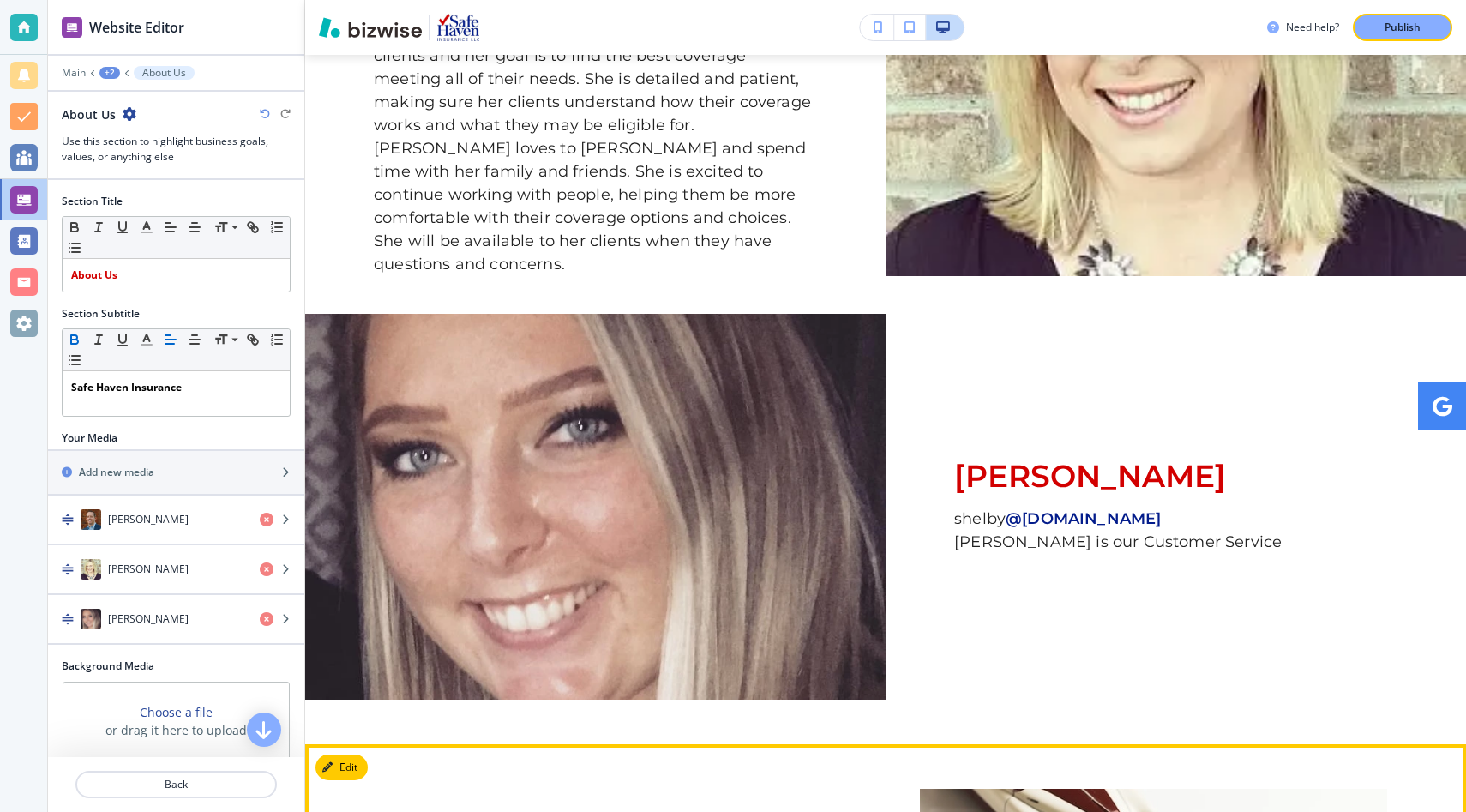
scroll to position [1434, 0]
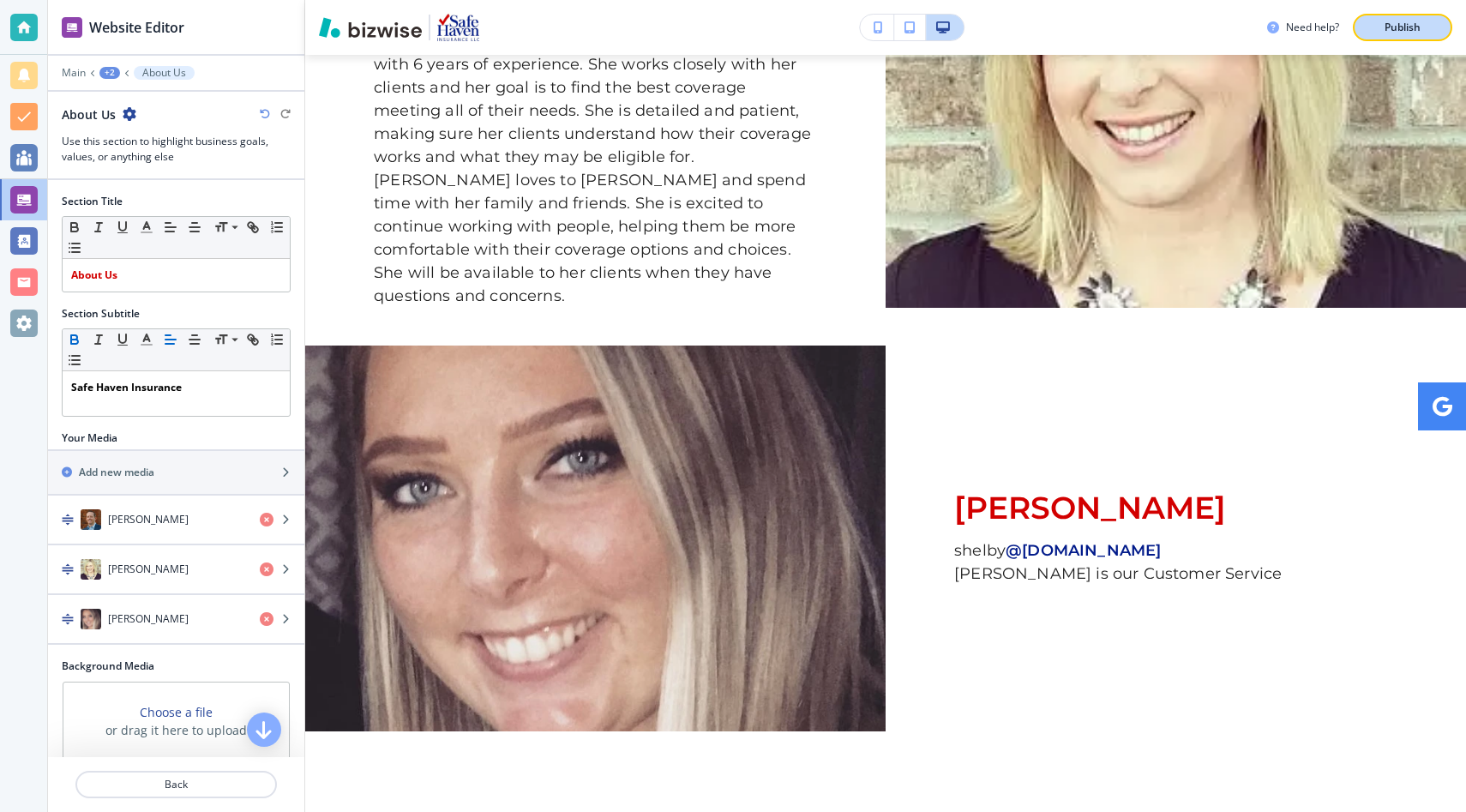
click at [1392, 22] on p "Publish" at bounding box center [1401, 27] width 36 height 15
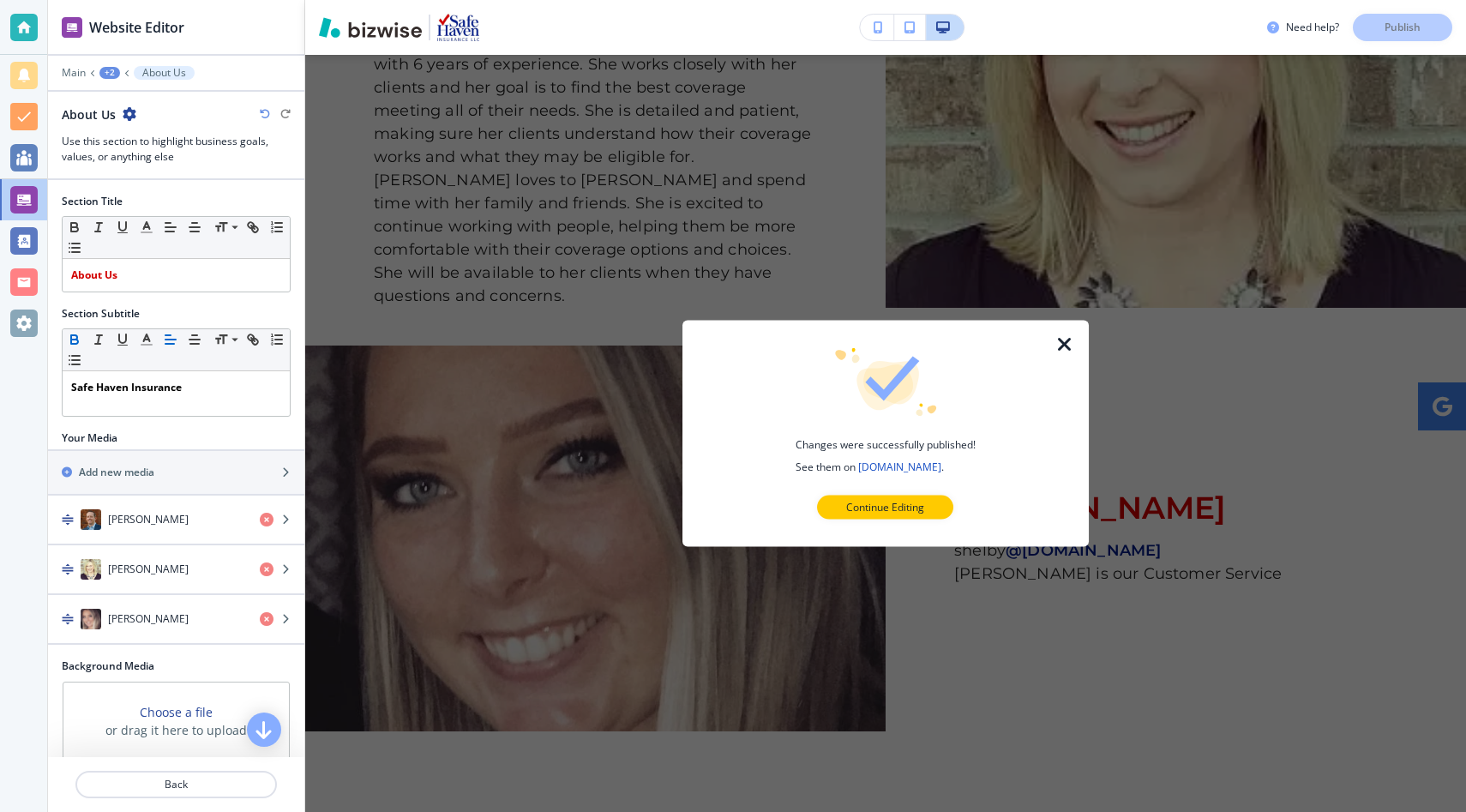
click at [1063, 348] on icon "button" at bounding box center [1064, 343] width 20 height 20
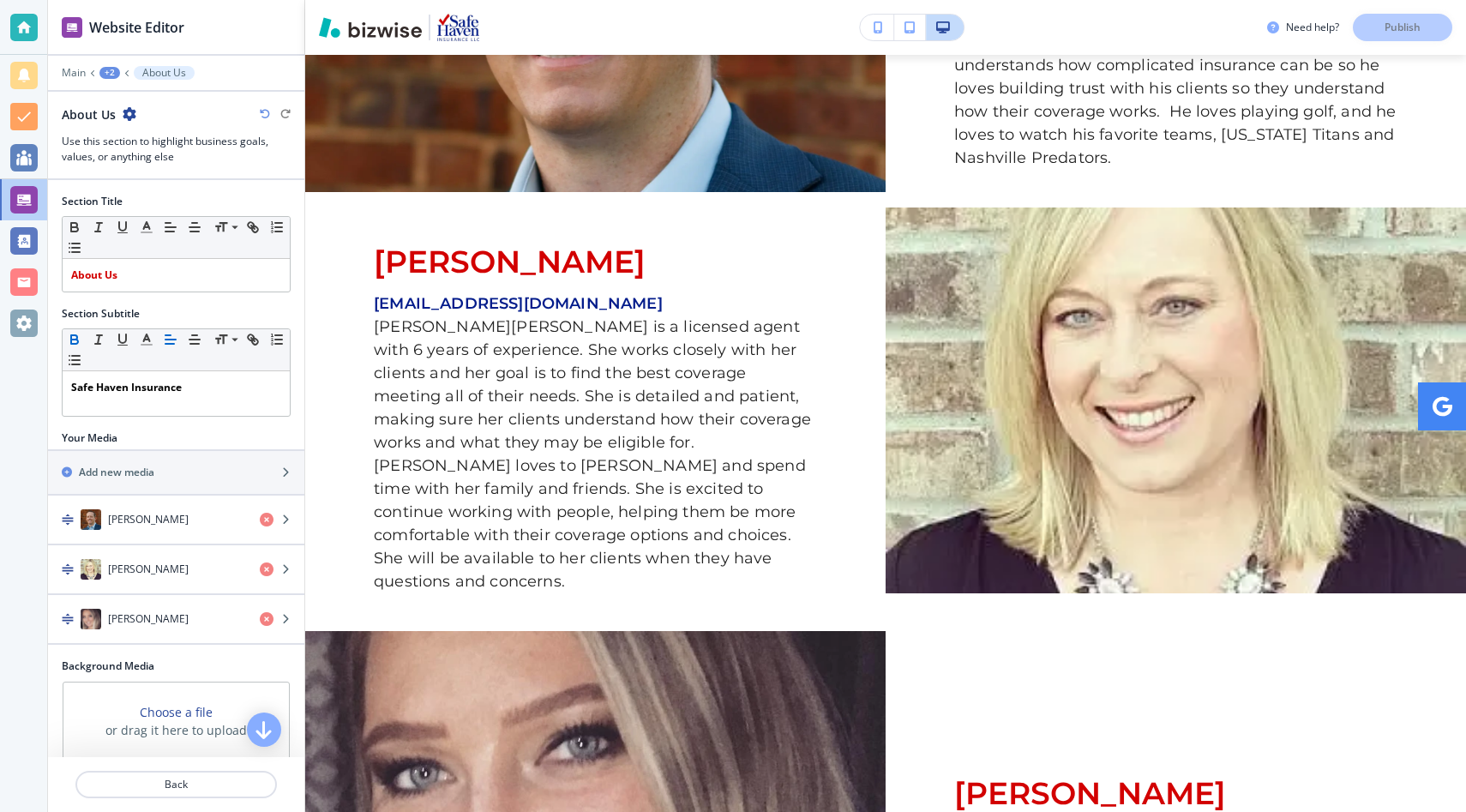
scroll to position [0, 0]
